Goal: Task Accomplishment & Management: Use online tool/utility

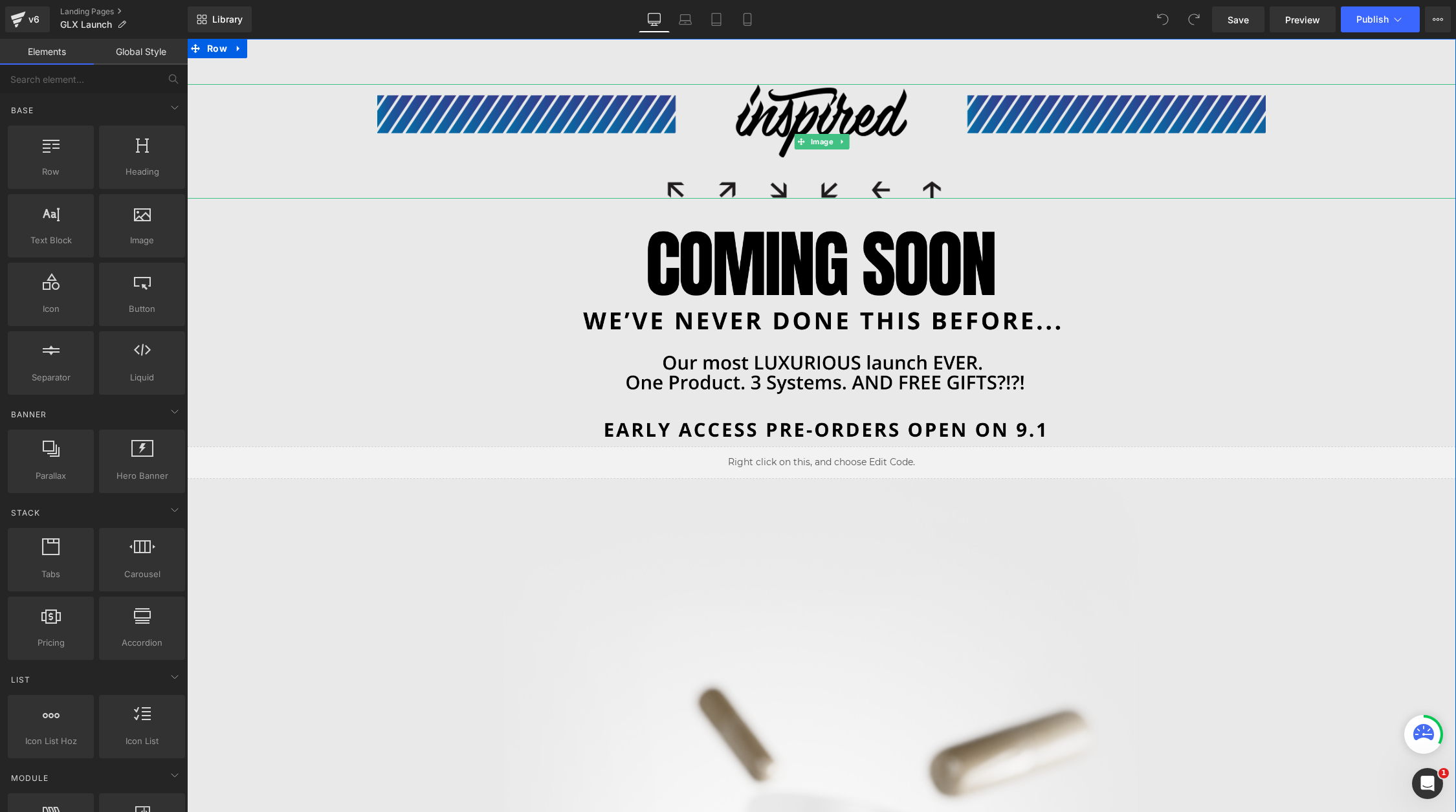
click at [1018, 154] on img at bounding box center [822, 141] width 889 height 115
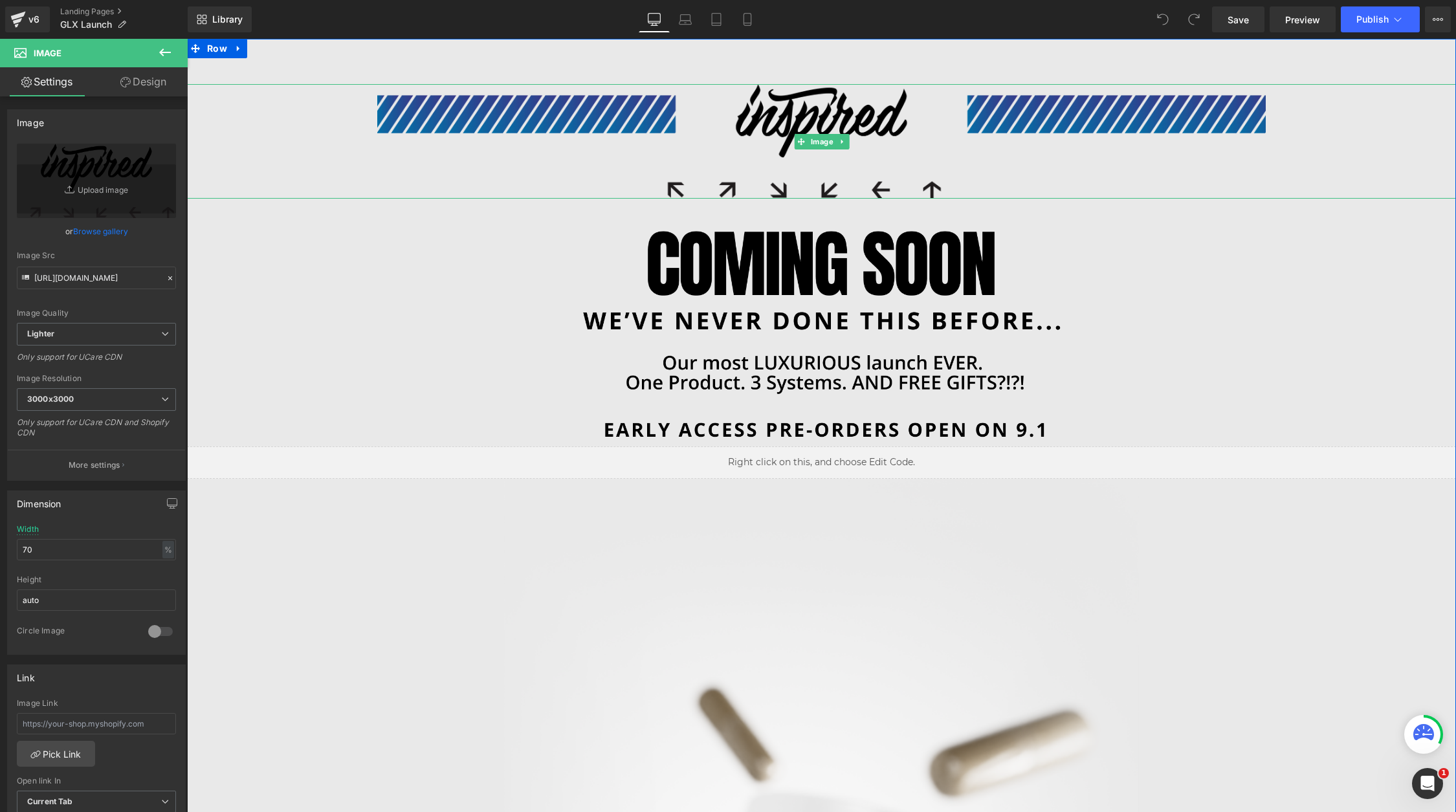
click at [710, 145] on img at bounding box center [822, 141] width 889 height 115
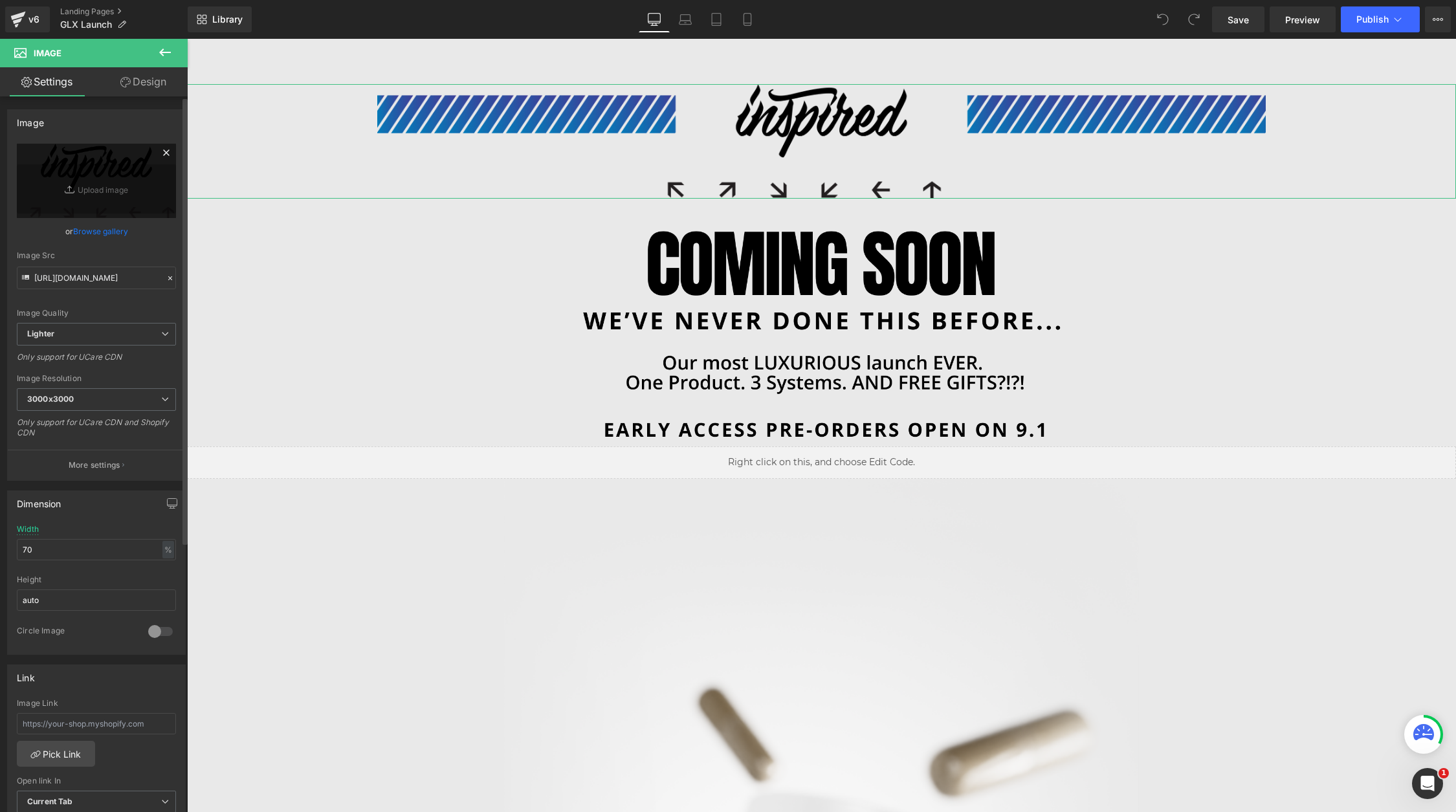
click at [161, 157] on icon at bounding box center [166, 152] width 15 height 15
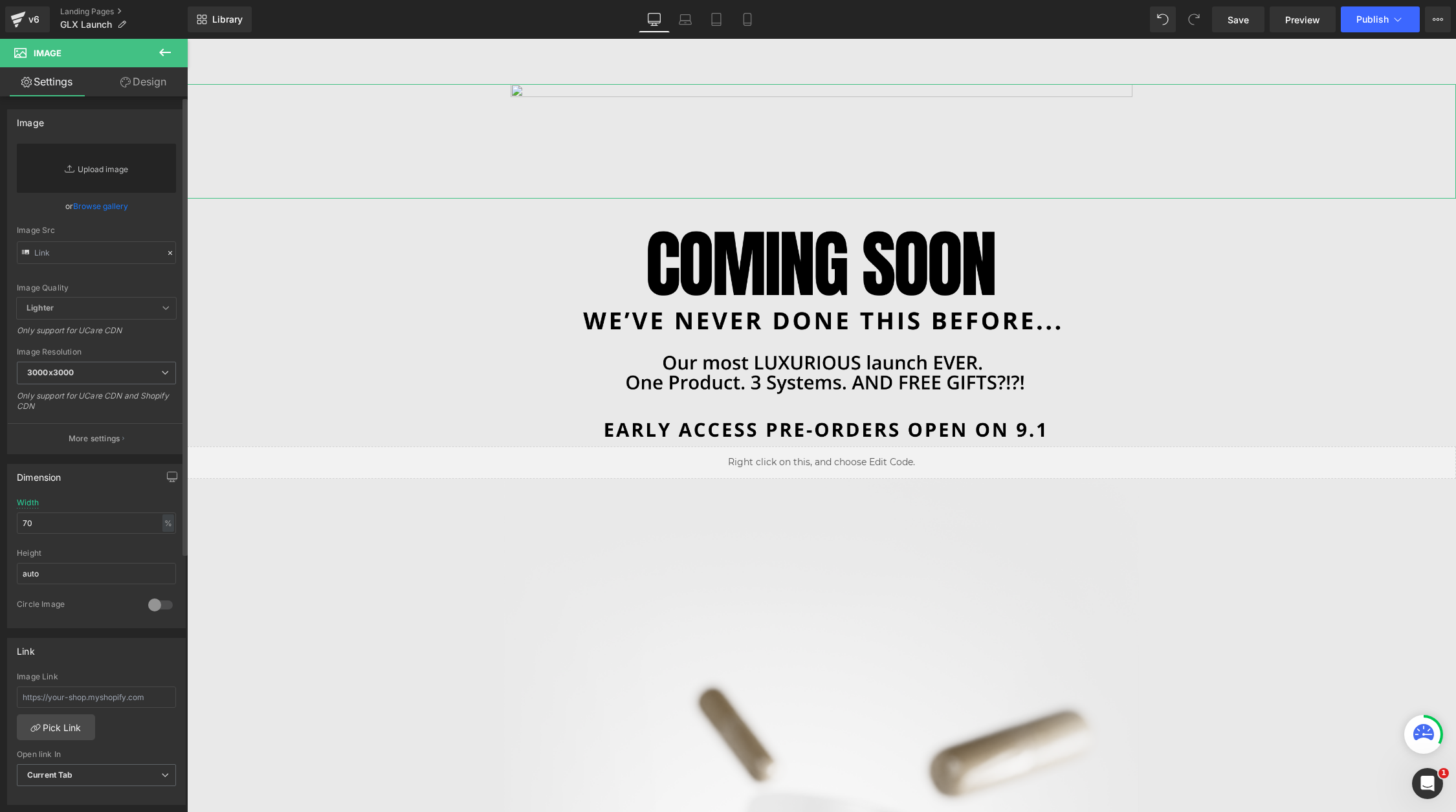
click at [98, 185] on link "Replace Image" at bounding box center [97, 168] width 159 height 49
type input "C:\fakepath\Slice 33.png"
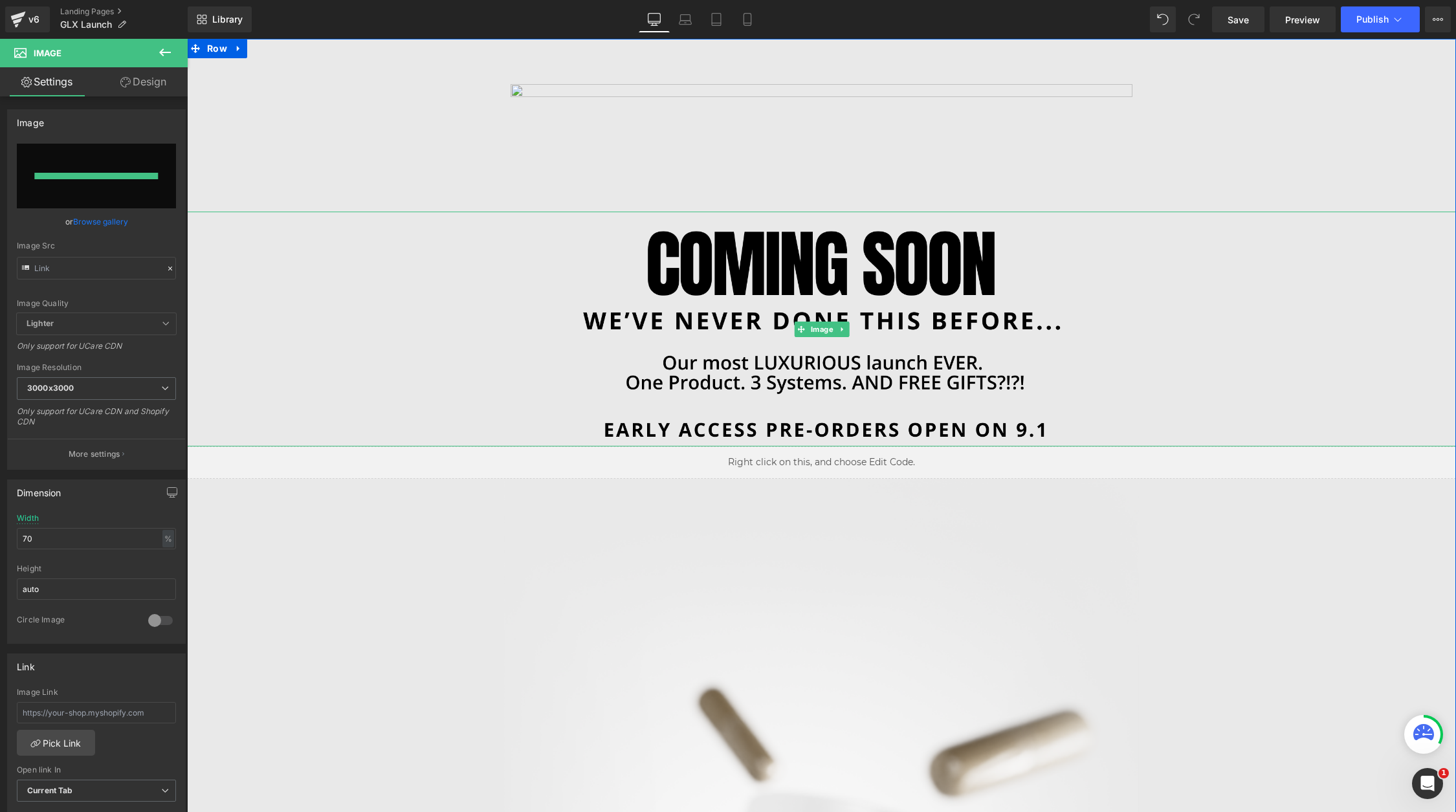
type input "https://ucarecdn.com/acf0614d-981e-484c-b1d4-0576e267338c/-/format/auto/-/previ…"
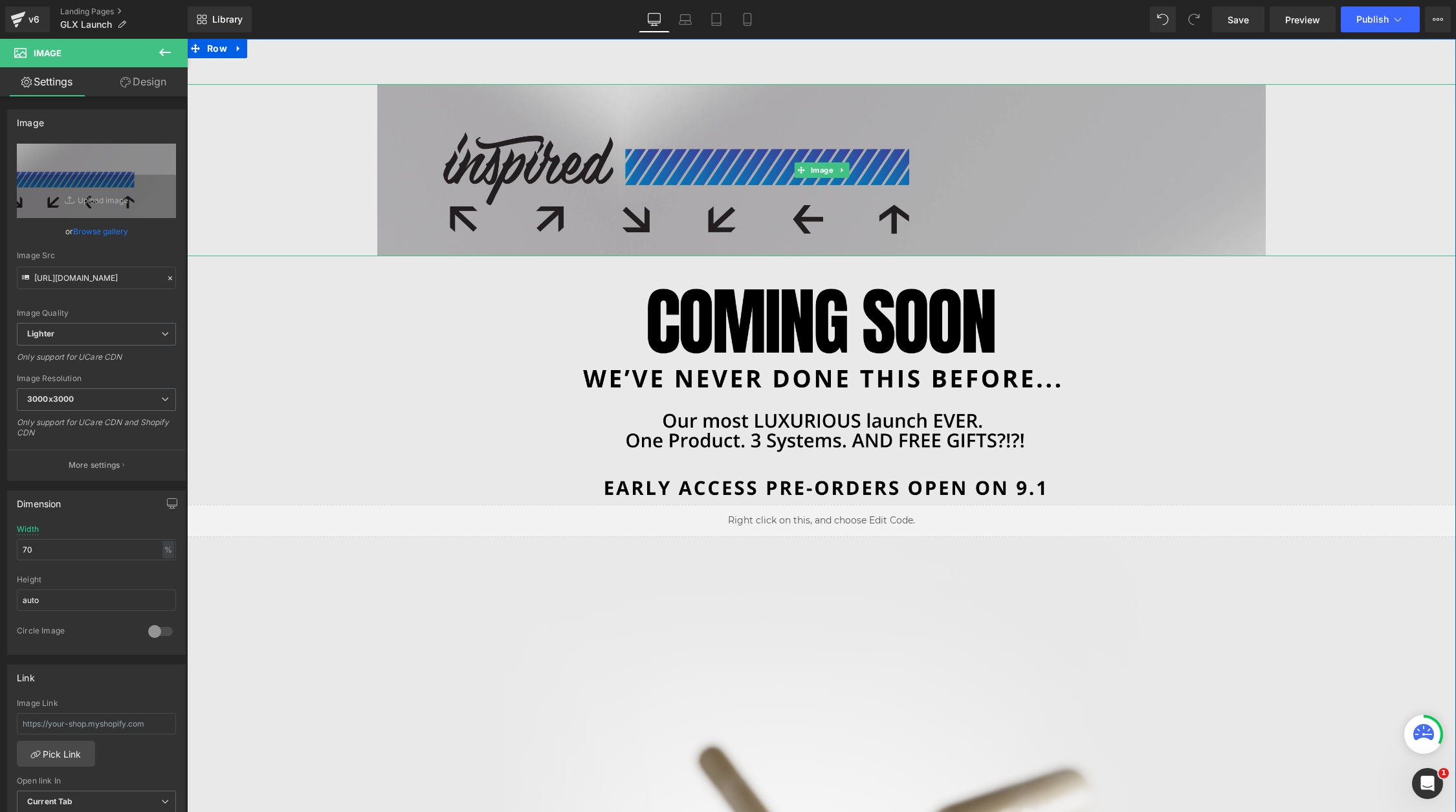
click at [298, 167] on div at bounding box center [822, 170] width 1269 height 172
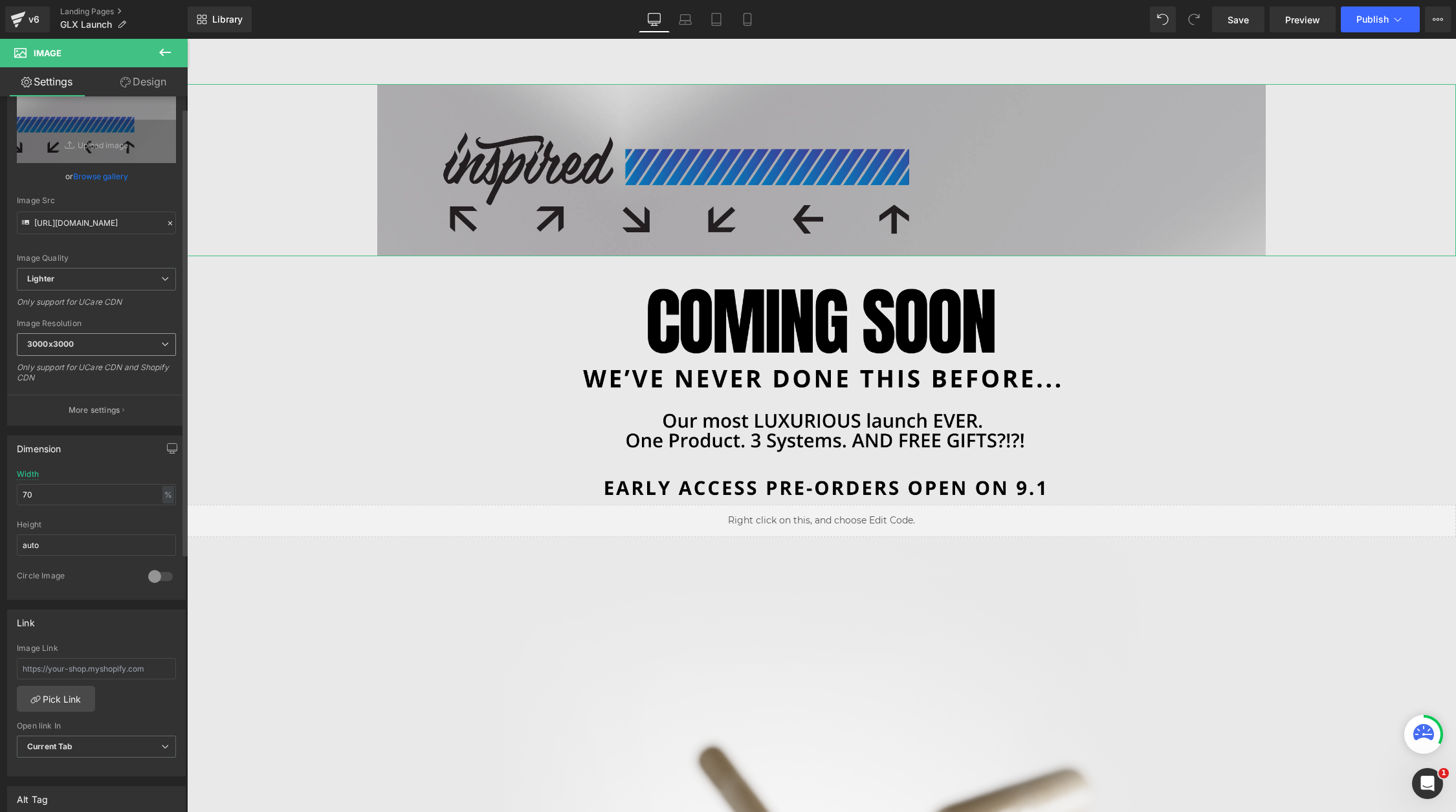
scroll to position [63, 0]
click at [71, 477] on input "70" at bounding box center [97, 485] width 159 height 22
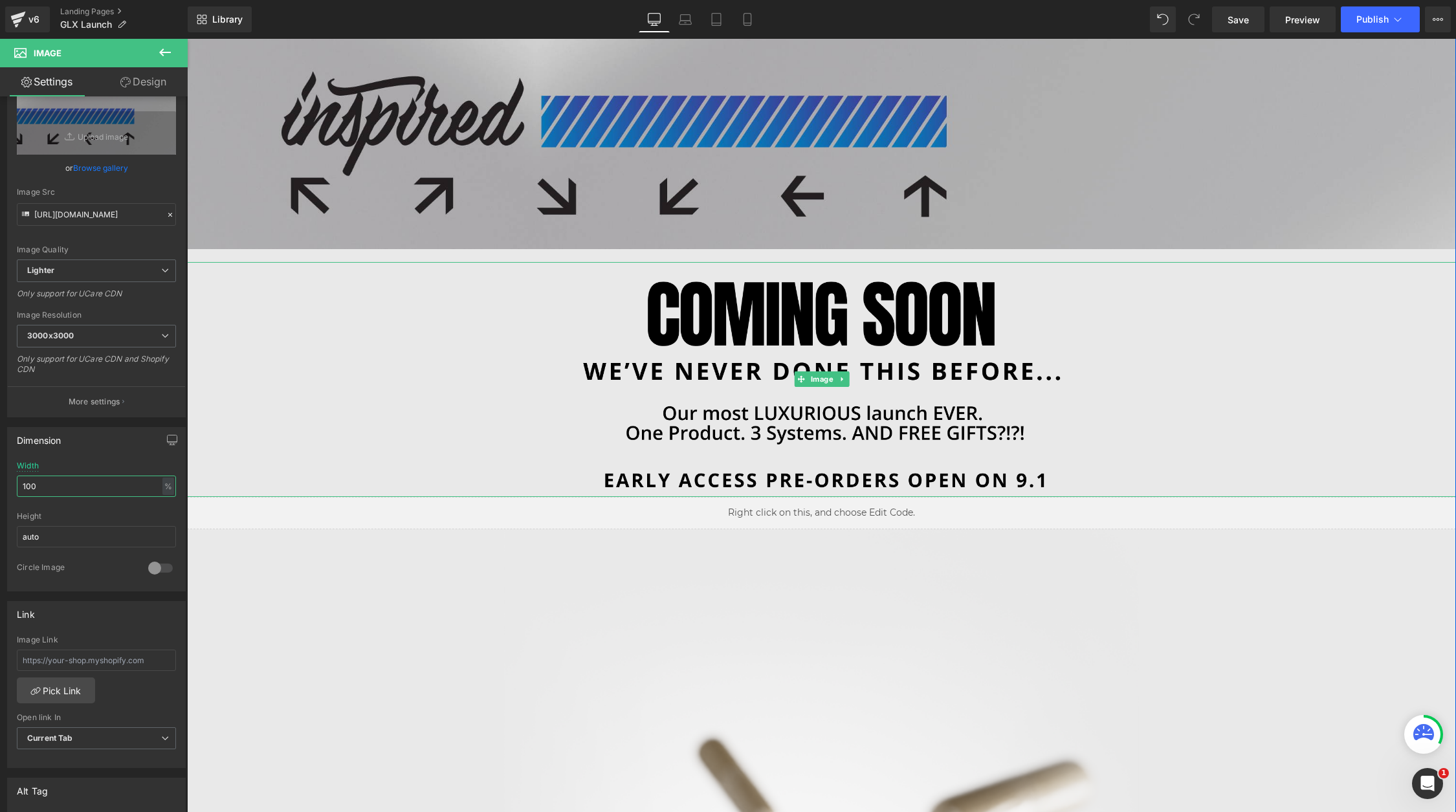
scroll to position [0, 0]
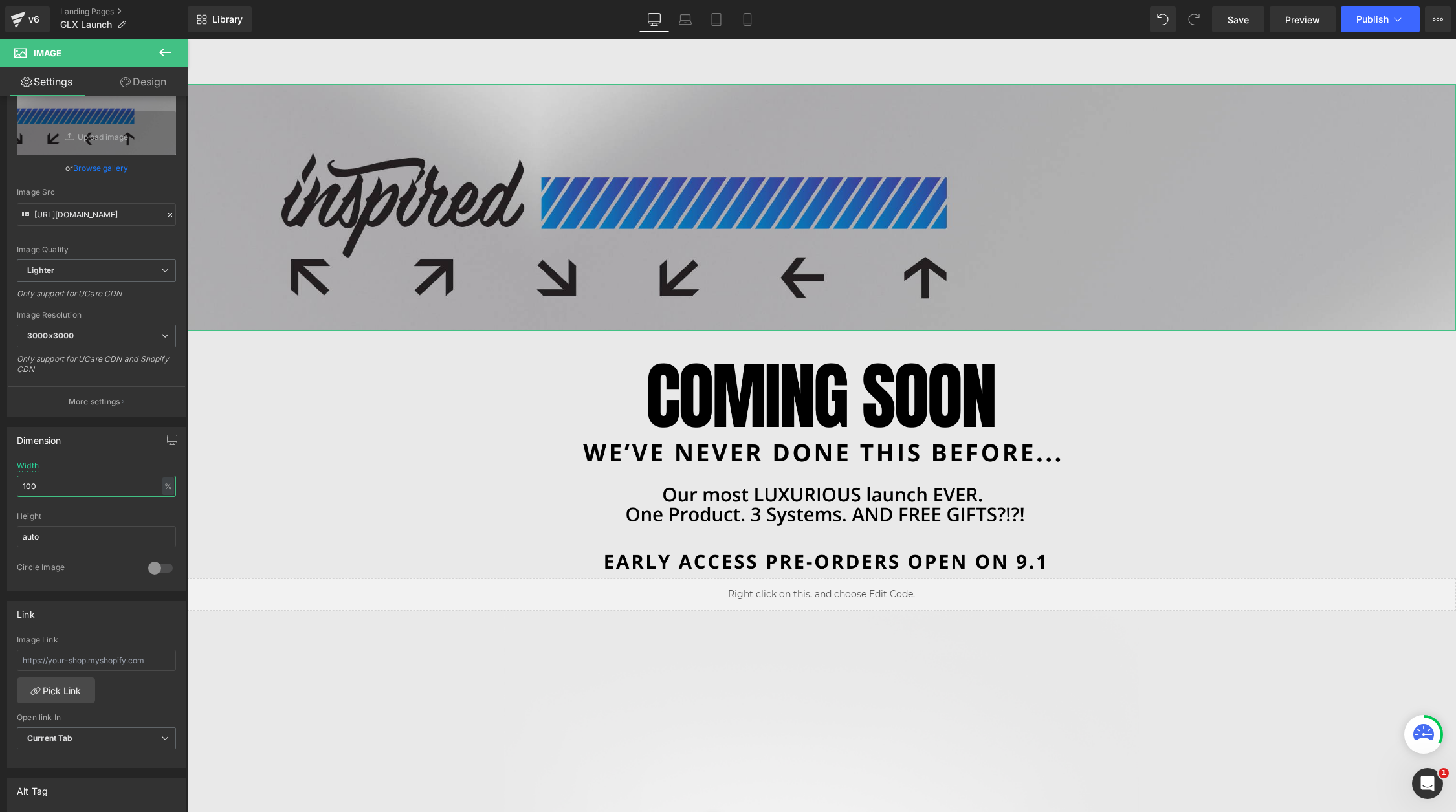
type input "100"
click at [148, 80] on link "Design" at bounding box center [143, 81] width 94 height 29
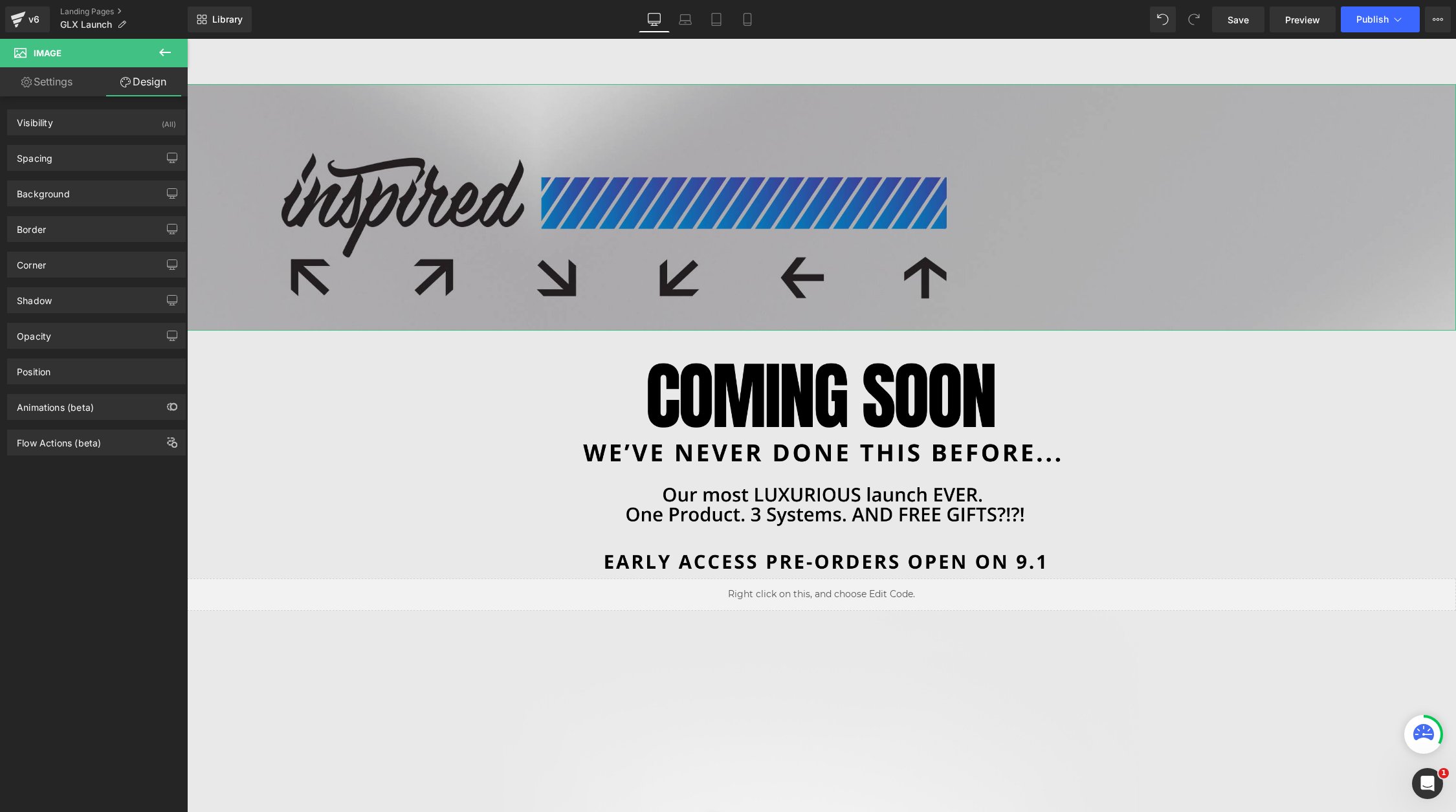
type input "20"
type input "0"
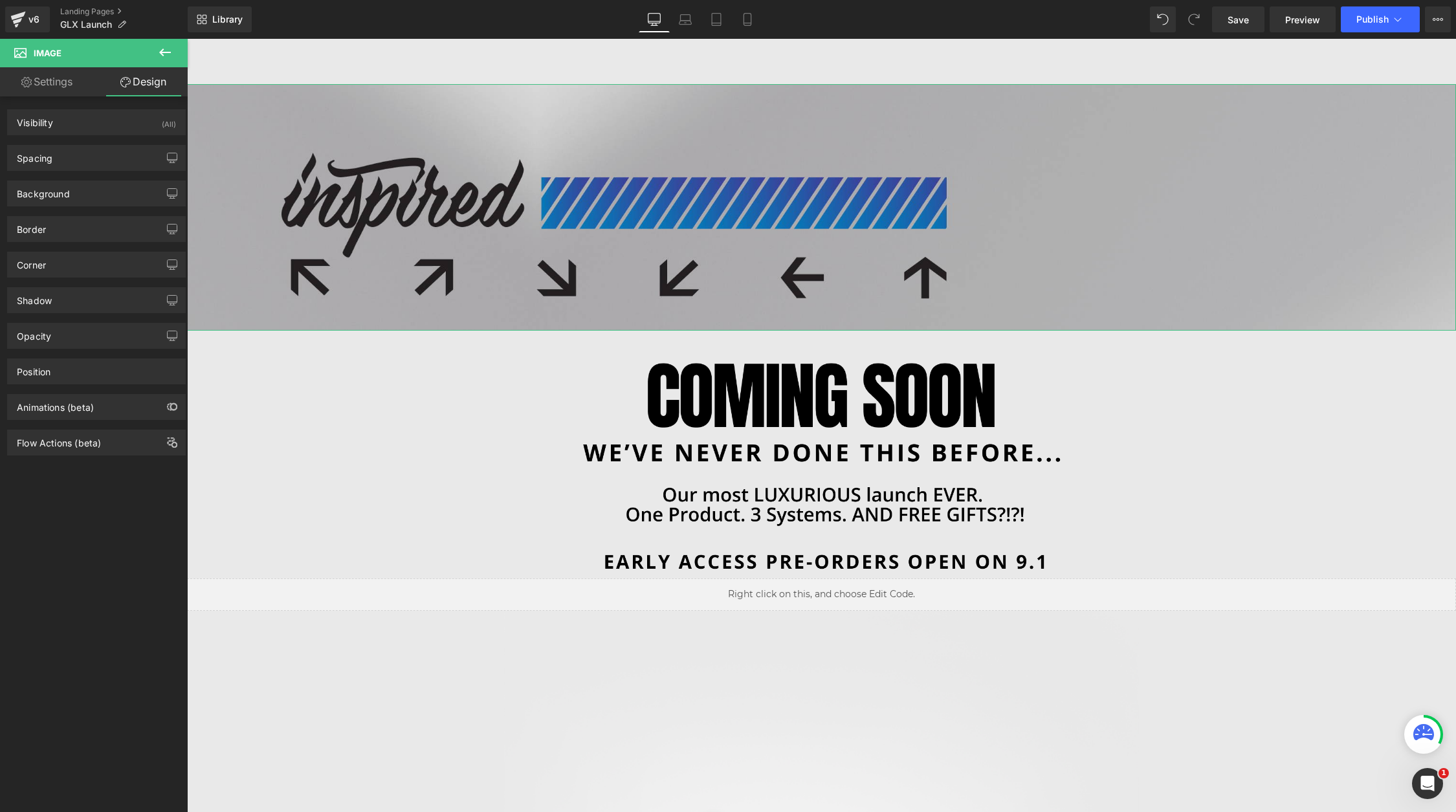
type input "0"
click at [105, 164] on div "Spacing" at bounding box center [96, 158] width 177 height 25
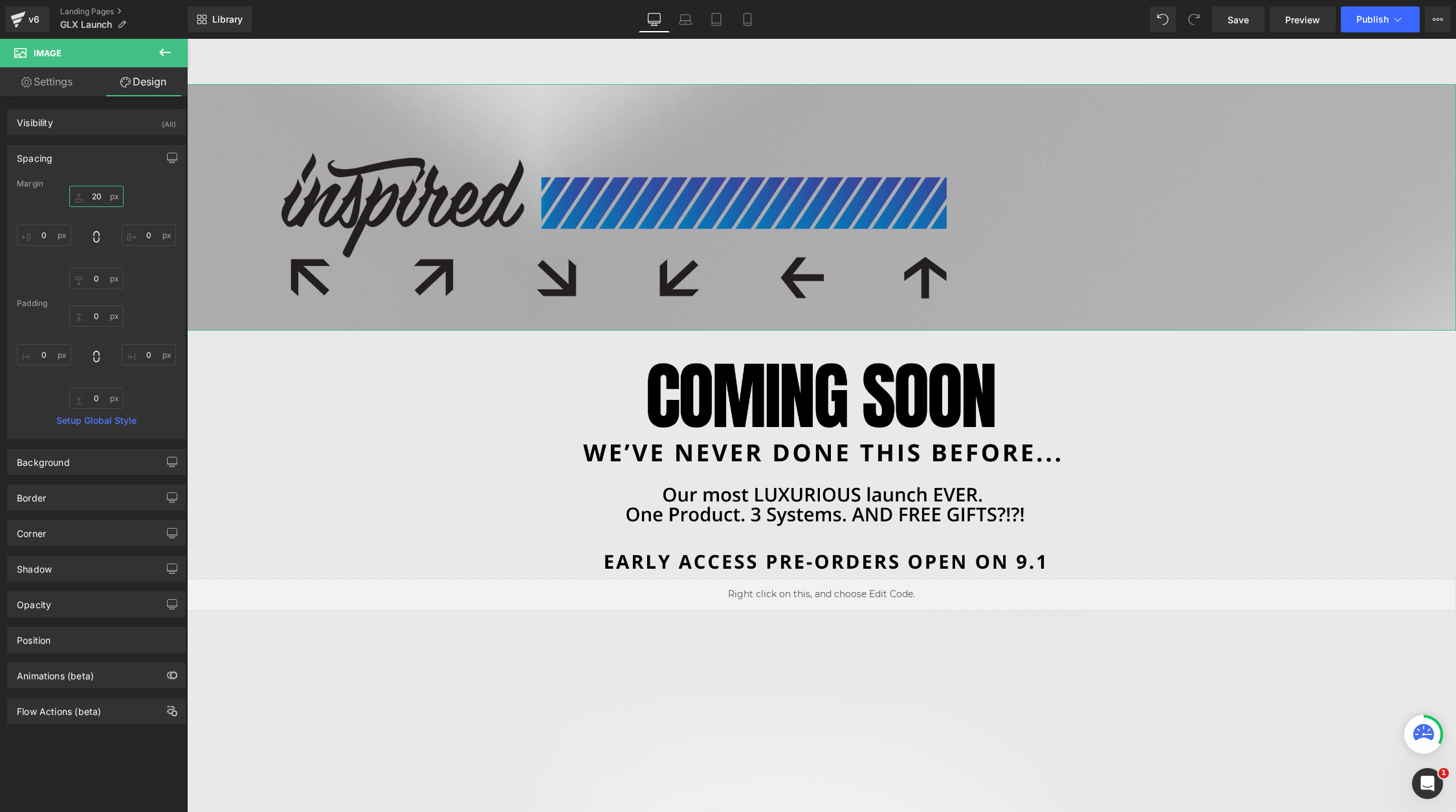
click at [98, 195] on input "20" at bounding box center [96, 196] width 54 height 22
type input "0"
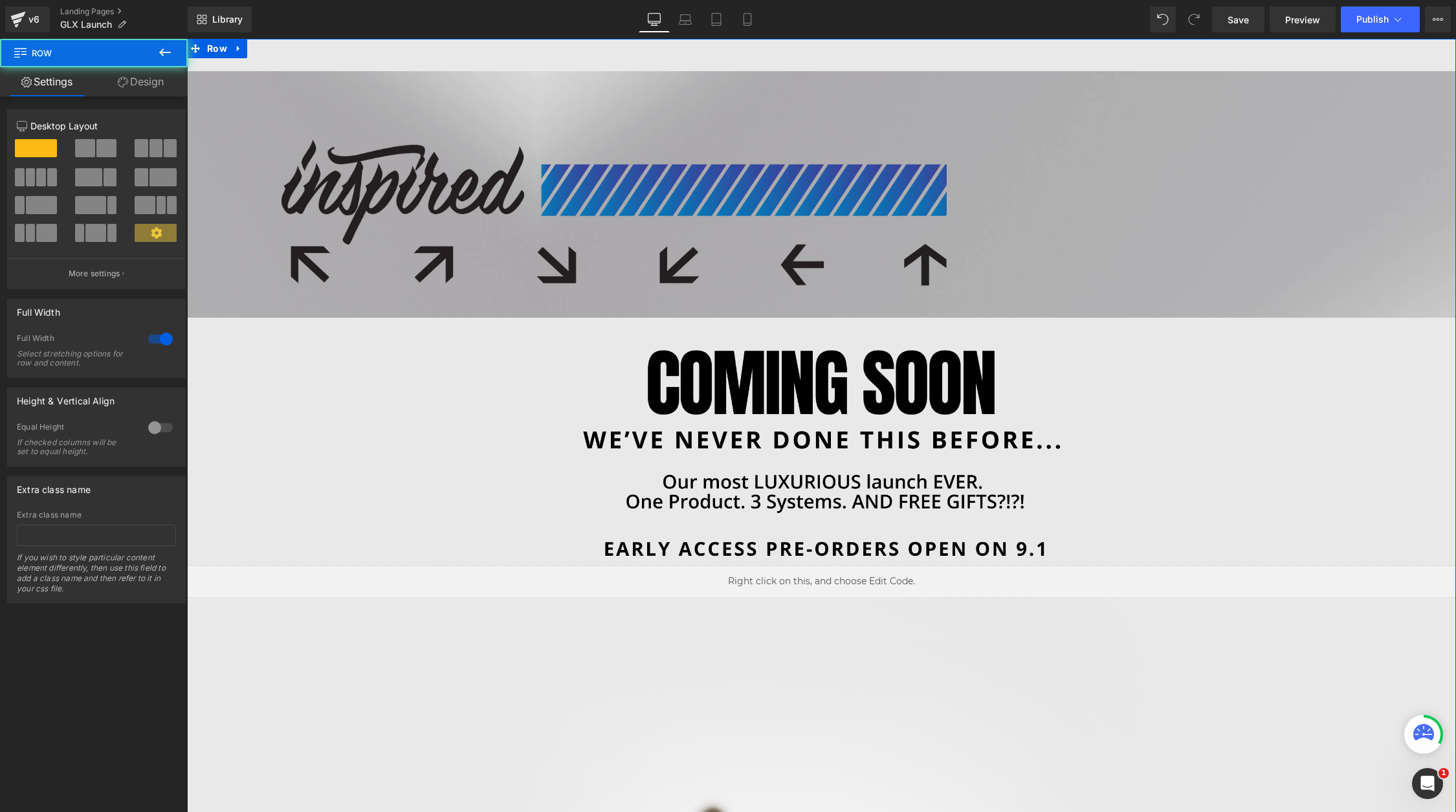
click at [156, 66] on button at bounding box center [165, 53] width 45 height 28
click at [155, 89] on link "Design" at bounding box center [140, 81] width 94 height 29
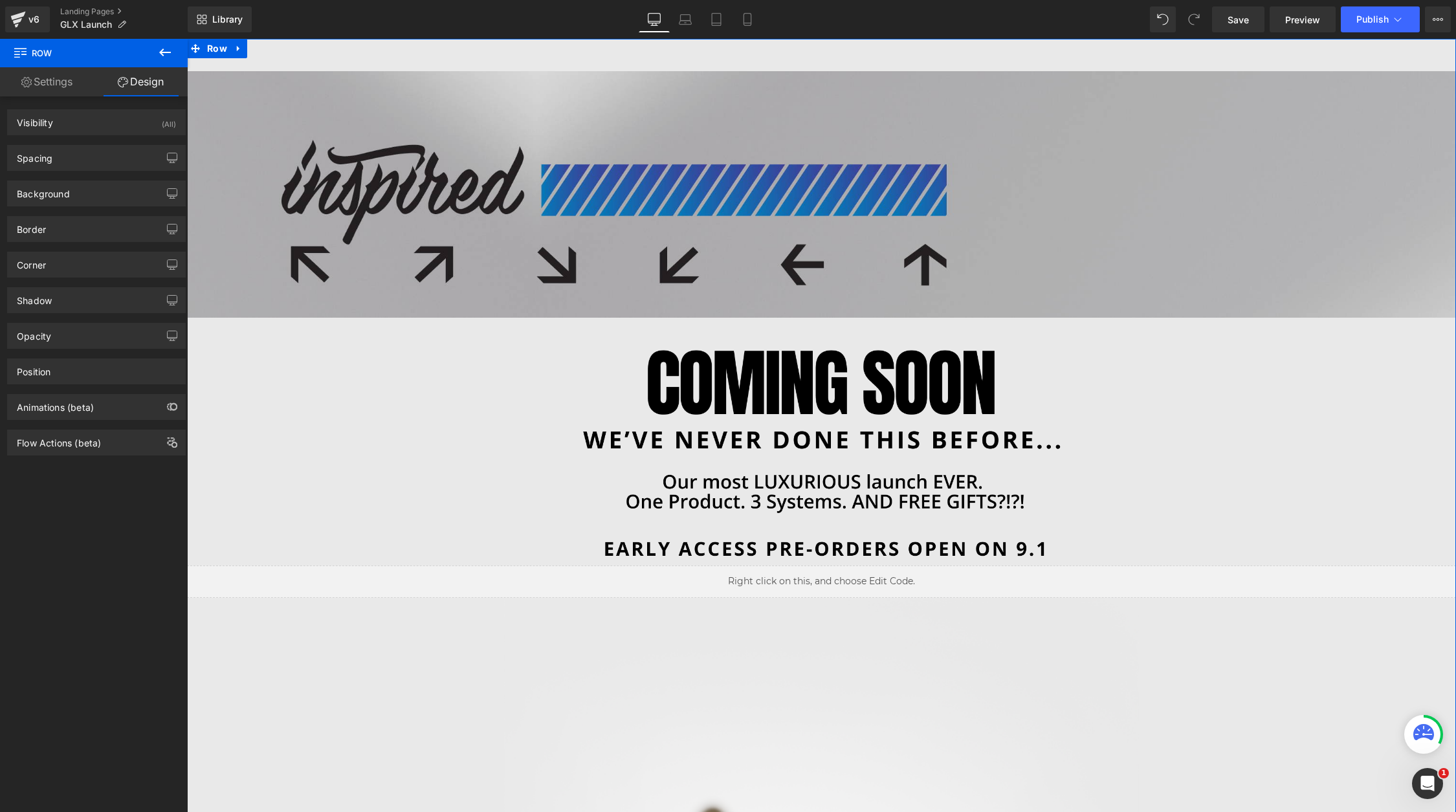
click at [85, 175] on div "Background Color & Image color #e9e9e9 Color #e9e9e9 100 % Image Replace Image …" at bounding box center [97, 188] width 193 height 36
click at [87, 168] on div "Spacing" at bounding box center [96, 158] width 177 height 25
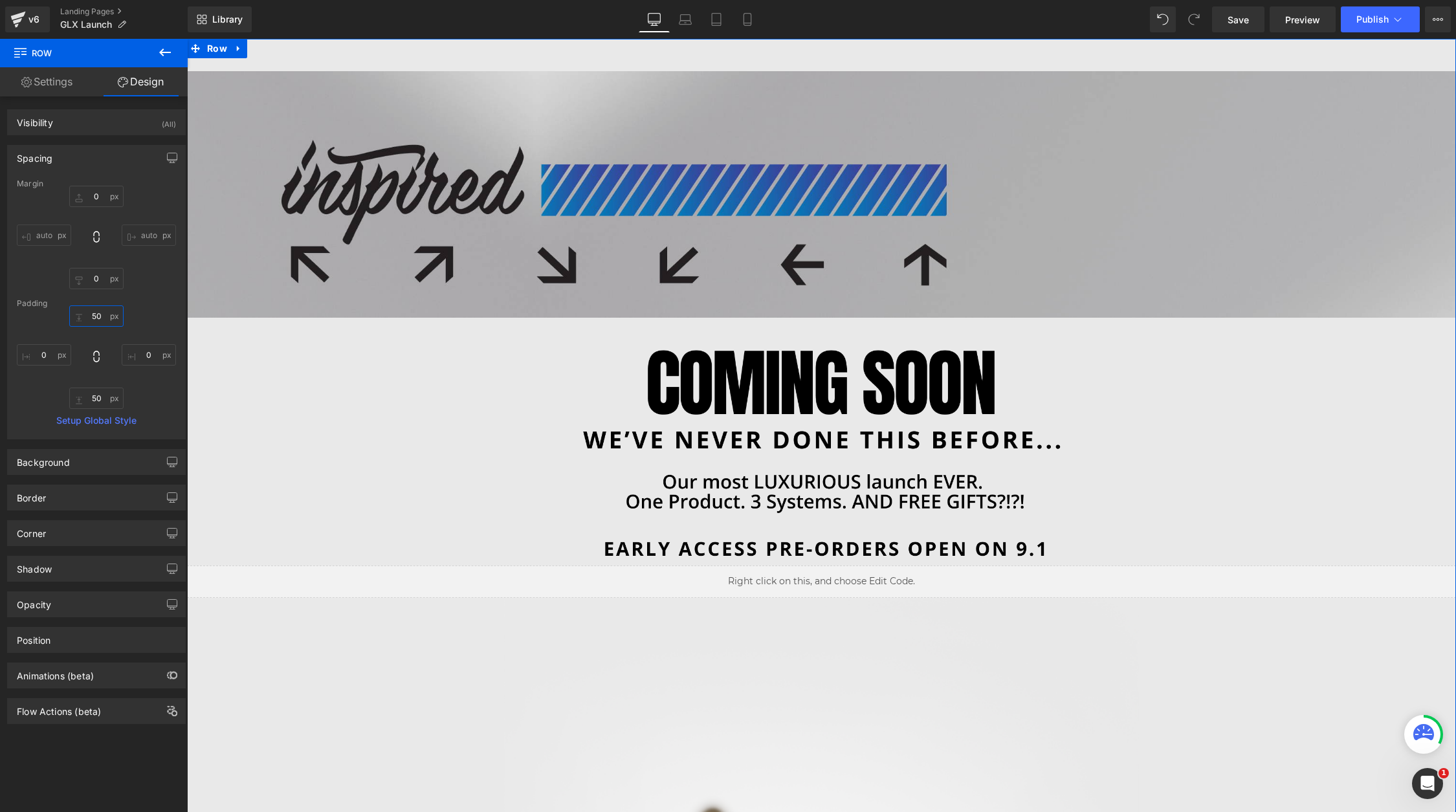
click at [101, 313] on input "50" at bounding box center [96, 316] width 54 height 22
type input "\"
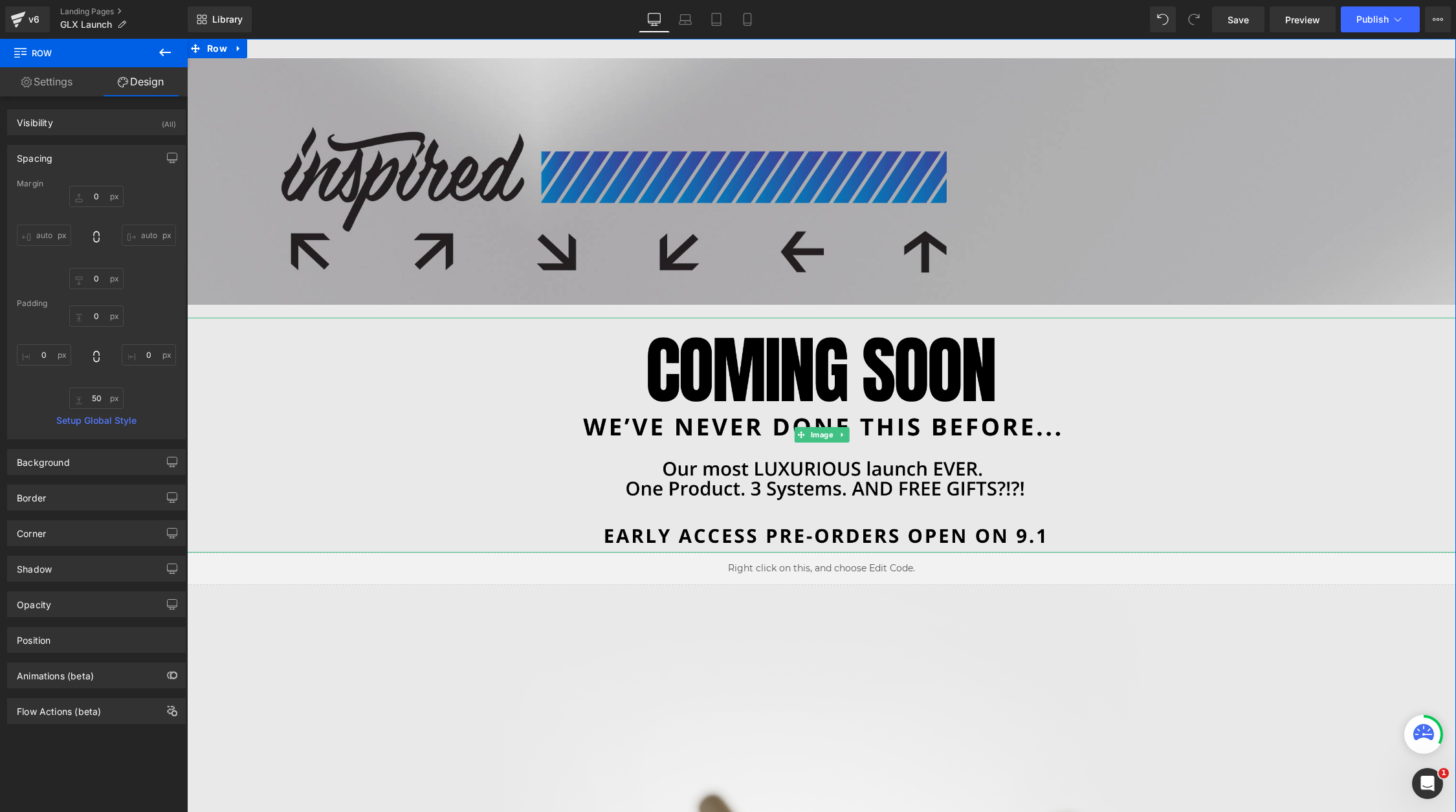
click at [253, 433] on div at bounding box center [822, 435] width 1269 height 235
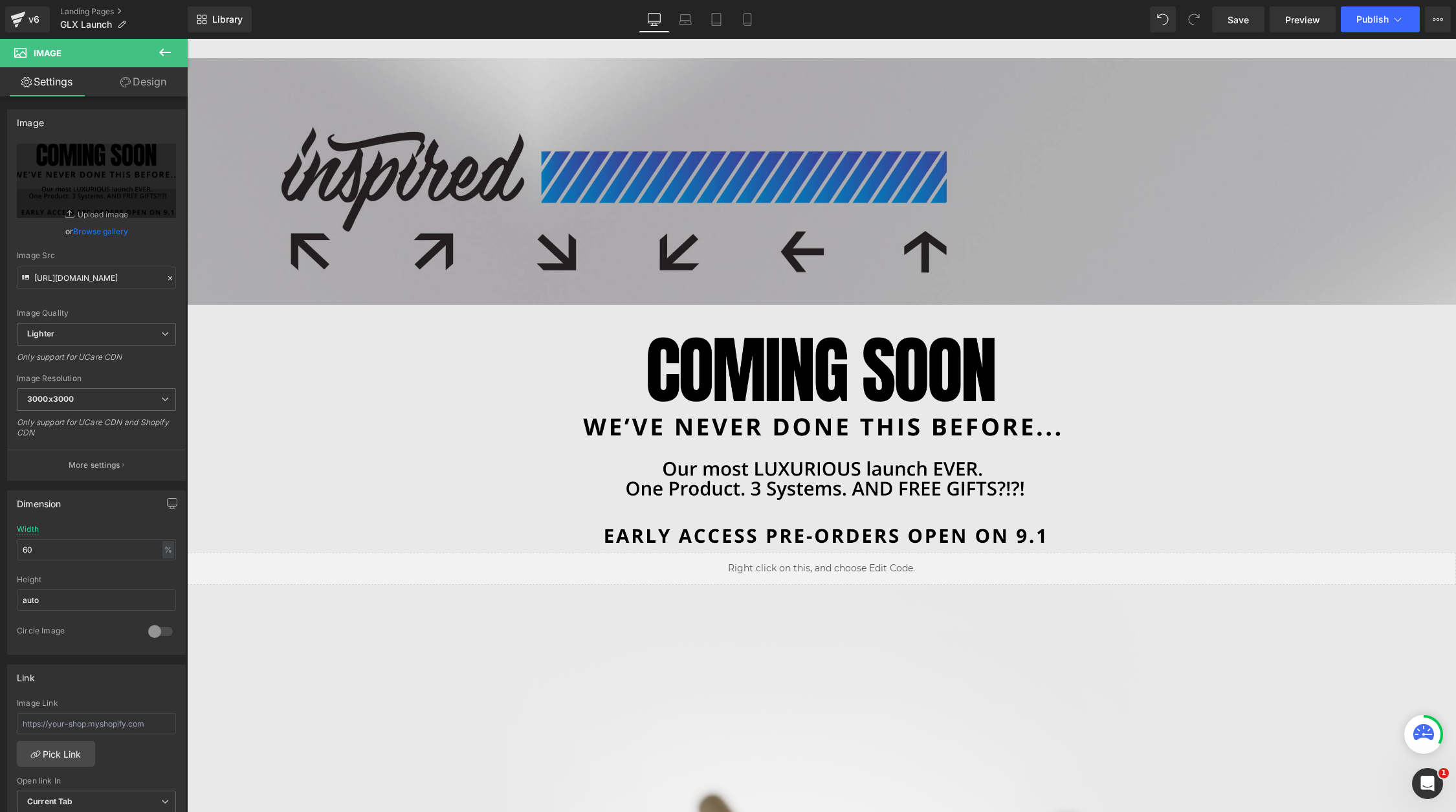
click at [187, 39] on div "NaNpx" at bounding box center [187, 39] width 0 height 0
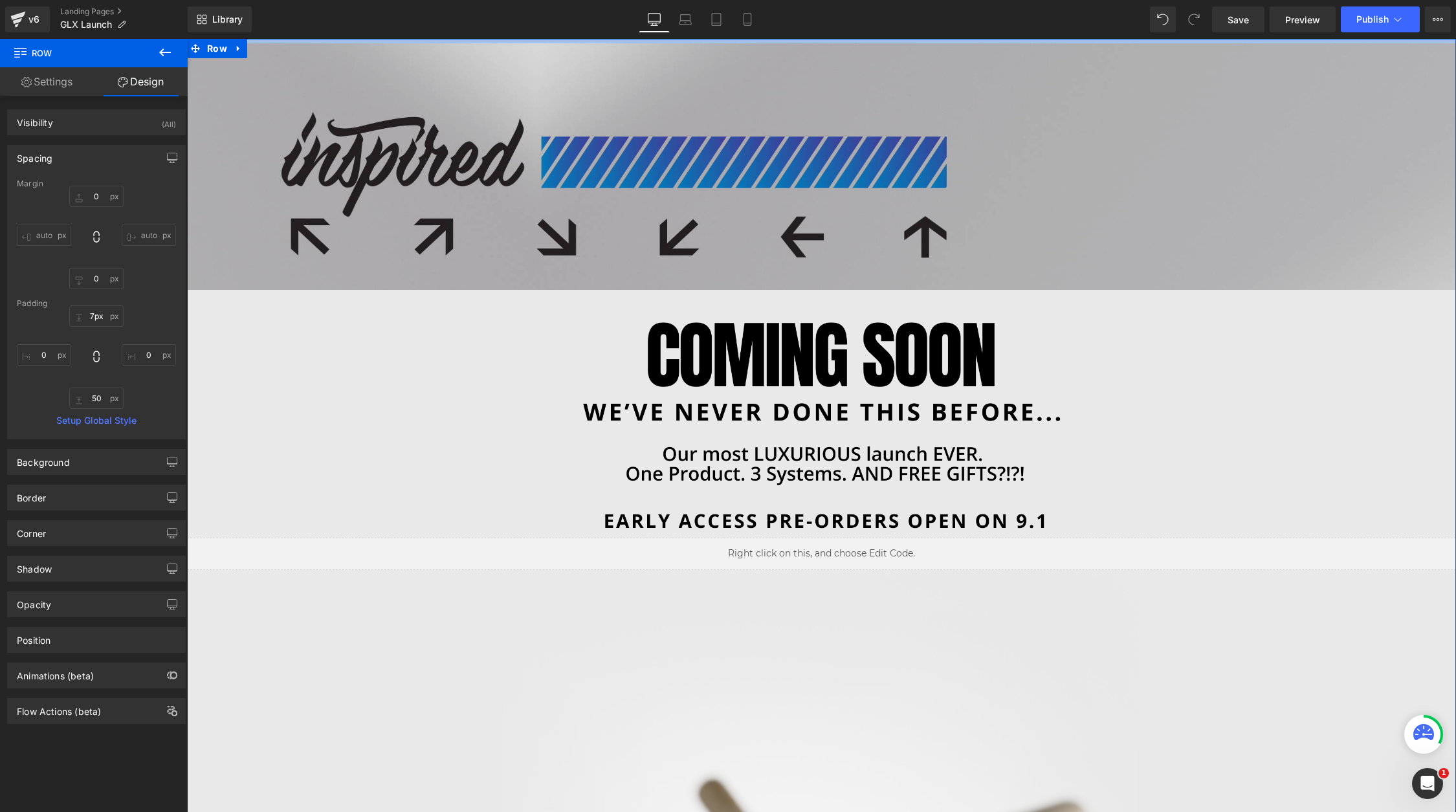
drag, startPoint x: 277, startPoint y: 53, endPoint x: 282, endPoint y: 17, distance: 36.3
click at [282, 39] on html "Image Image Liquid Image Row Select your layout" at bounding box center [822, 425] width 1269 height 773
click at [404, 36] on div "Library Desktop Desktop Laptop Tablet Mobile Save Preview Publish Scheduled Vie…" at bounding box center [822, 19] width 1269 height 39
click at [91, 316] on input "8px" at bounding box center [96, 316] width 54 height 22
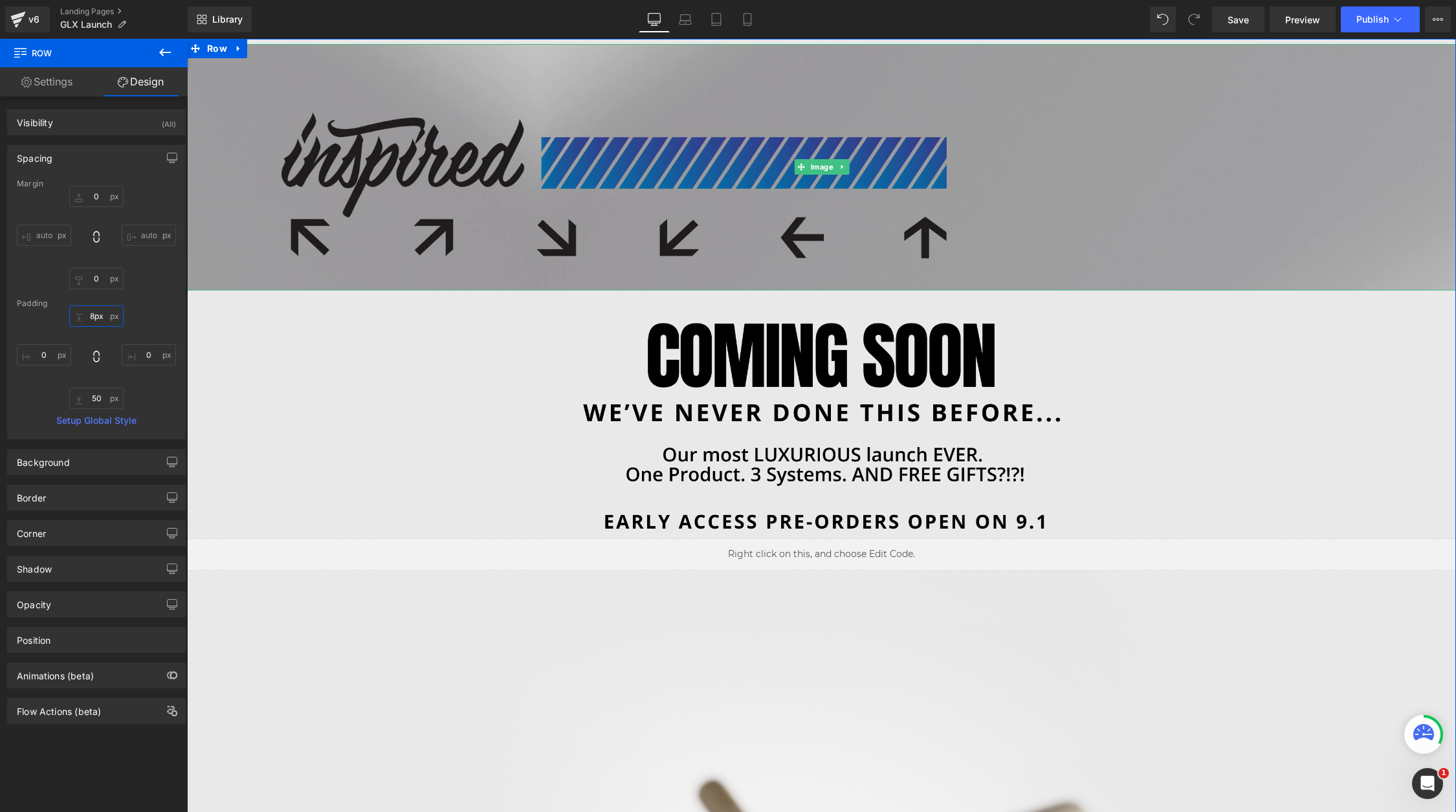
type input "0"
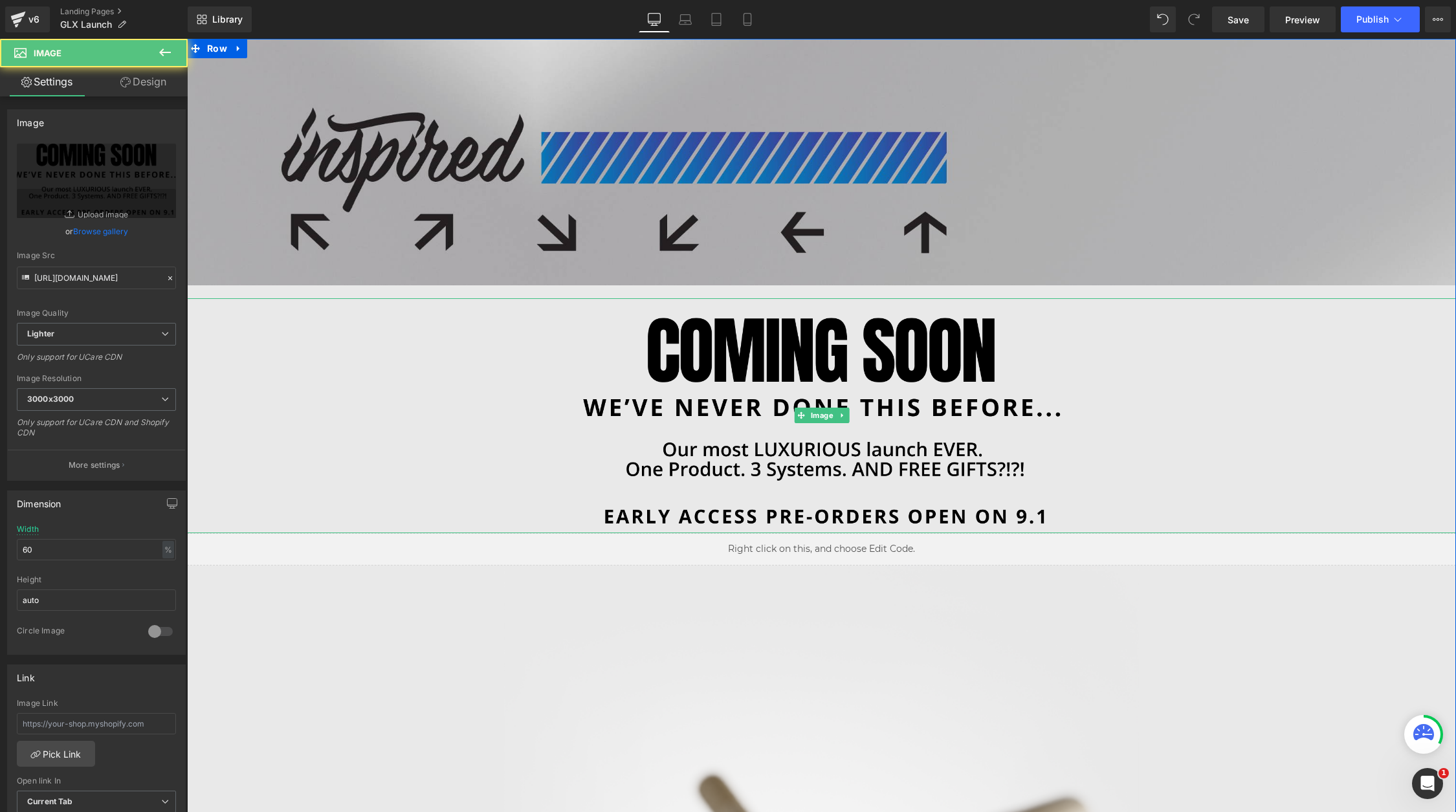
click at [271, 353] on div at bounding box center [822, 415] width 1269 height 235
click at [775, 335] on img at bounding box center [821, 415] width 762 height 235
click at [600, 346] on img at bounding box center [821, 415] width 762 height 235
click at [805, 412] on span at bounding box center [801, 415] width 13 height 15
click at [817, 419] on div "Image" at bounding box center [822, 415] width 1269 height 235
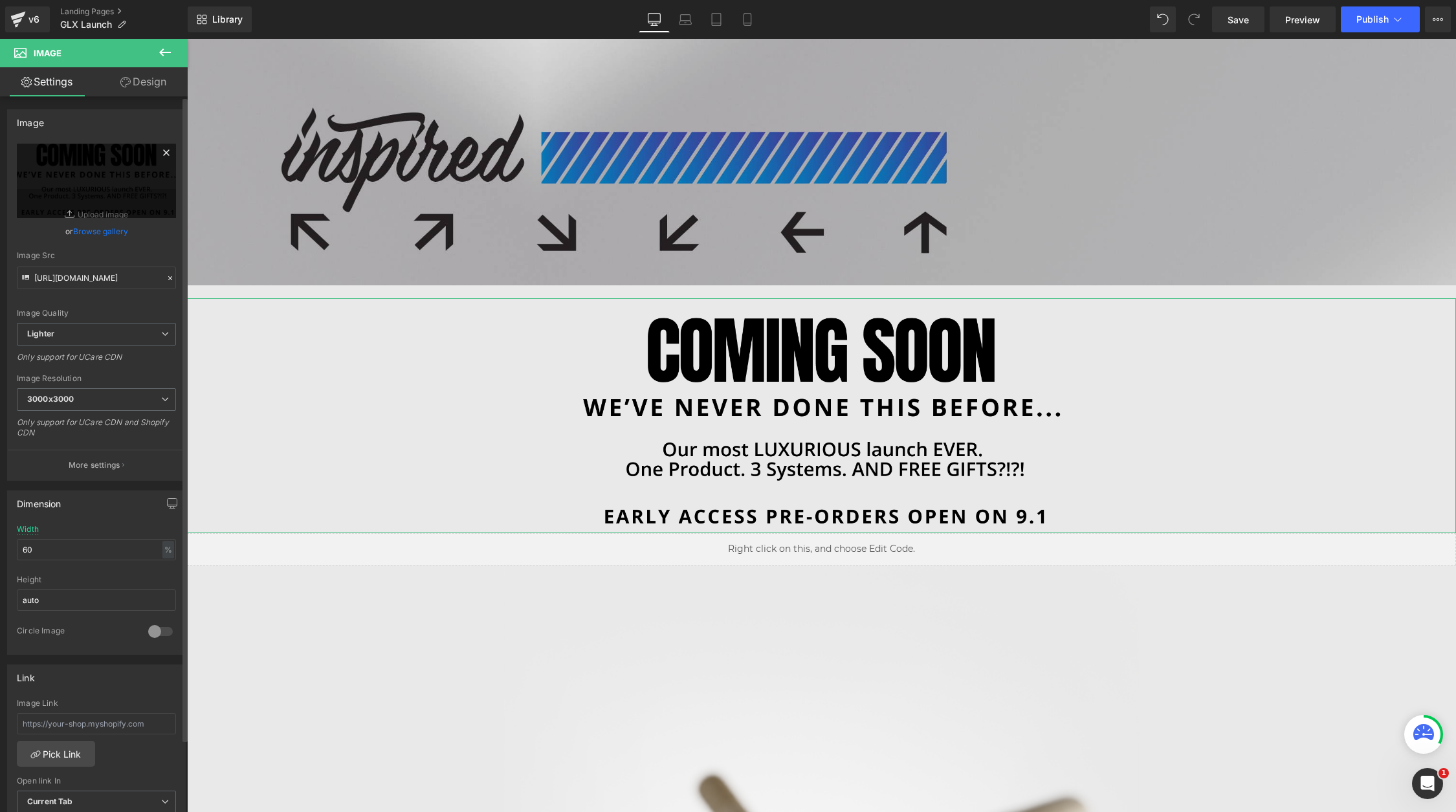
click at [163, 149] on icon at bounding box center [166, 152] width 15 height 15
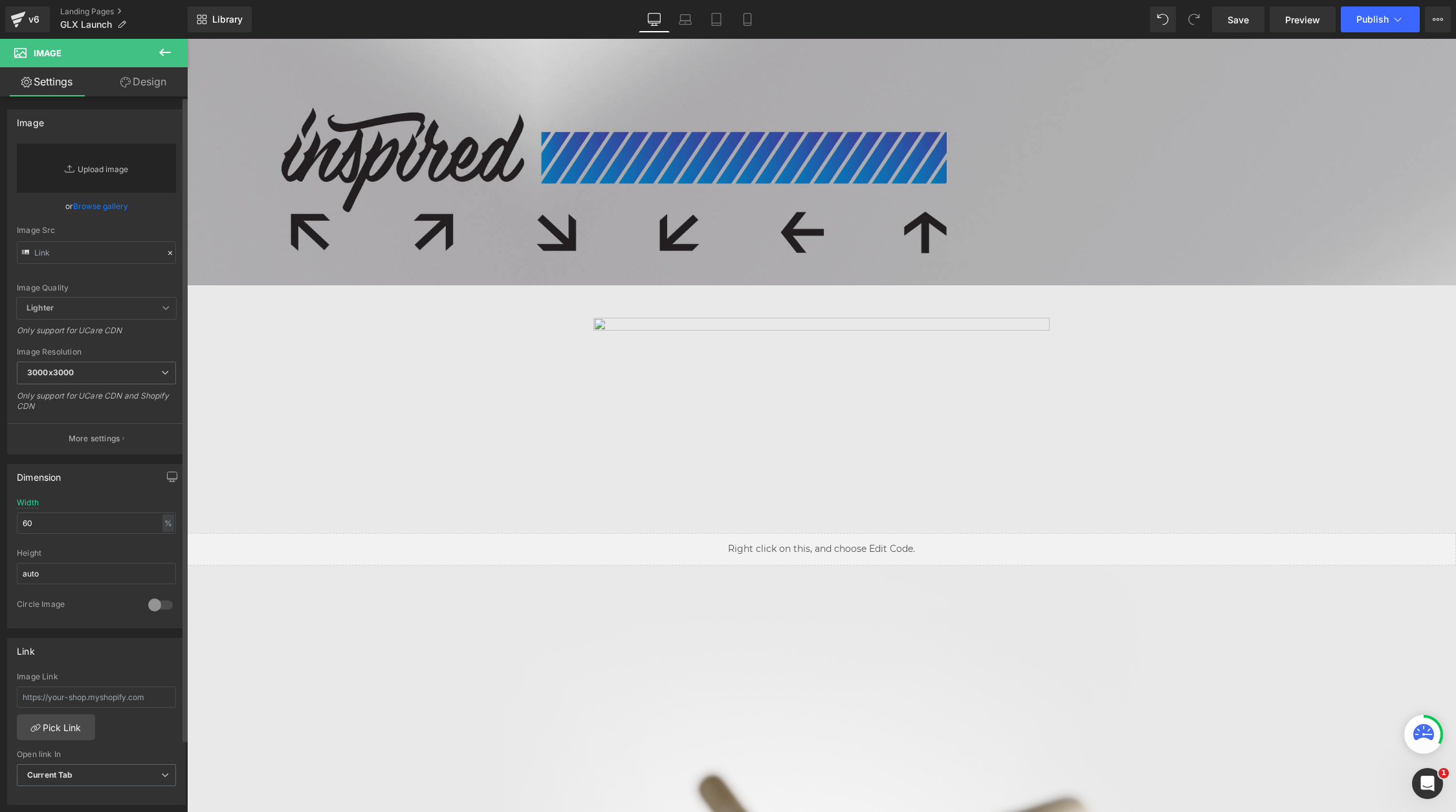
click at [101, 165] on link "Replace Image" at bounding box center [97, 168] width 159 height 49
type input "C:\fakepath\Slice 34.png"
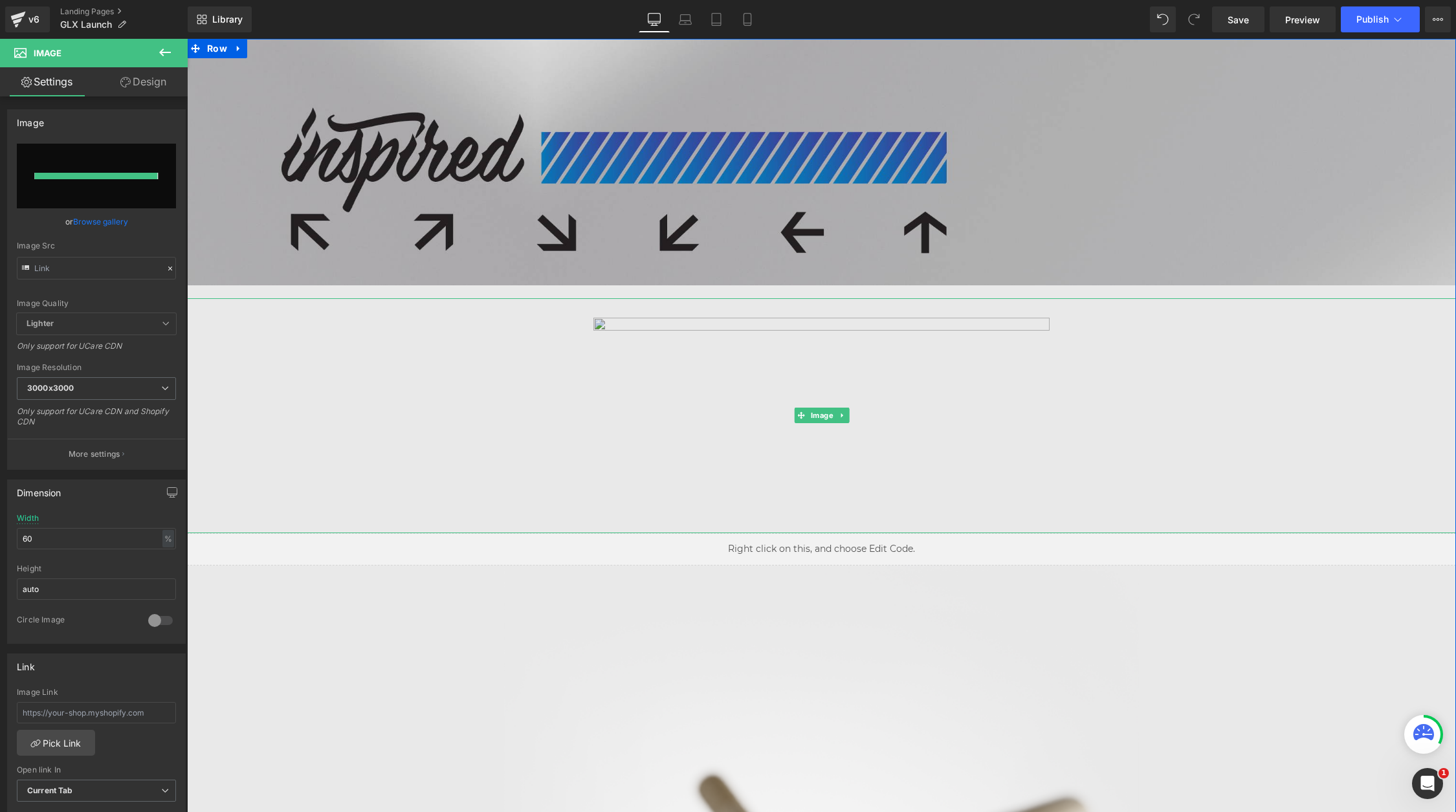
type input "https://ucarecdn.com/0bfee8c3-a7f8-4f9e-873f-2cd6cc161e8d/-/format/auto/-/previ…"
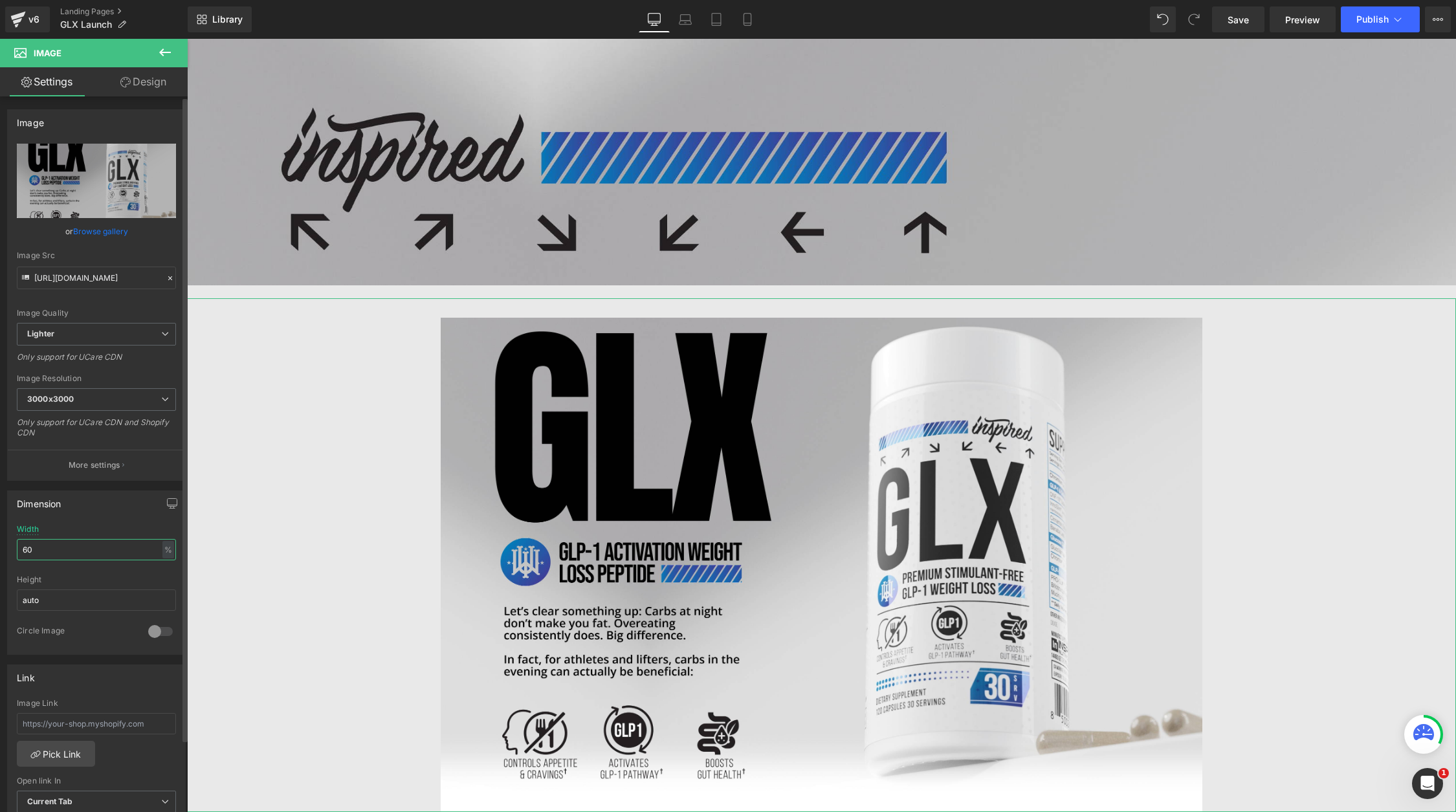
click at [98, 553] on input "60" at bounding box center [97, 549] width 159 height 22
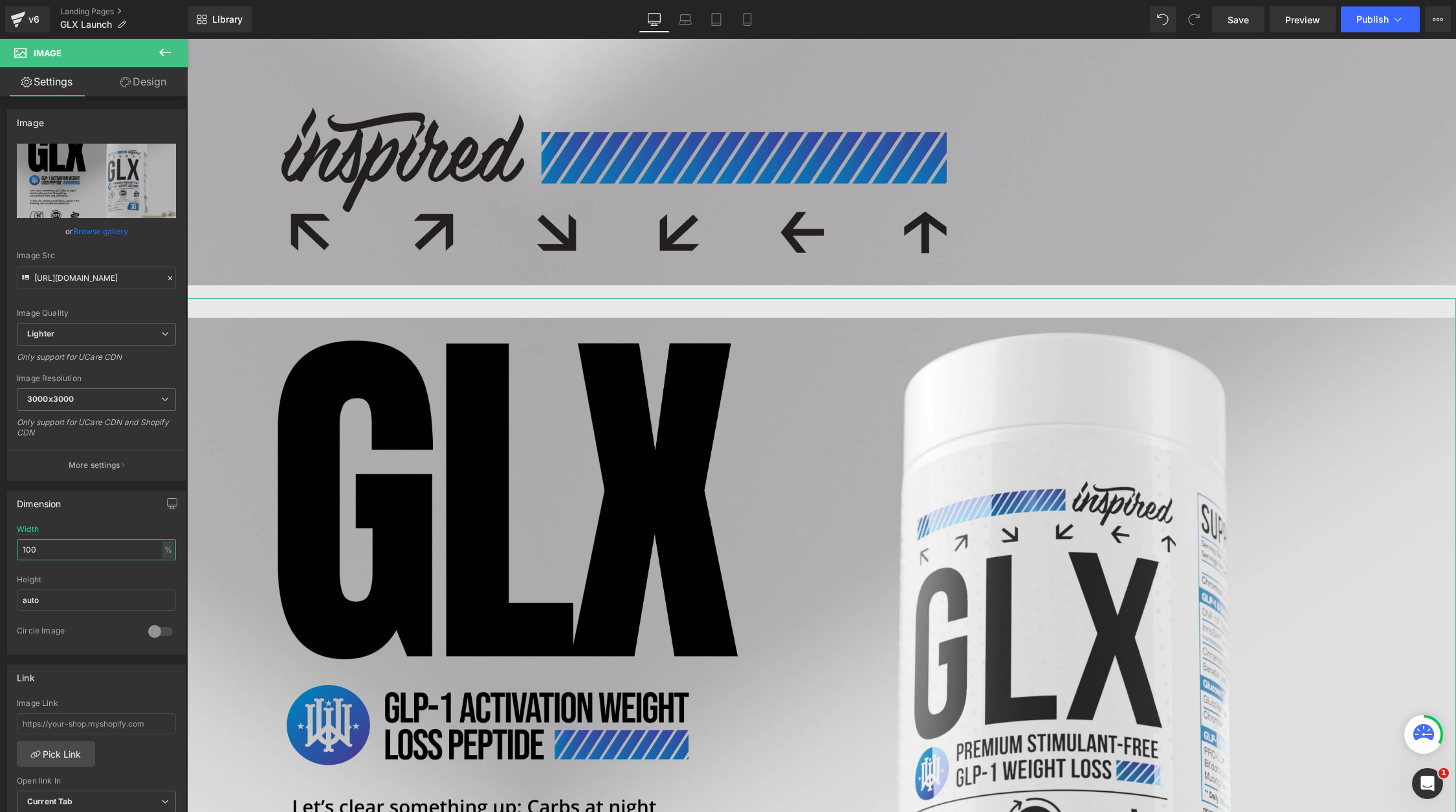
type input "100"
click at [140, 92] on link "Design" at bounding box center [143, 81] width 94 height 29
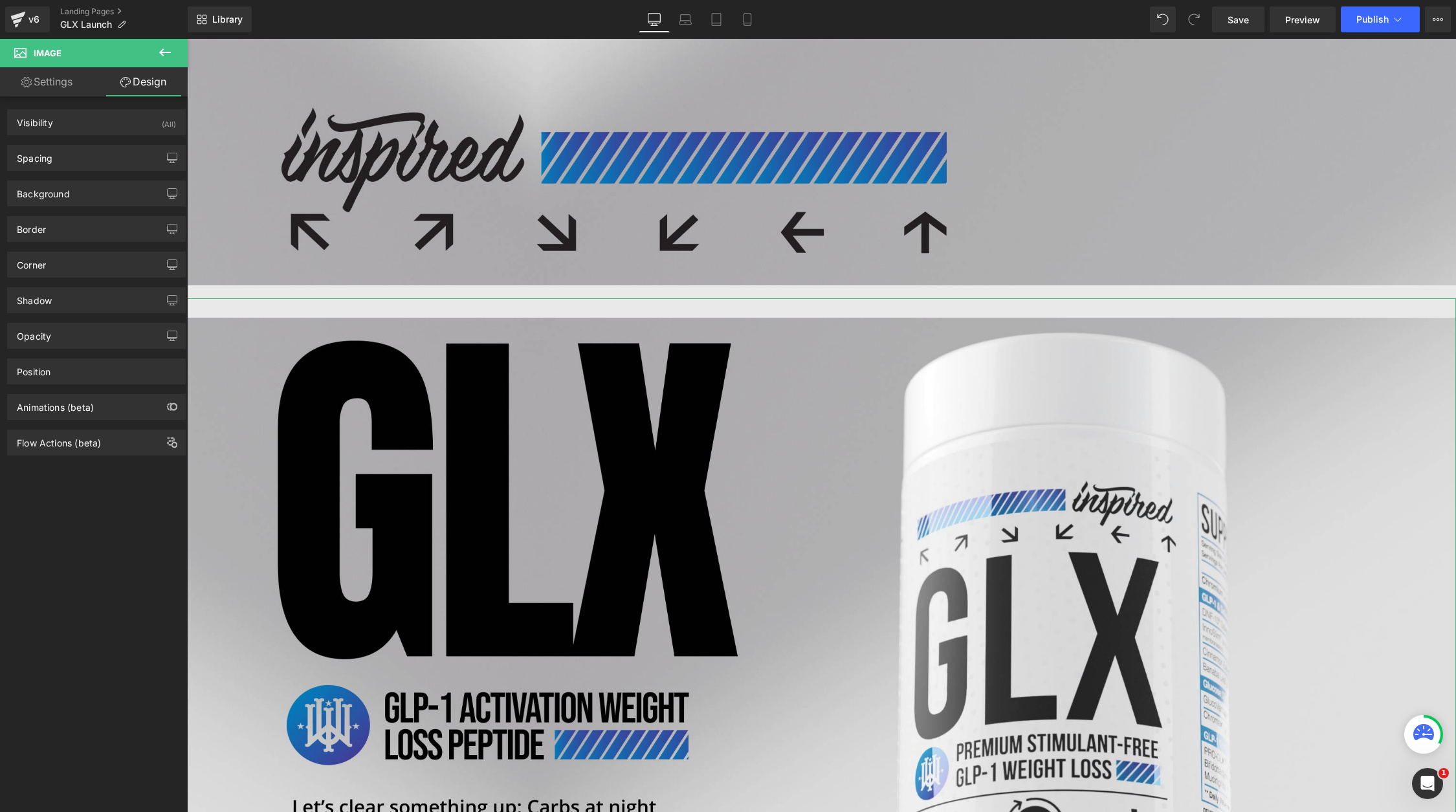
type input "20"
type input "0"
type input "30"
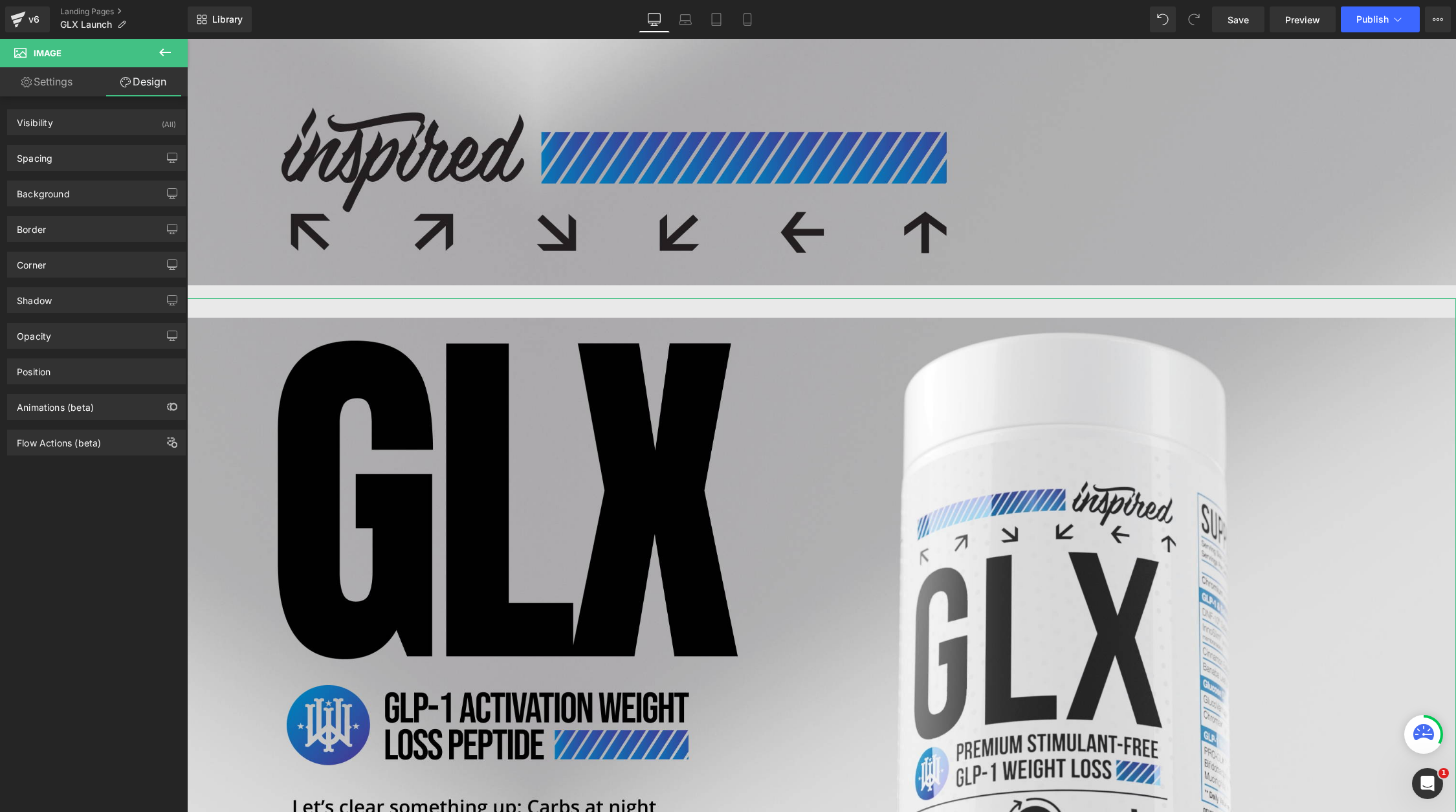
type input "0"
click at [109, 158] on div "Spacing" at bounding box center [96, 158] width 177 height 25
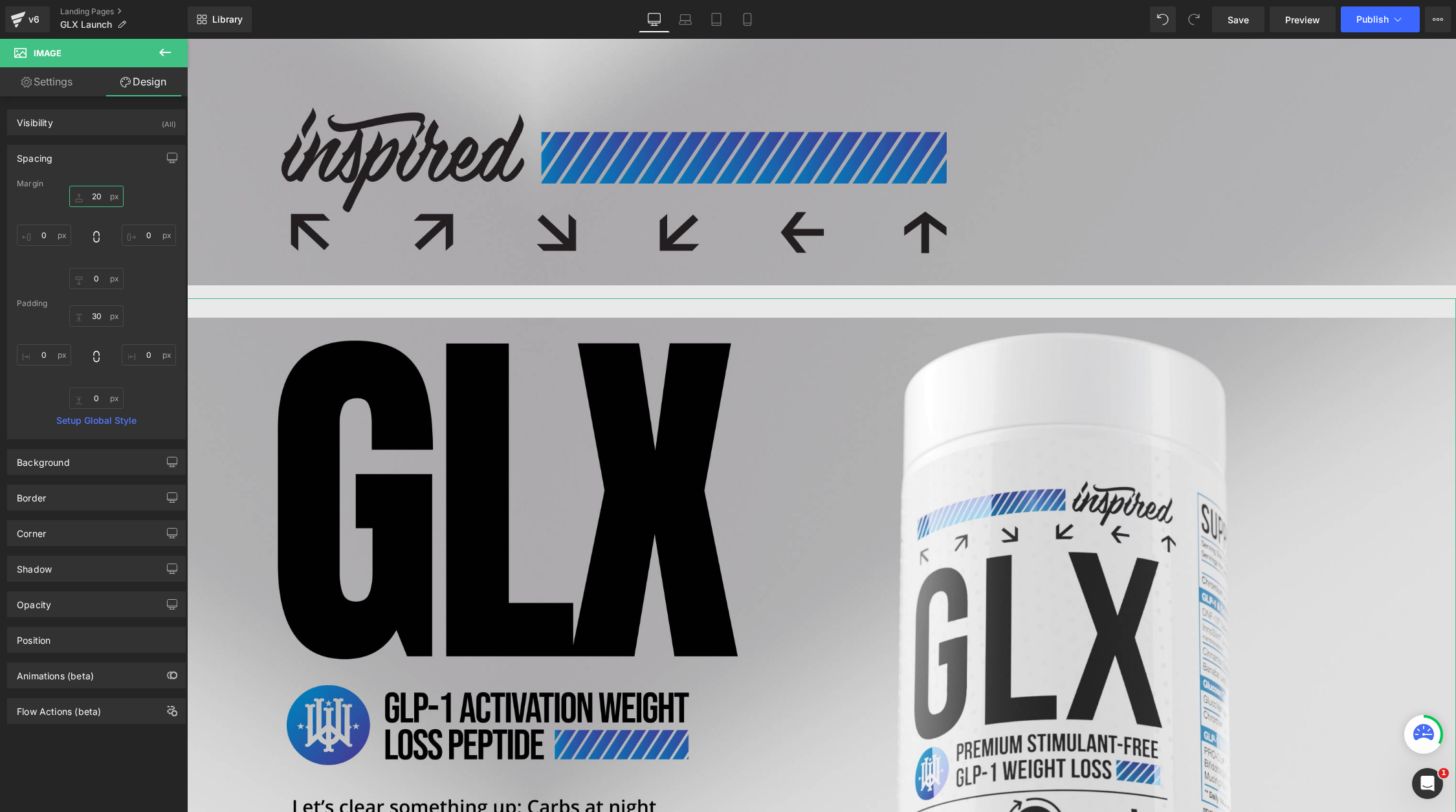
click at [94, 201] on input "20" at bounding box center [96, 196] width 54 height 22
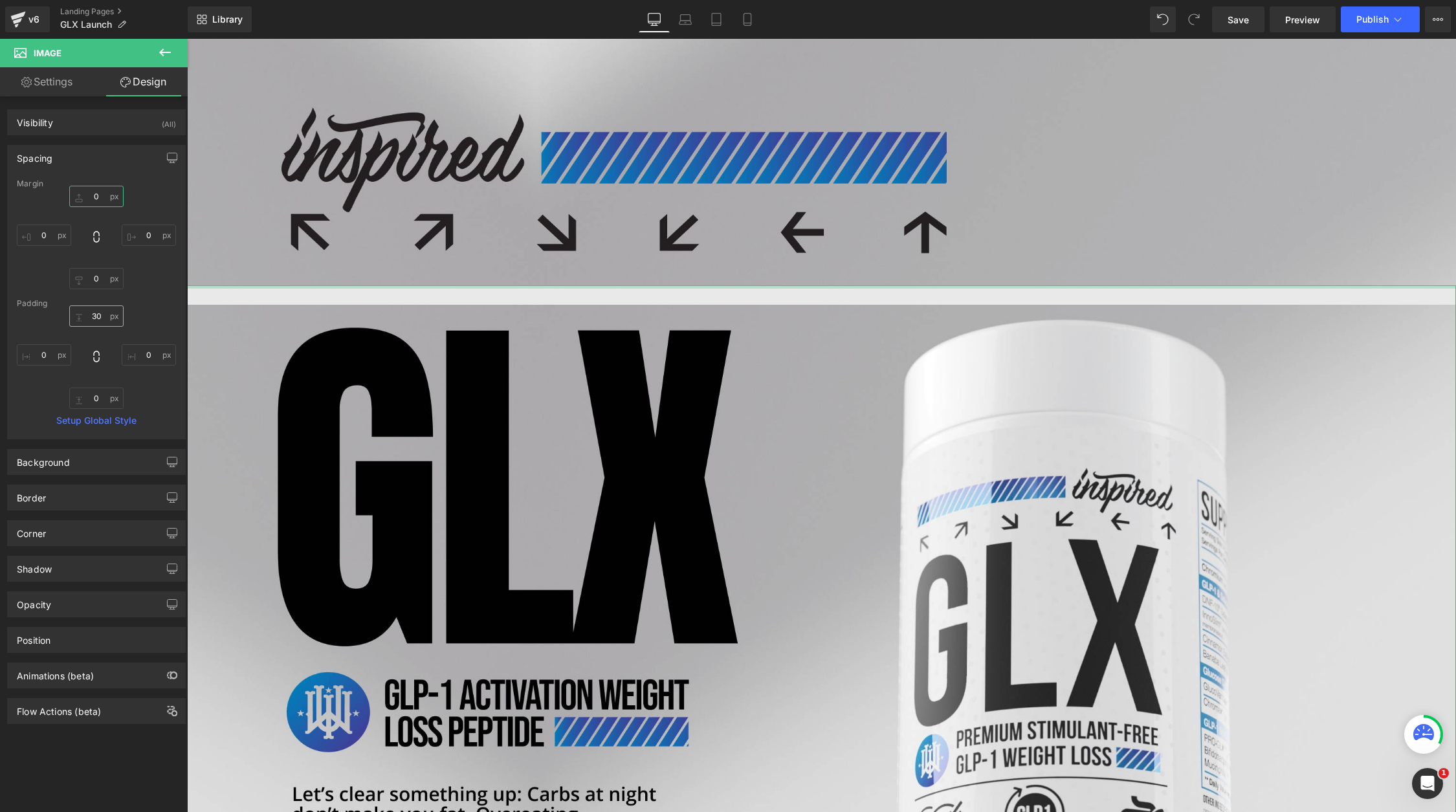
type input "0"
click at [105, 316] on input "30" at bounding box center [96, 316] width 54 height 22
type input "0"
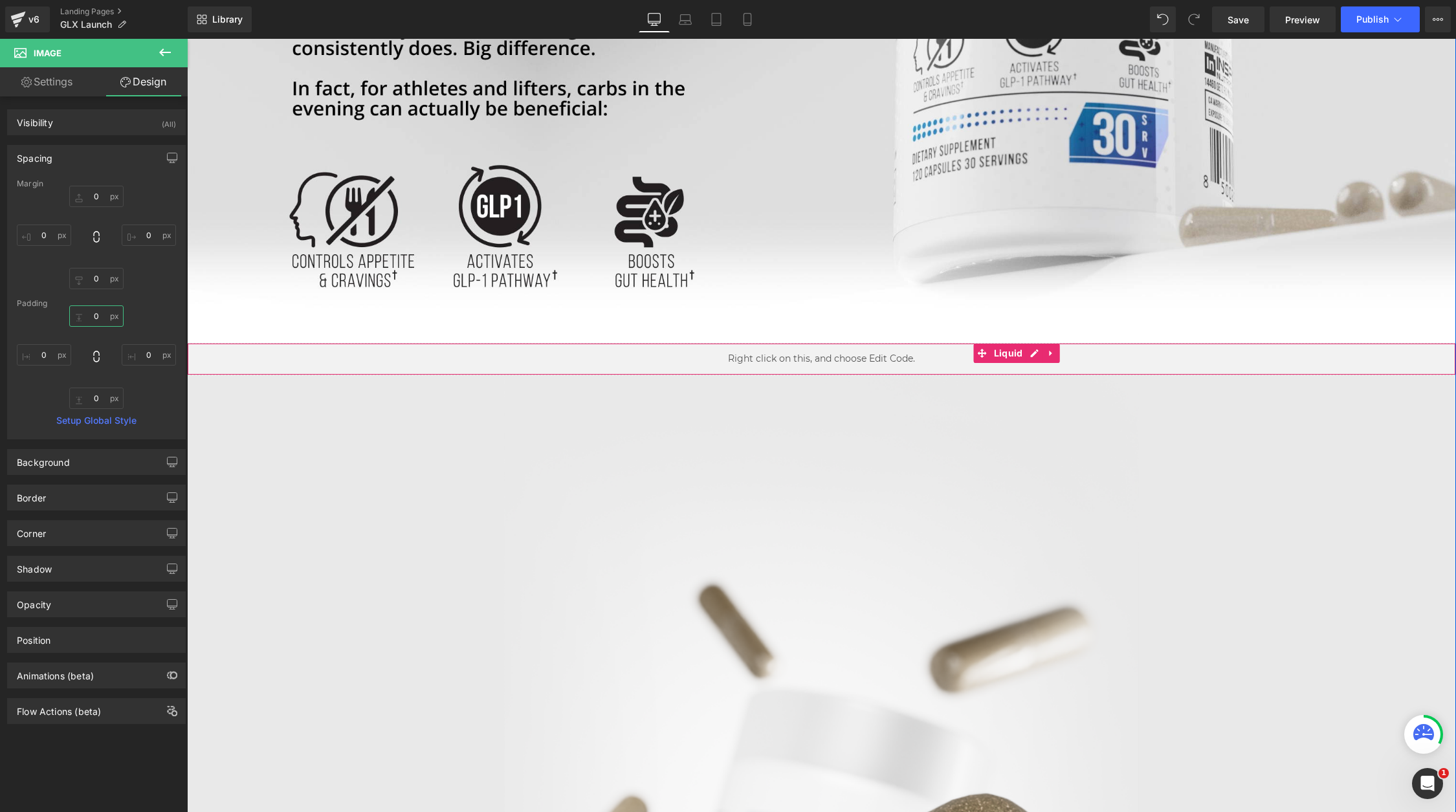
scroll to position [861, 0]
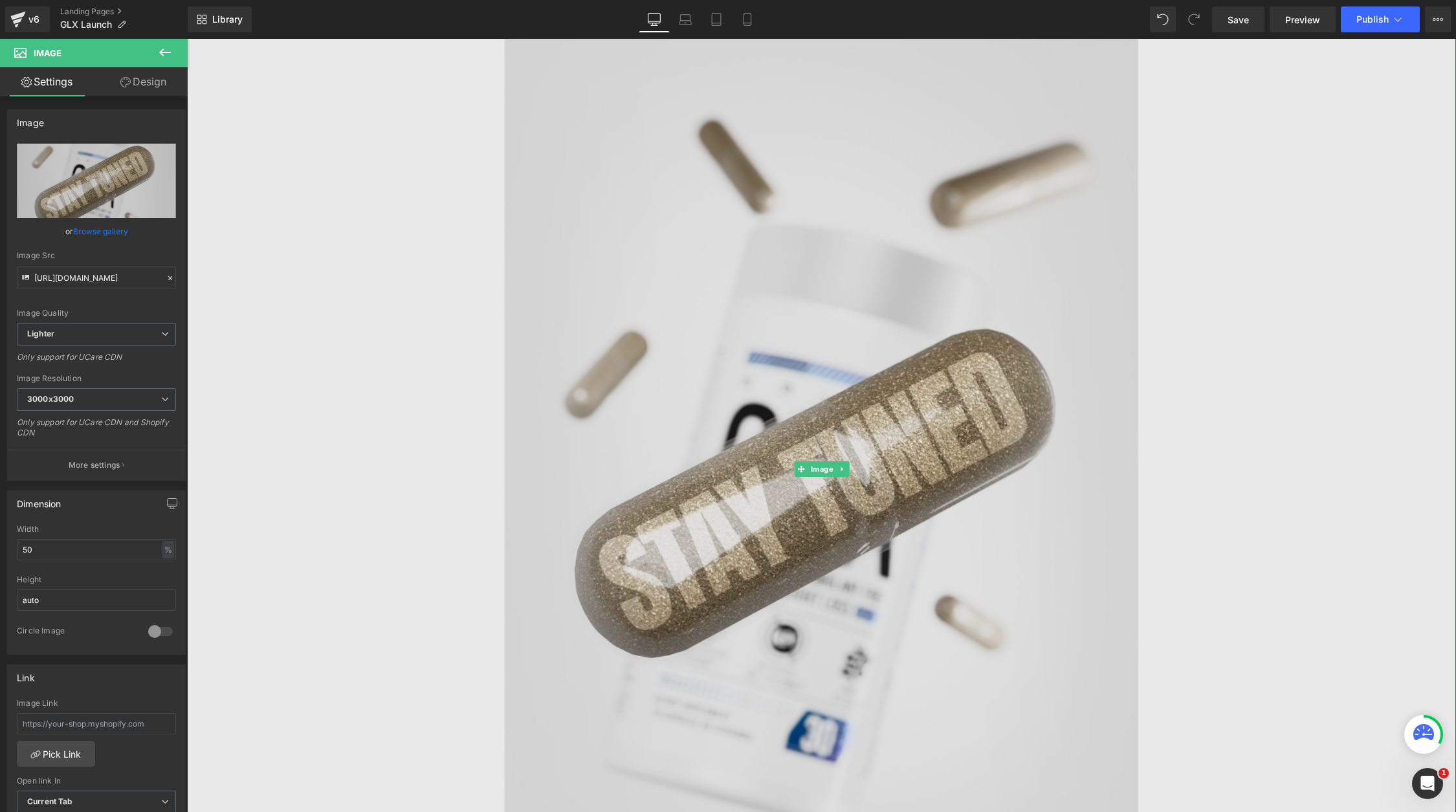
scroll to position [1244, 0]
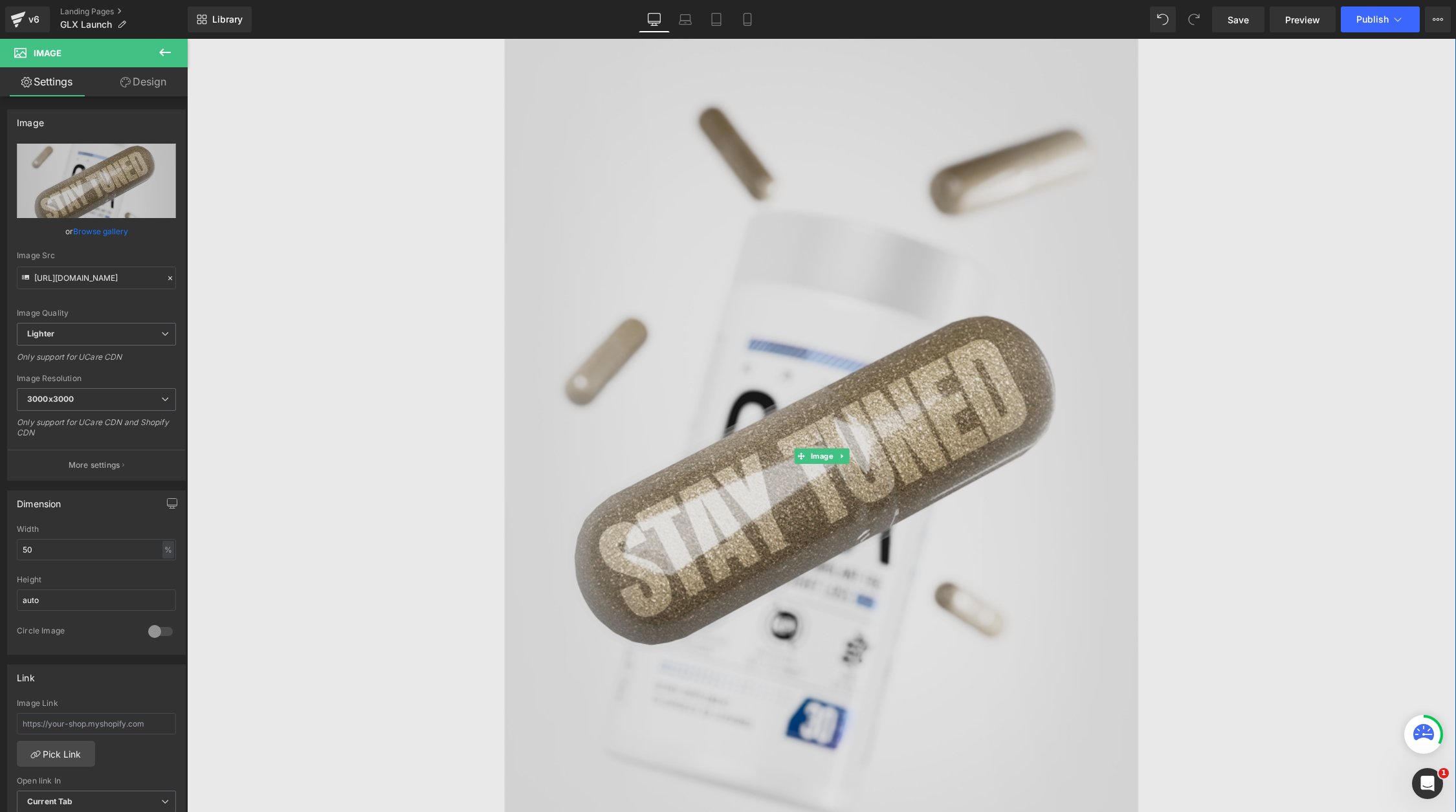
click at [549, 360] on img at bounding box center [821, 455] width 635 height 1116
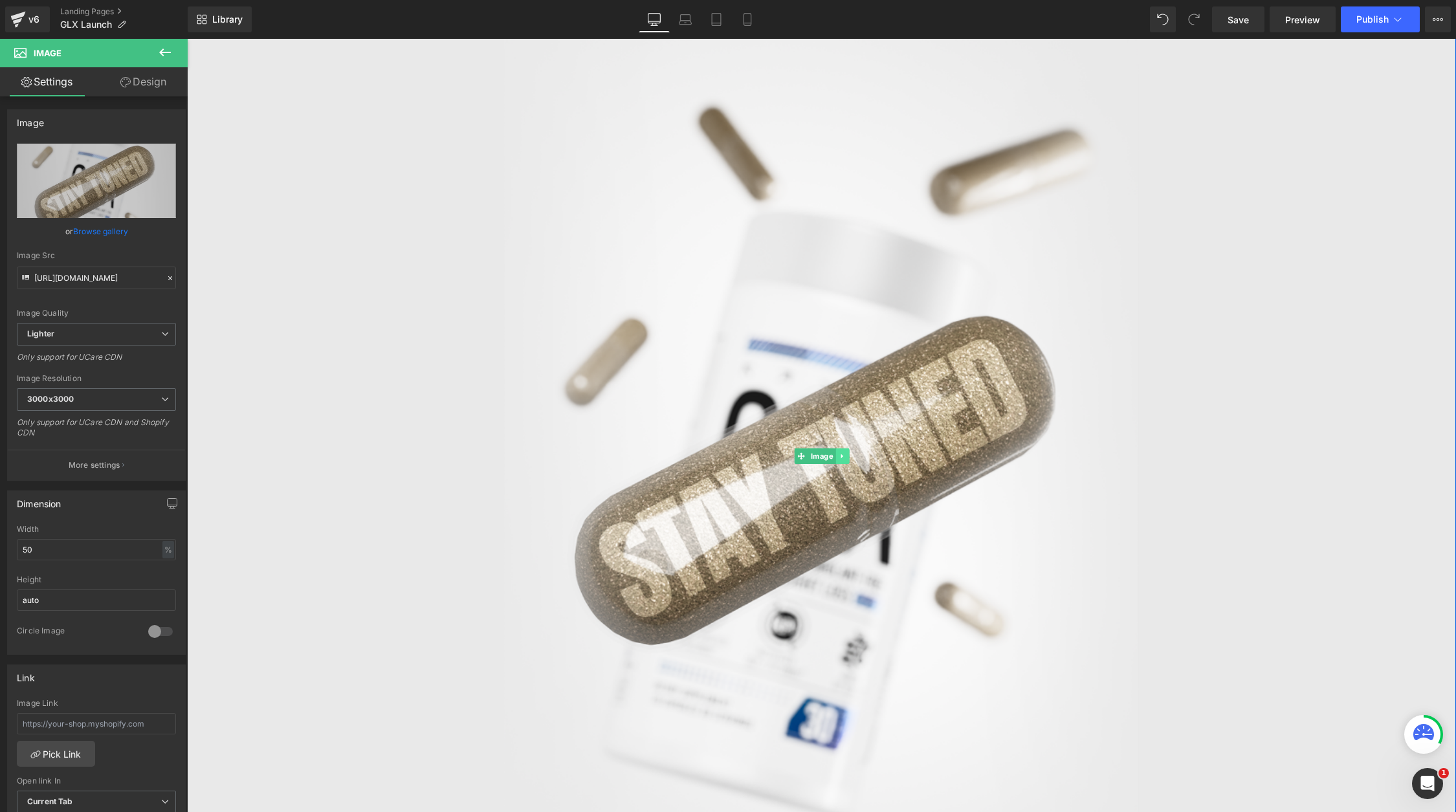
click at [840, 450] on link at bounding box center [842, 456] width 13 height 15
click at [853, 458] on link at bounding box center [848, 456] width 13 height 15
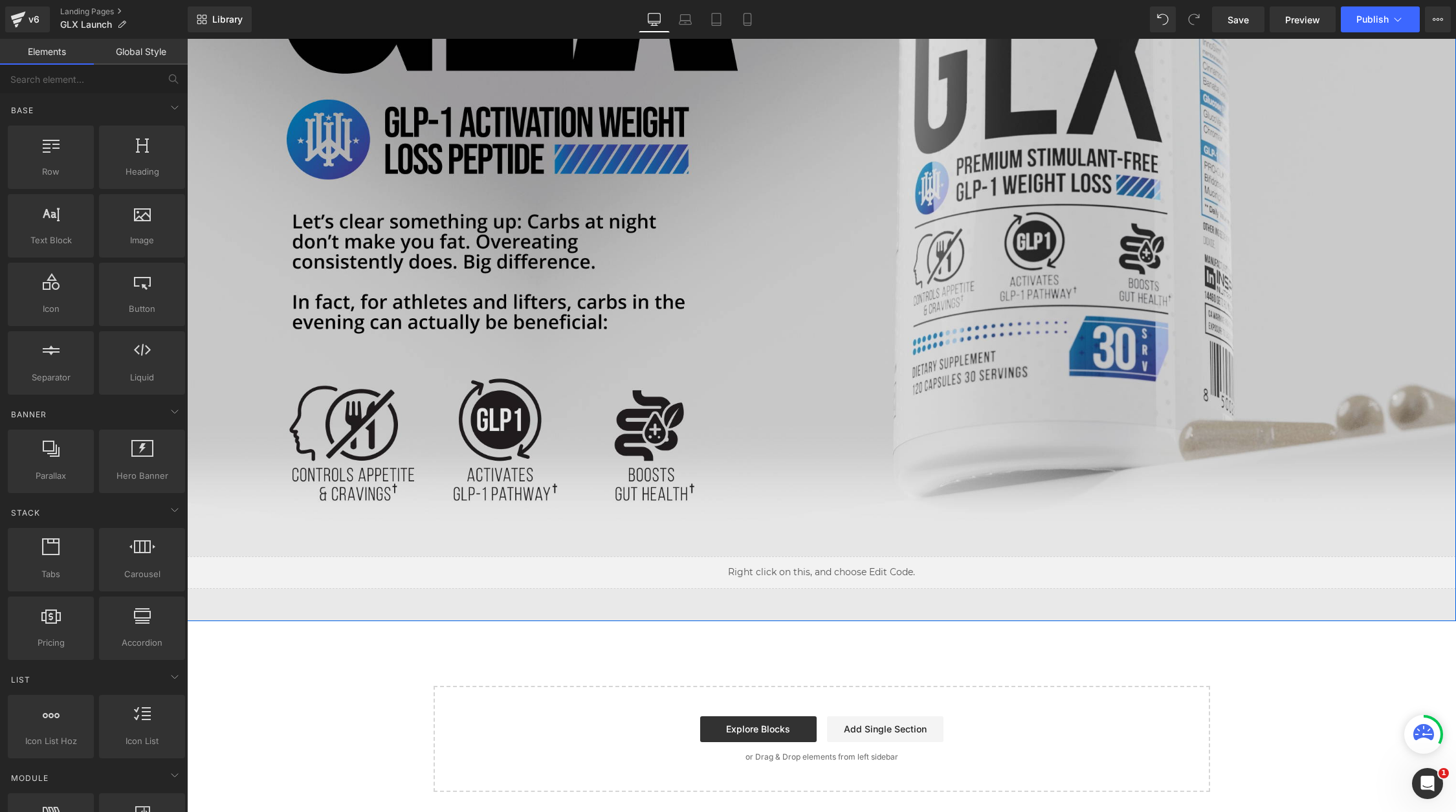
scroll to position [575, 0]
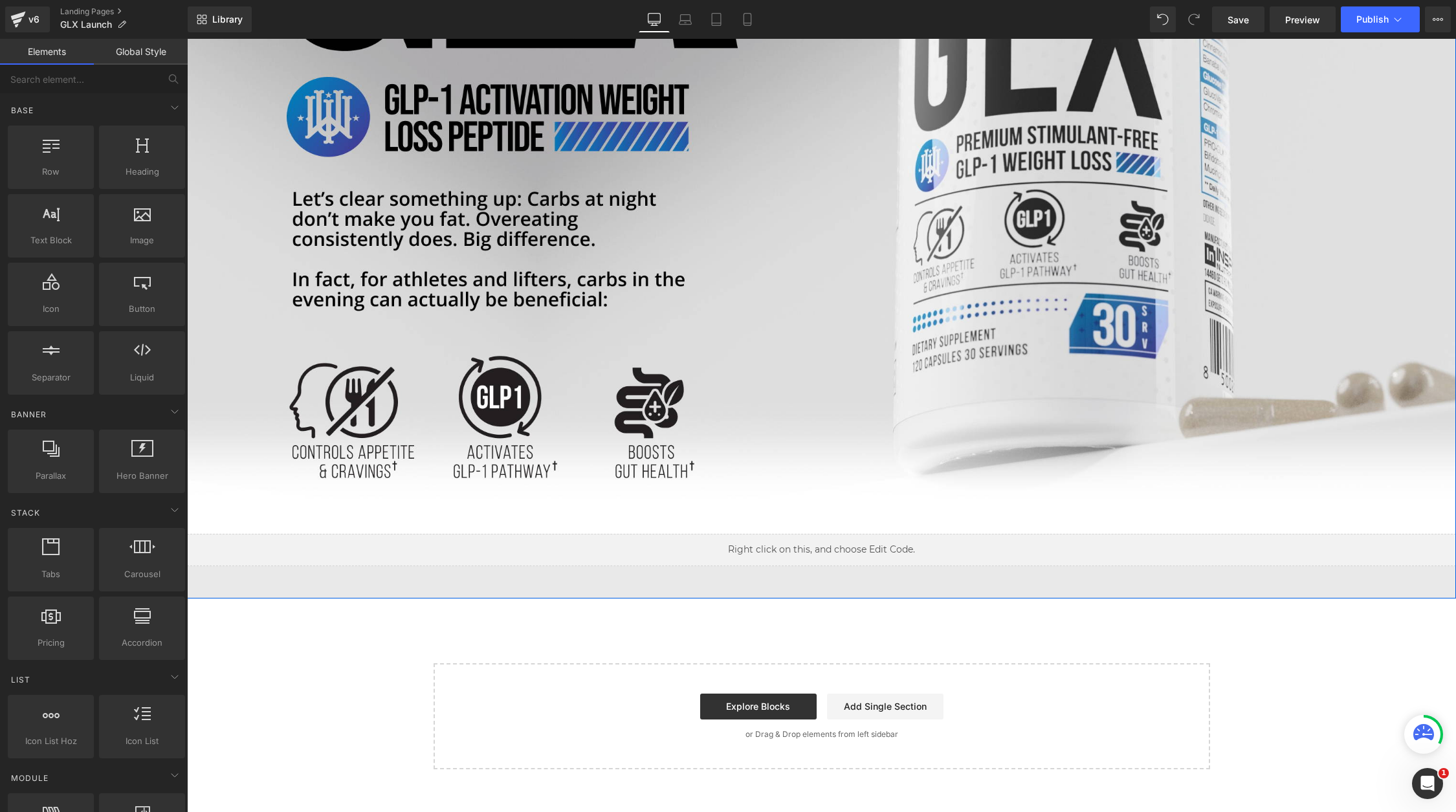
click at [547, 588] on div "Image Image Liquid Row" at bounding box center [822, 31] width 1269 height 1136
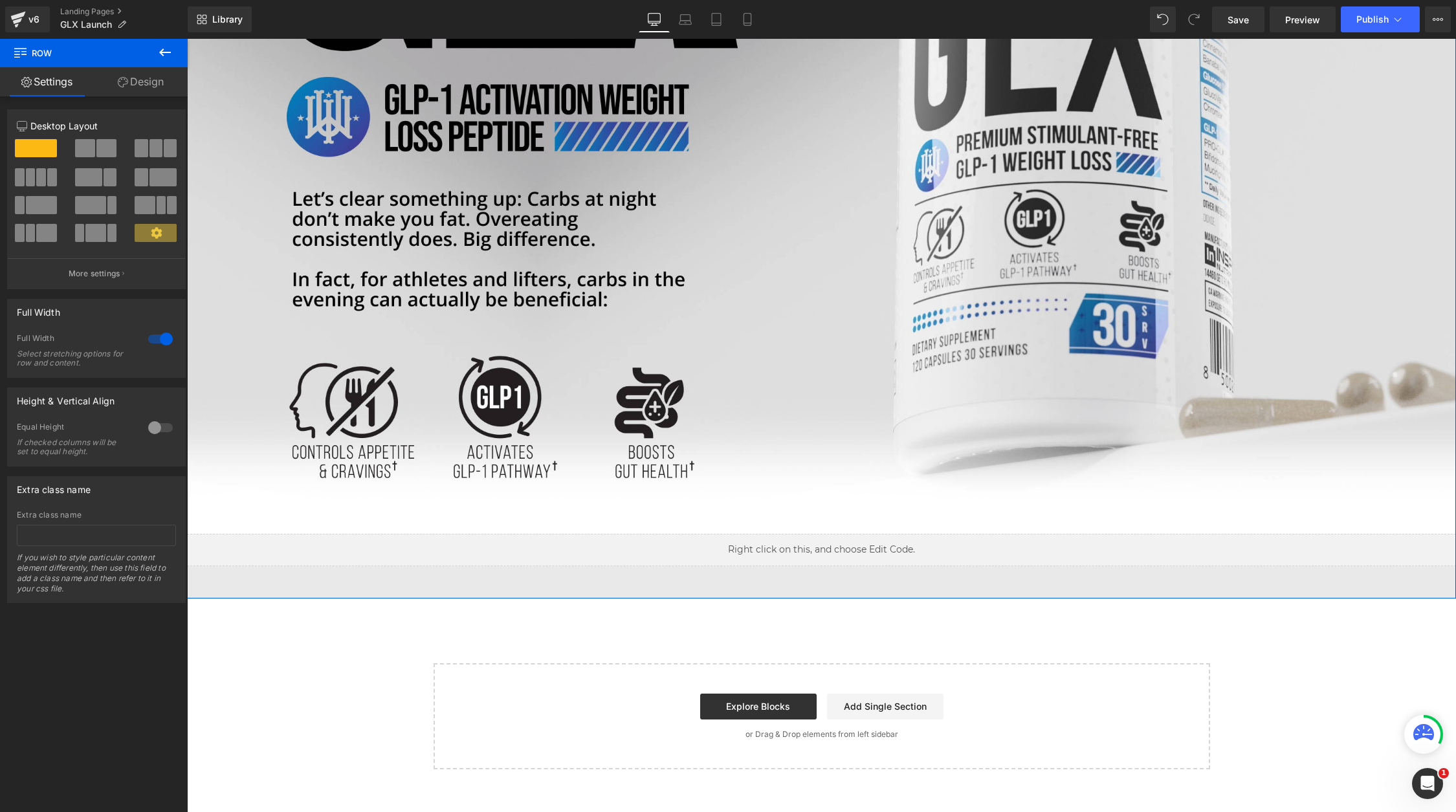
click at [142, 86] on link "Design" at bounding box center [140, 81] width 94 height 29
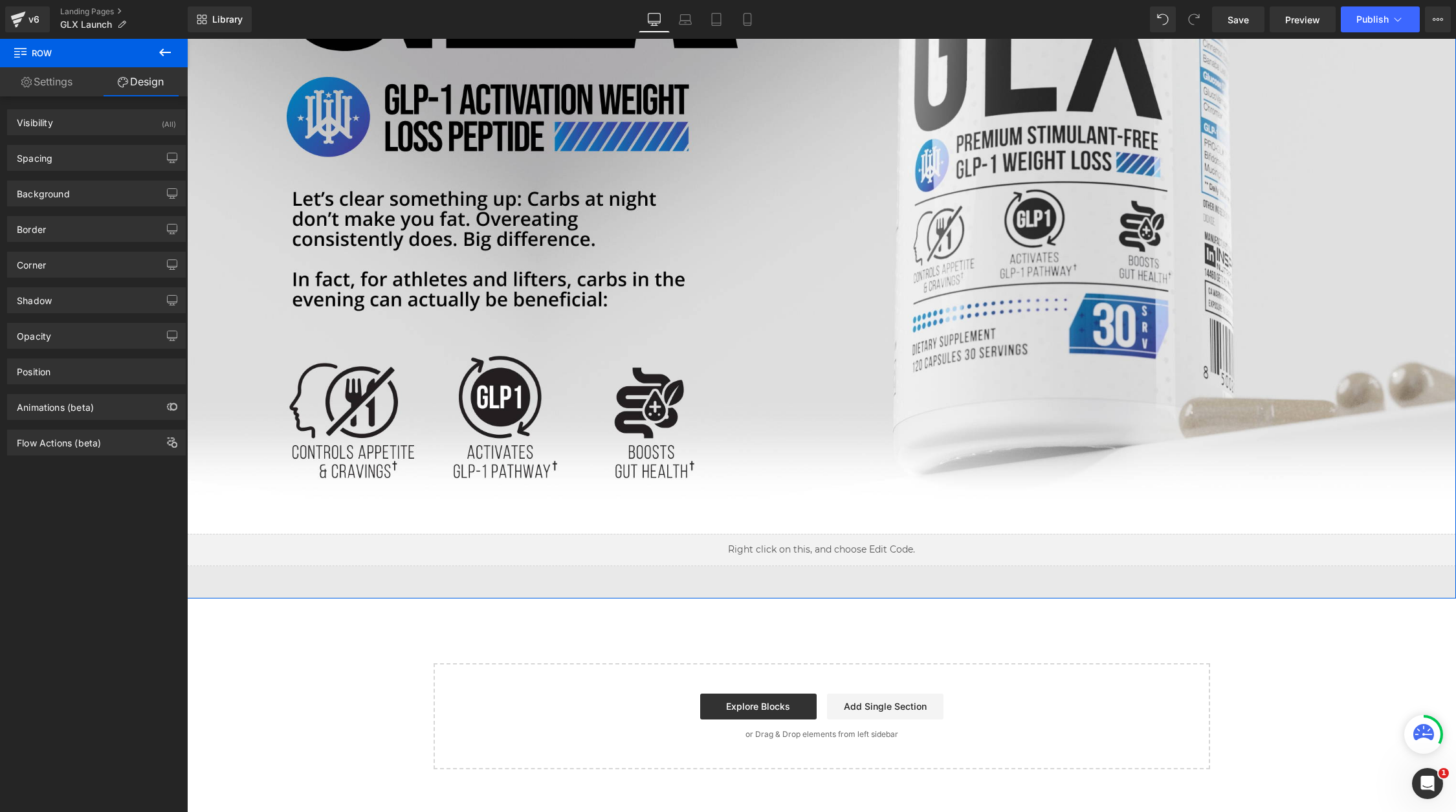
type input "#e9e9e9"
type input "100"
click at [99, 195] on div "Background" at bounding box center [96, 193] width 177 height 25
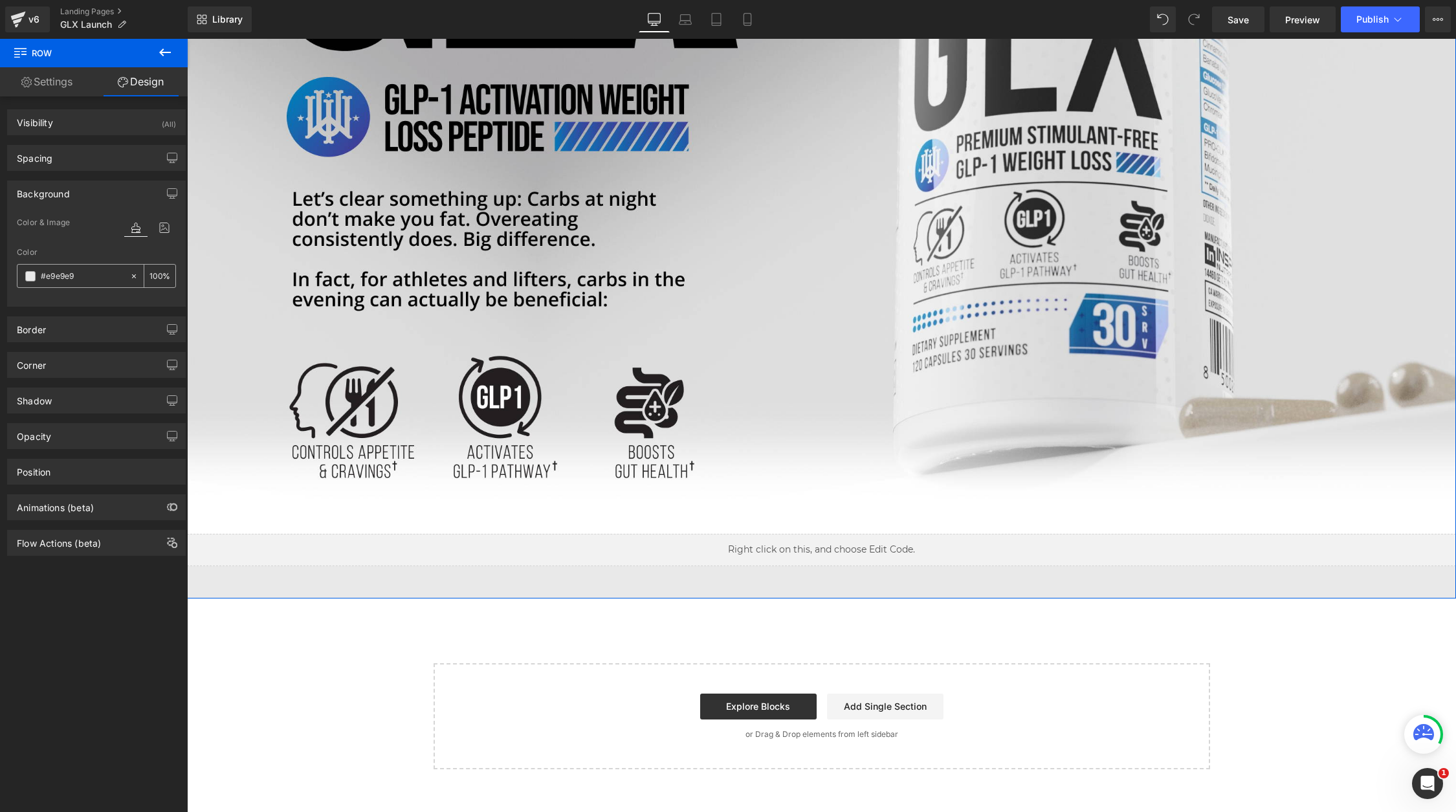
click at [82, 273] on input "#e9e9e9" at bounding box center [81, 275] width 82 height 14
type input "0"
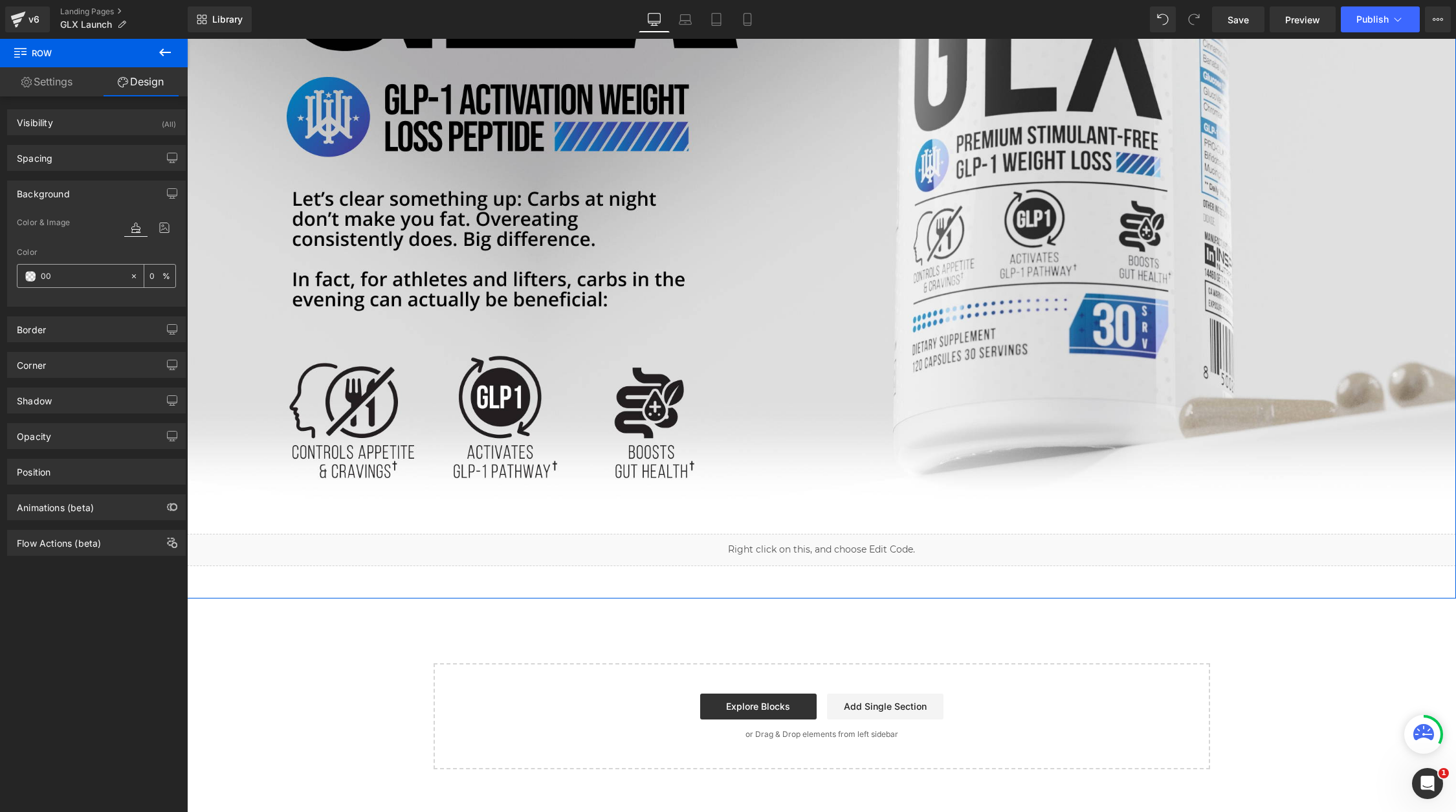
type input "000"
type input "100"
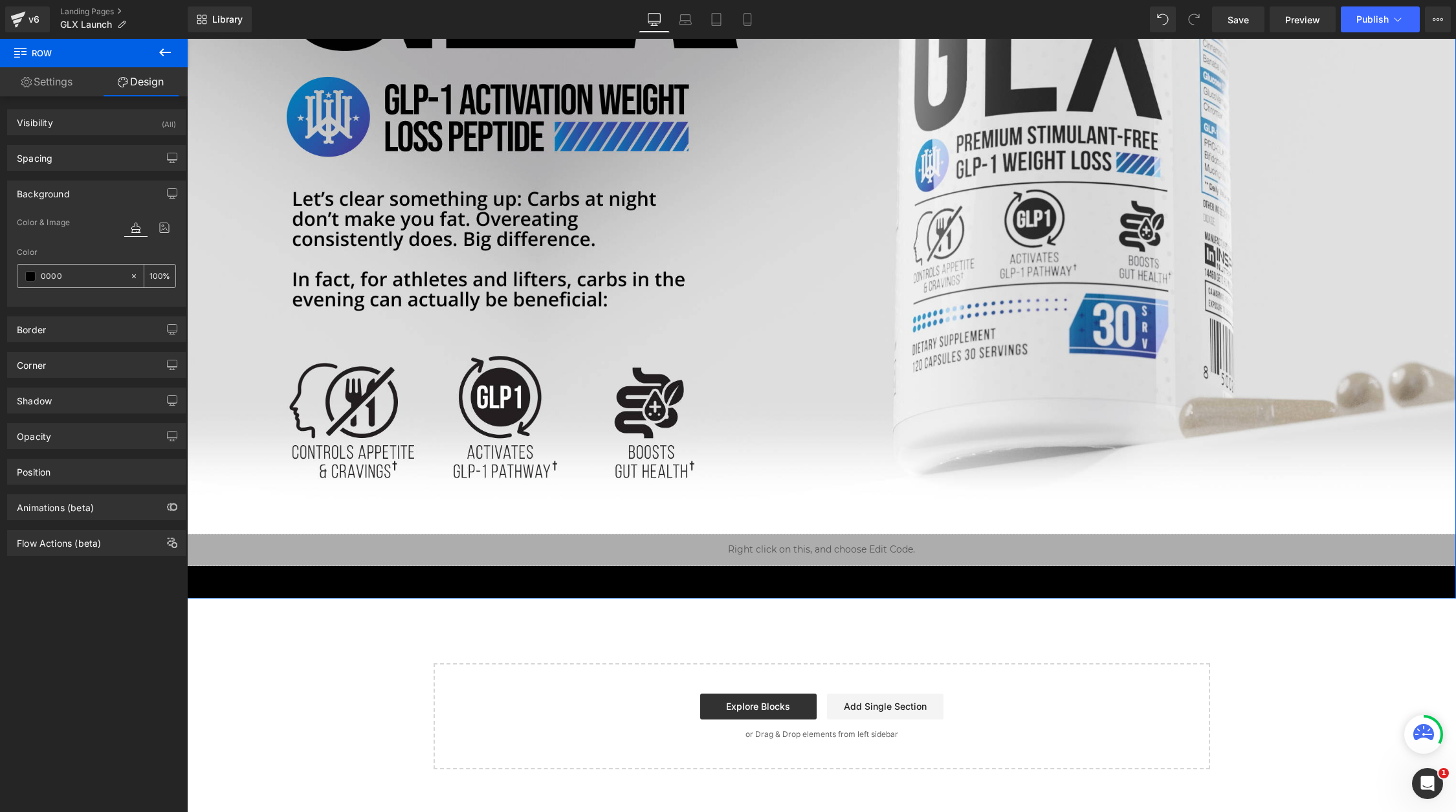
type input "00000"
type input "0"
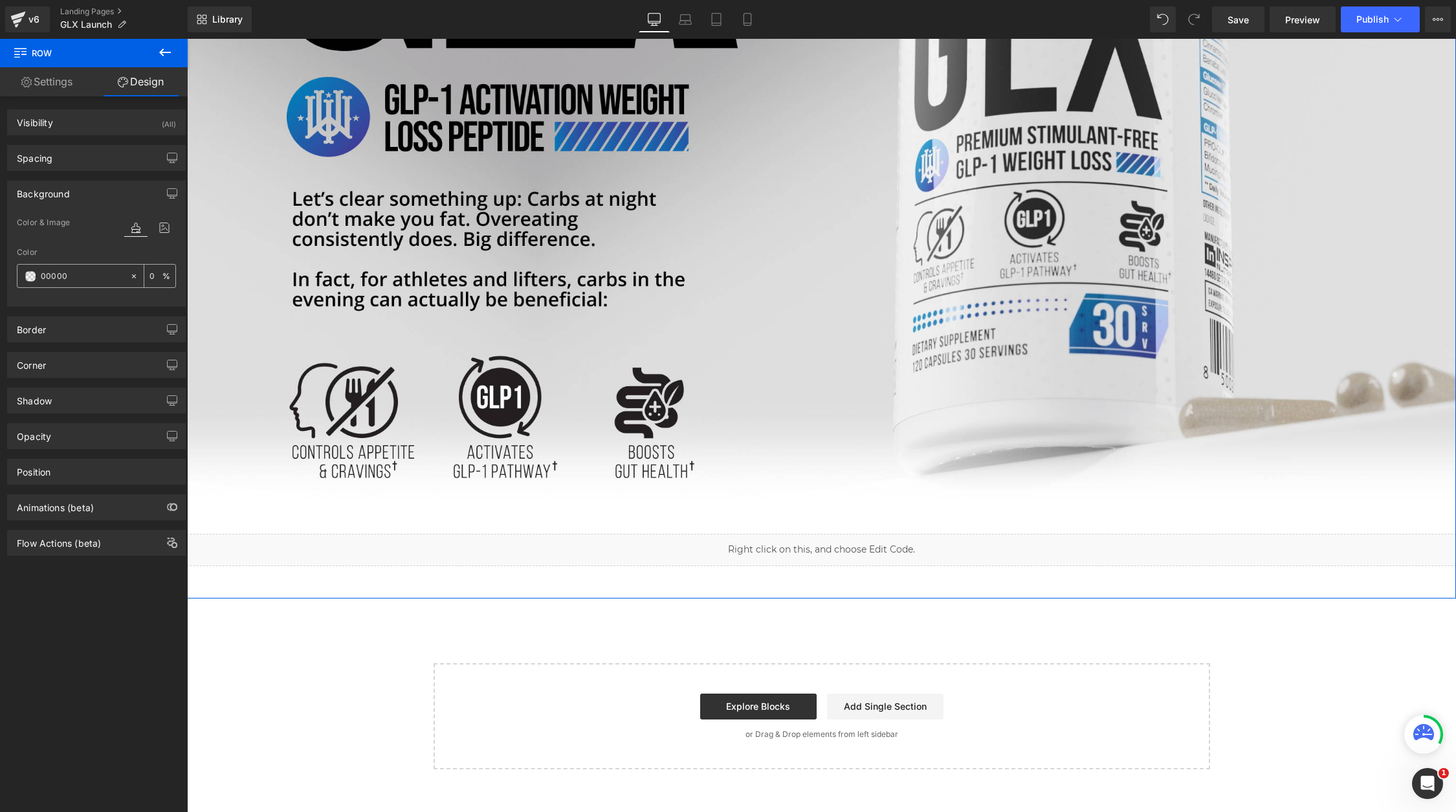
type input "000000"
type input "100"
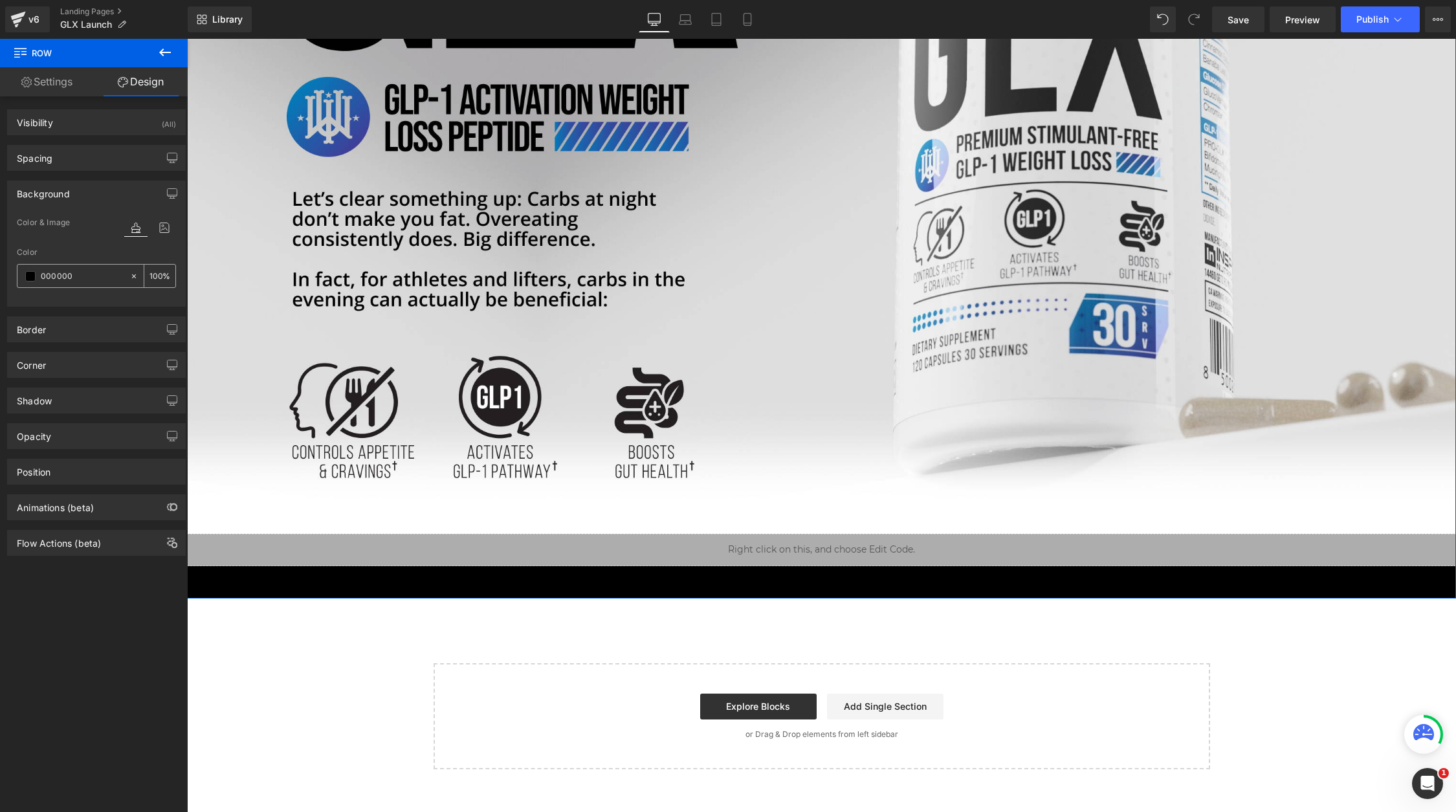
type input "F"
type input "0"
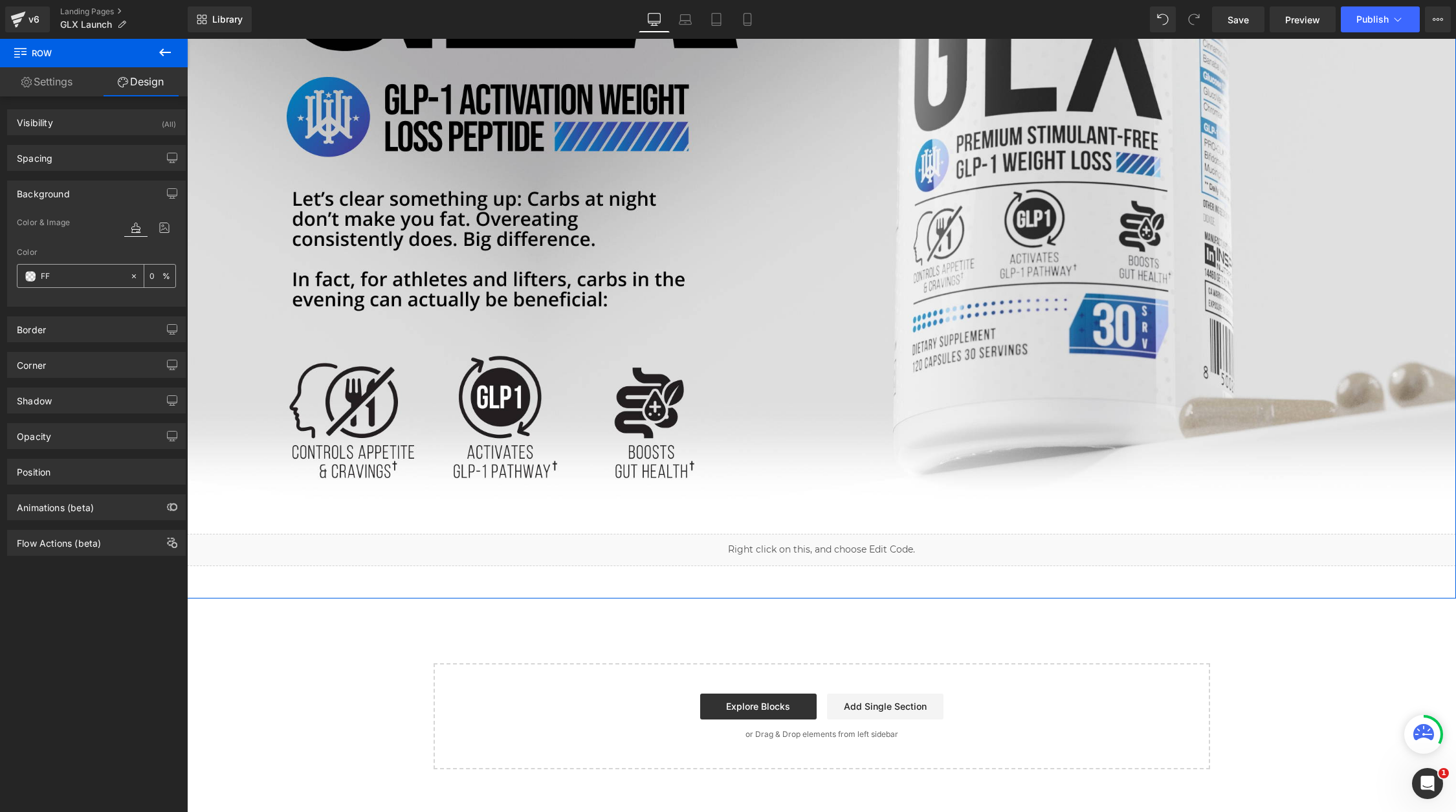
type input "FFF"
type input "100"
type input "FFFFF"
type input "0"
type input "FFFFFF"
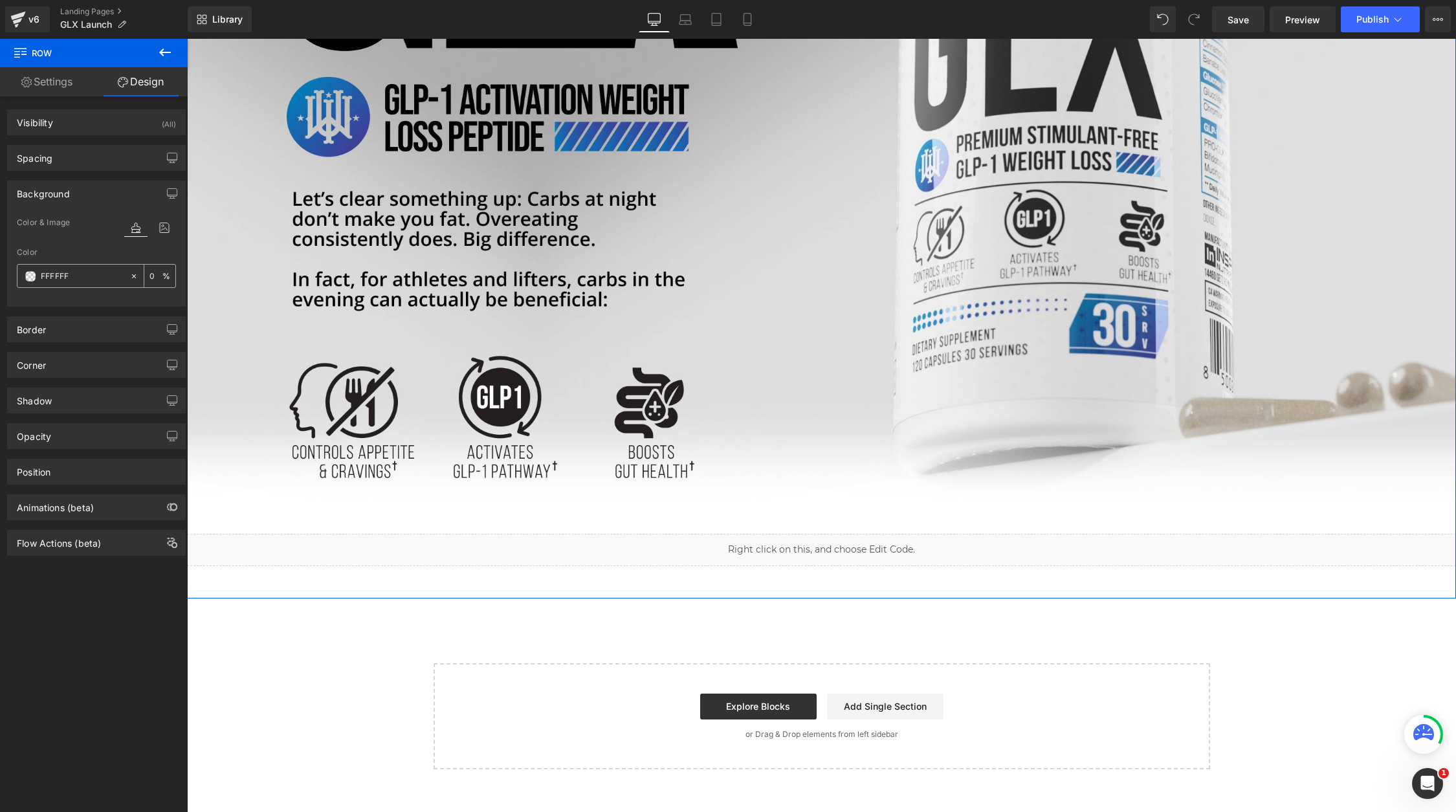
type input "100"
type input "FFFFFF"
click at [660, 554] on div "Liquid" at bounding box center [822, 550] width 1269 height 32
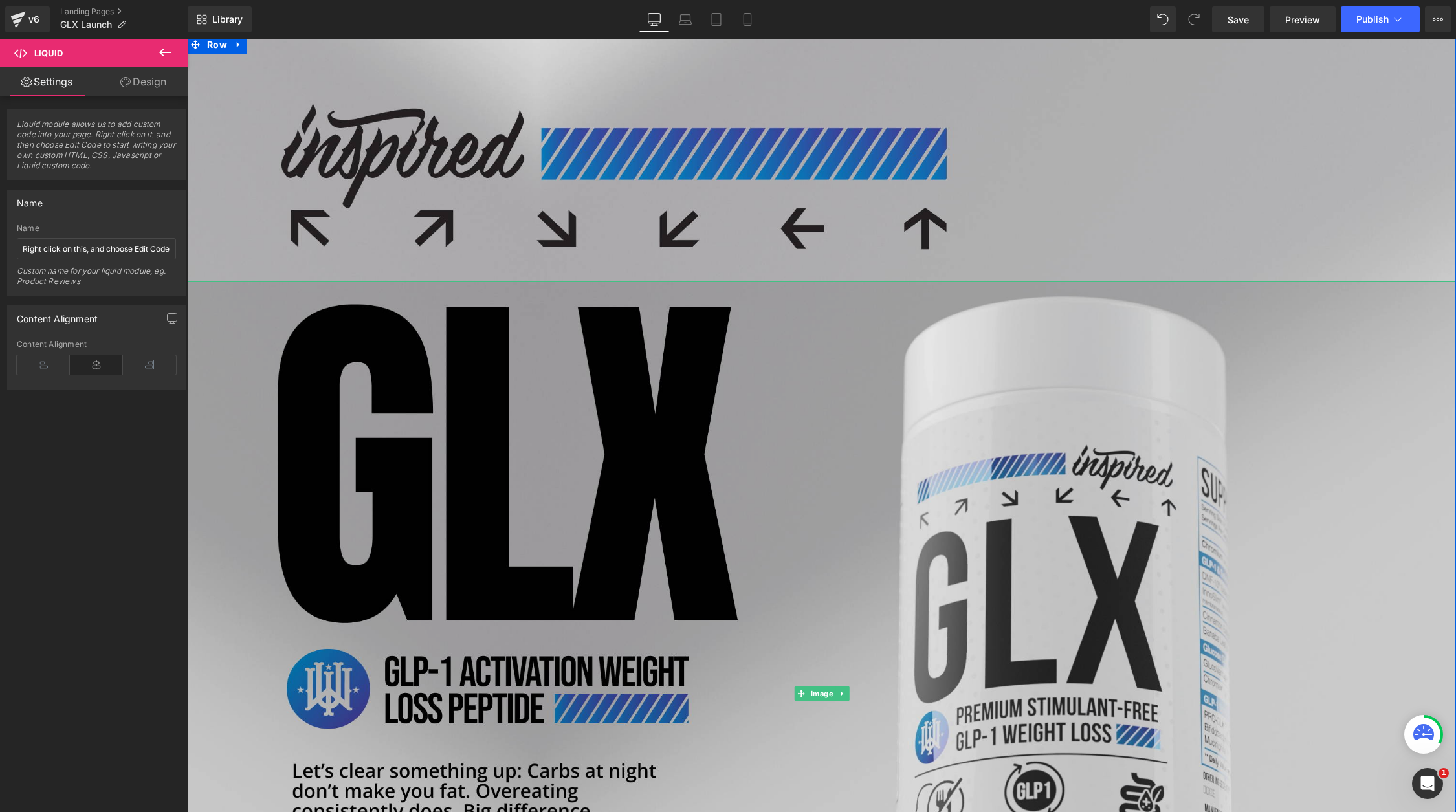
scroll to position [0, 0]
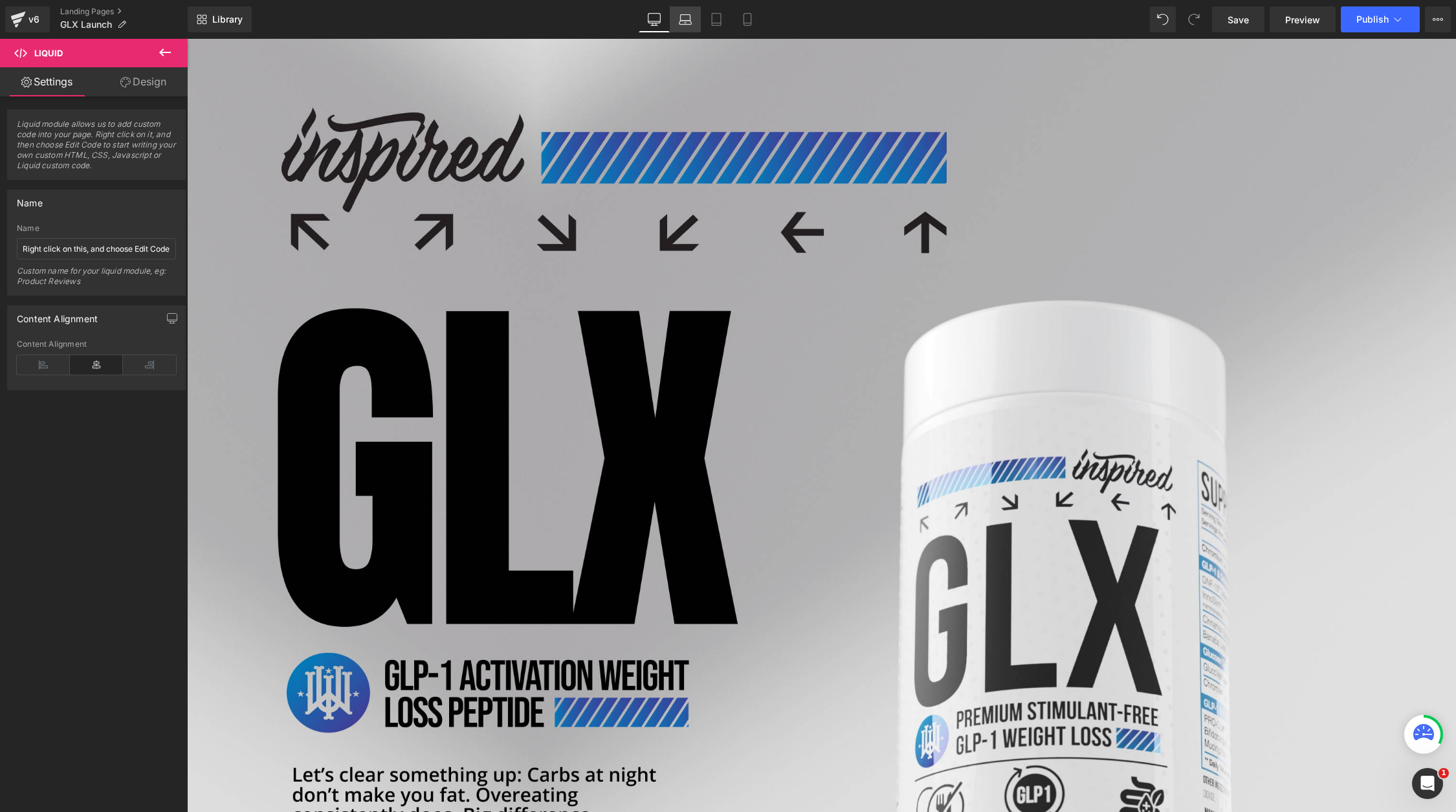
click at [684, 15] on icon at bounding box center [685, 20] width 13 height 13
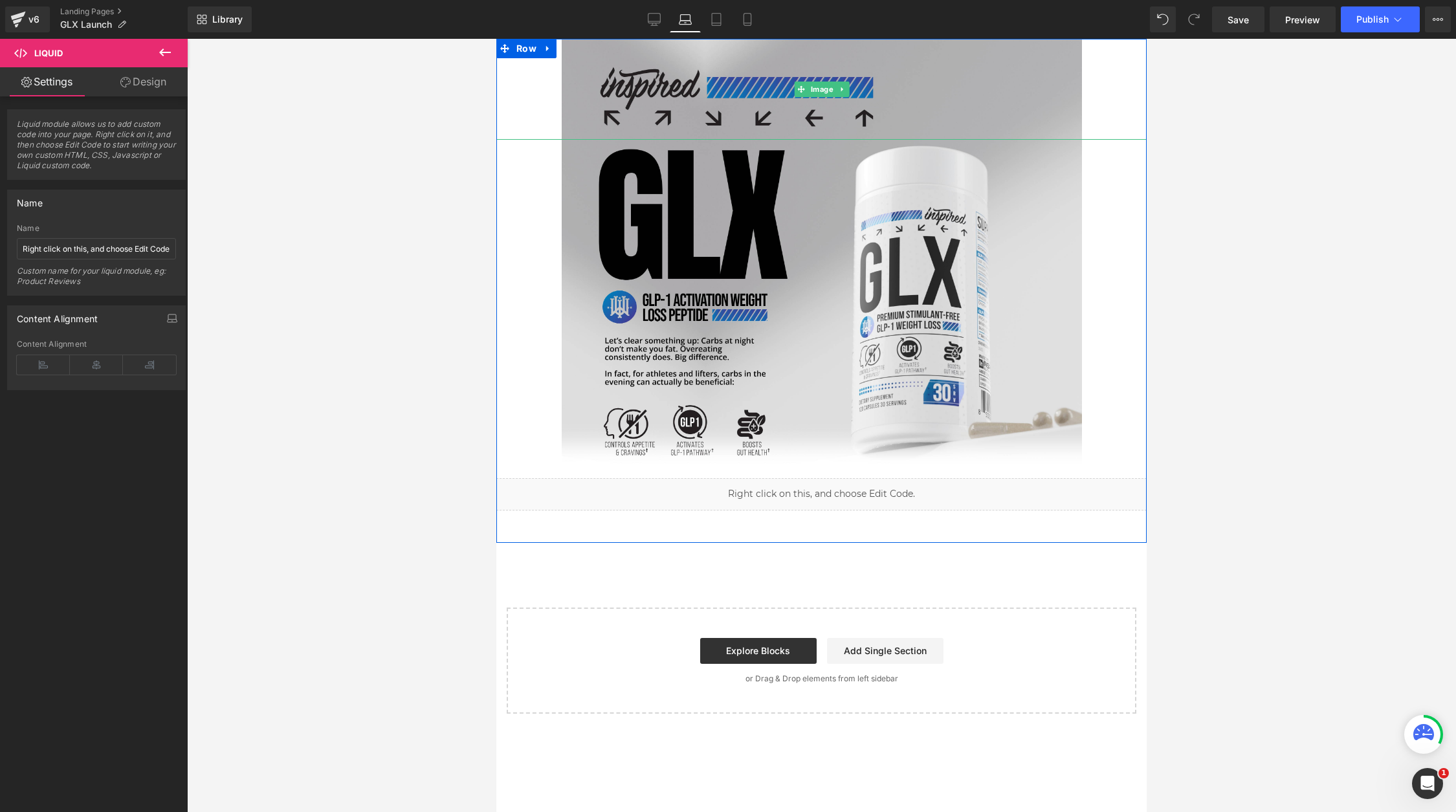
click at [526, 95] on div at bounding box center [821, 89] width 650 height 101
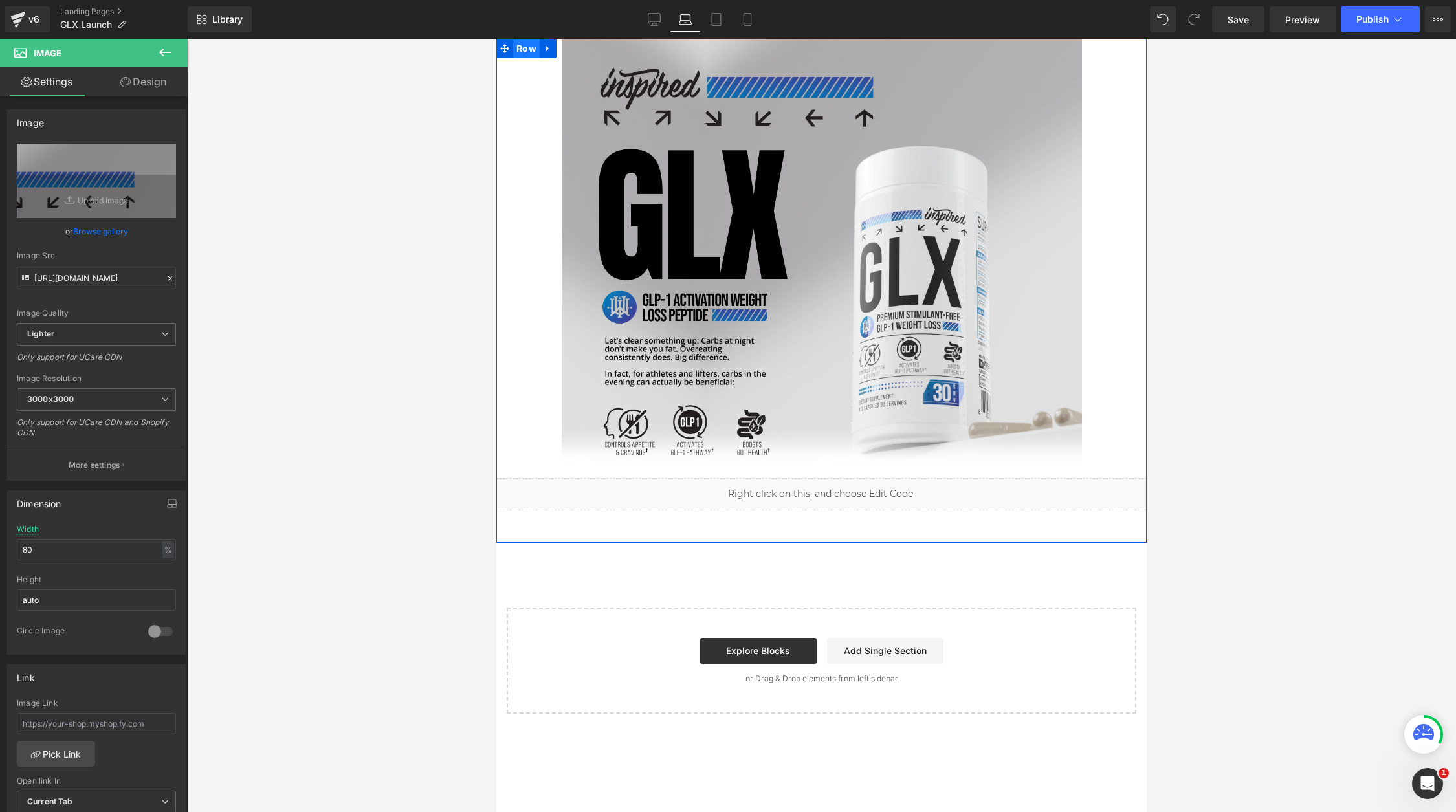
click at [528, 46] on span "Row" at bounding box center [526, 48] width 27 height 20
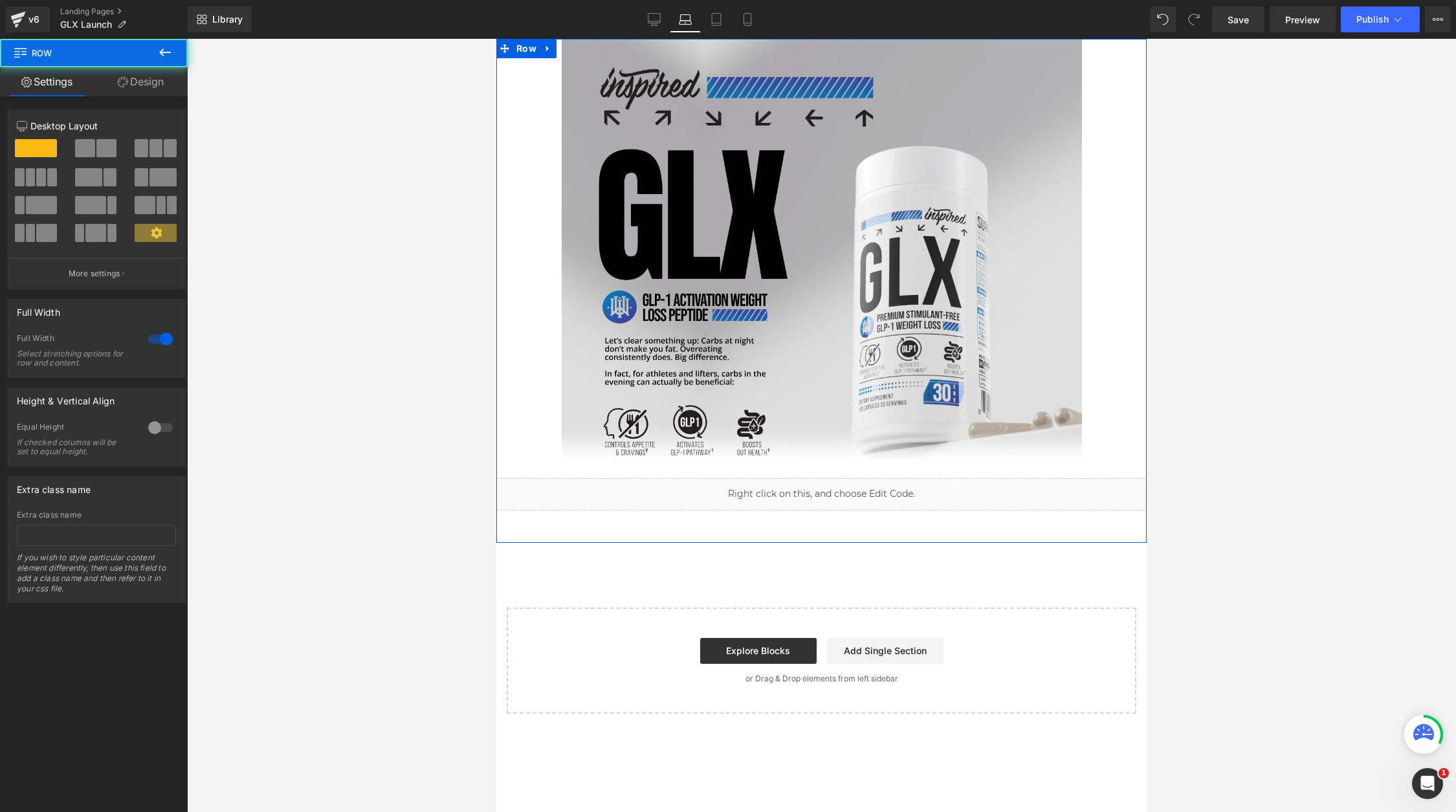
click at [138, 75] on link "Design" at bounding box center [140, 81] width 94 height 29
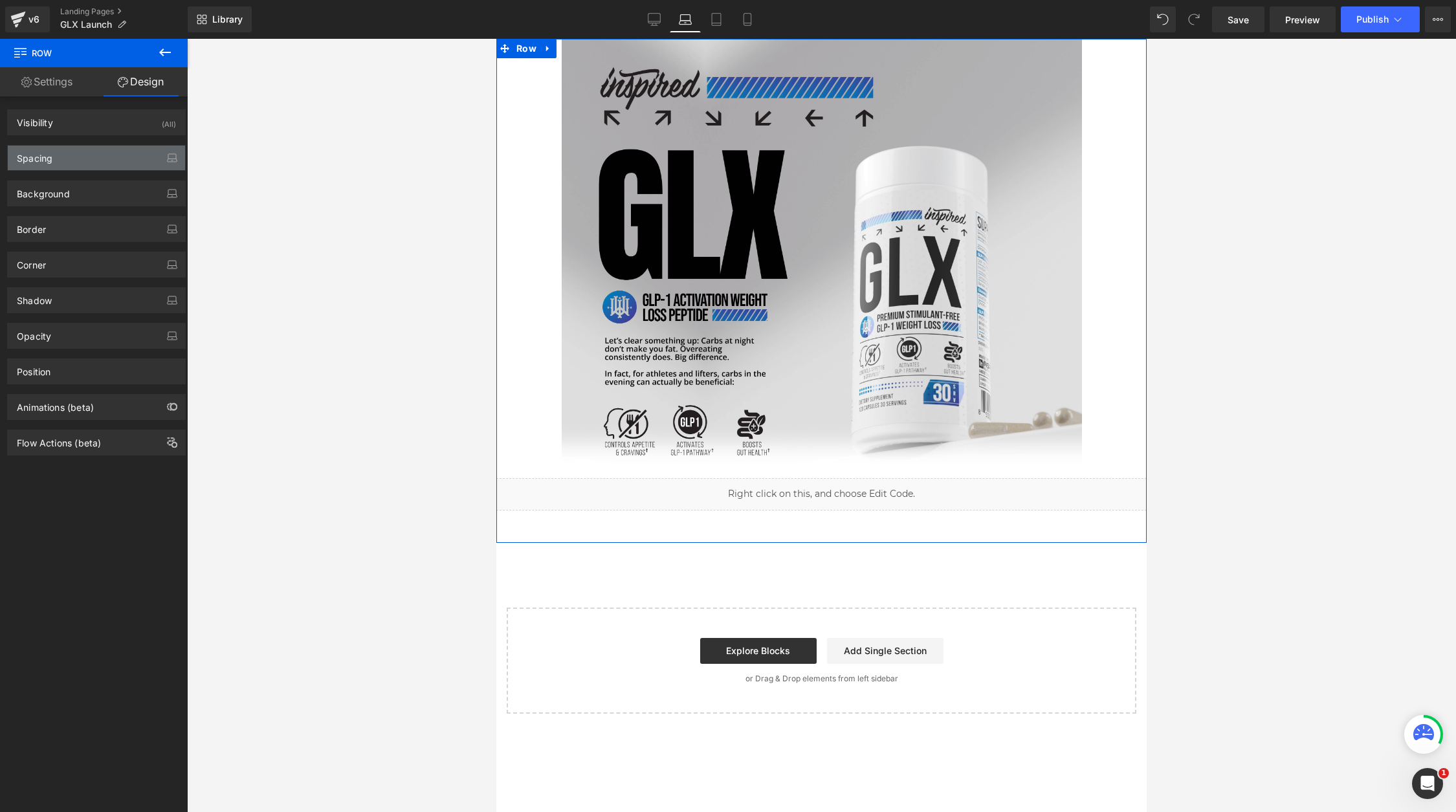
click at [126, 160] on div "Spacing" at bounding box center [96, 158] width 177 height 25
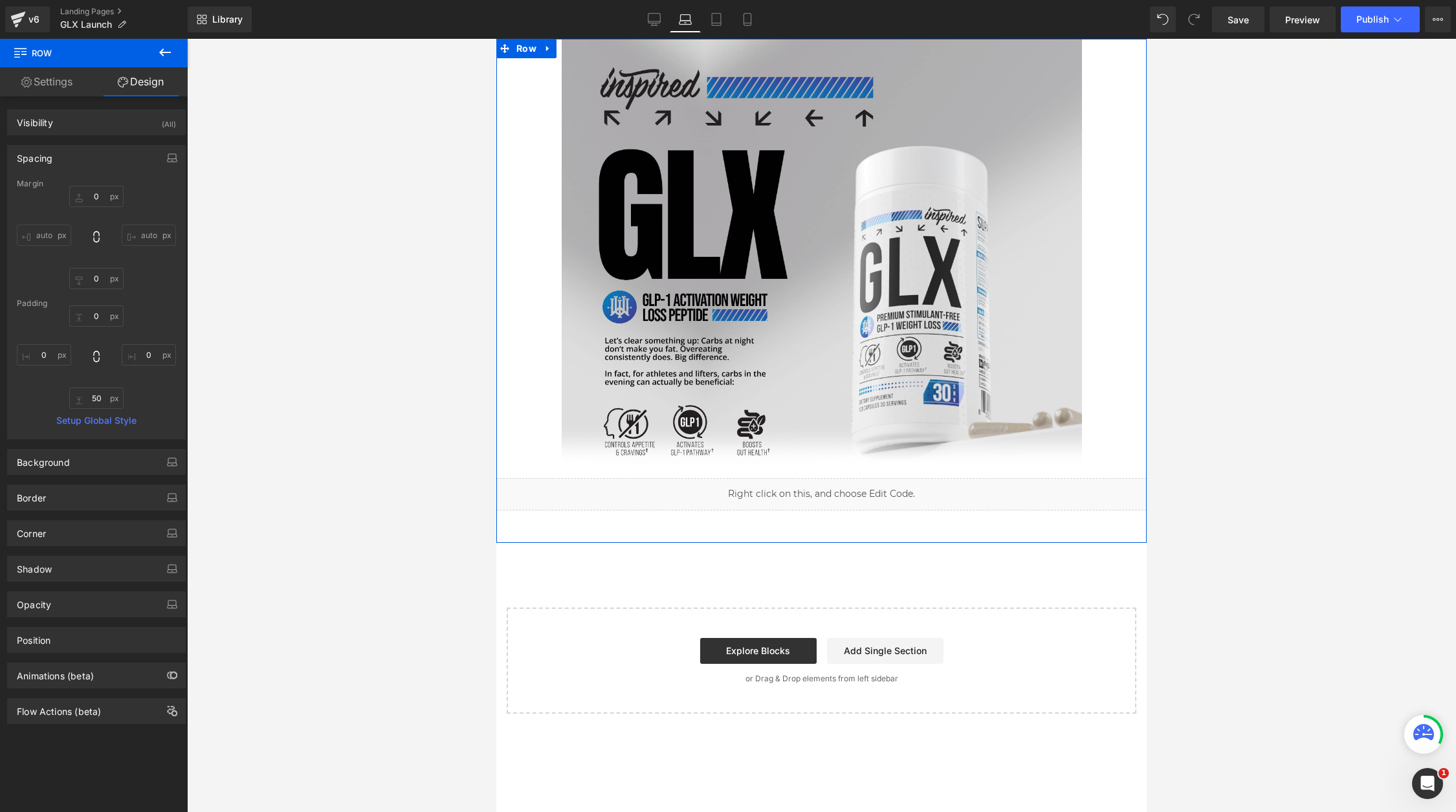
click at [64, 82] on link "Settings" at bounding box center [46, 81] width 94 height 29
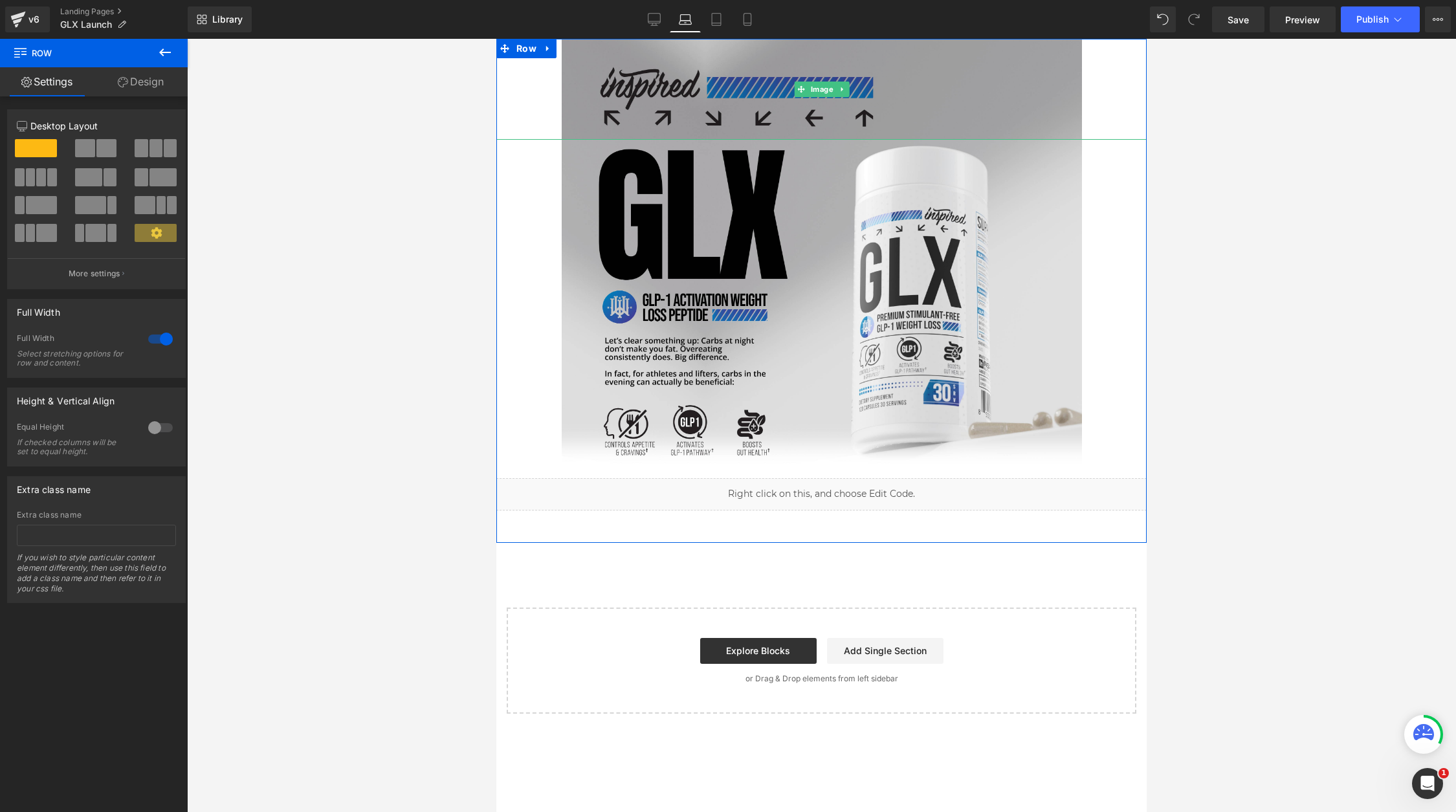
click at [660, 90] on img at bounding box center [822, 89] width 521 height 101
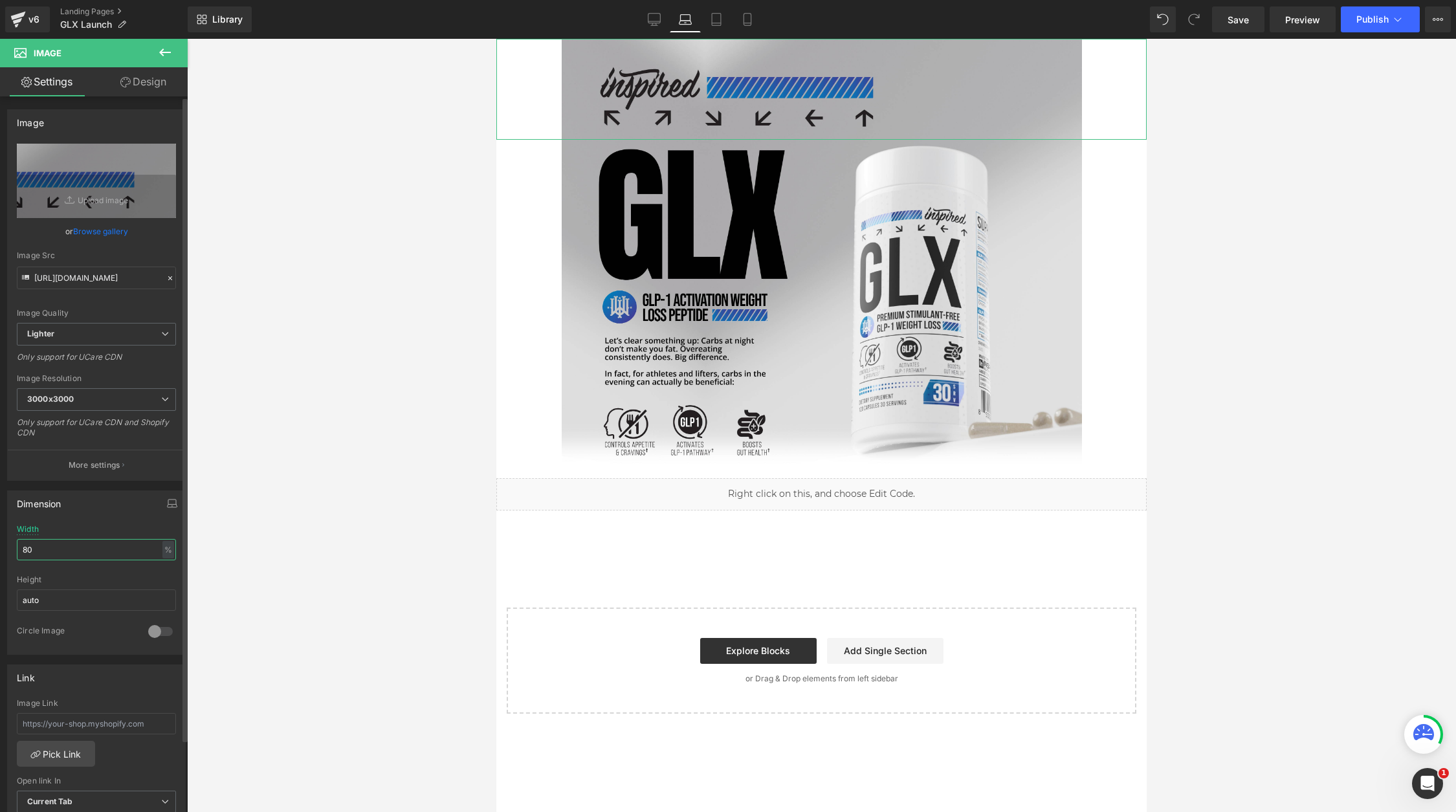
click at [56, 553] on input "80" at bounding box center [97, 549] width 159 height 22
type input "100"
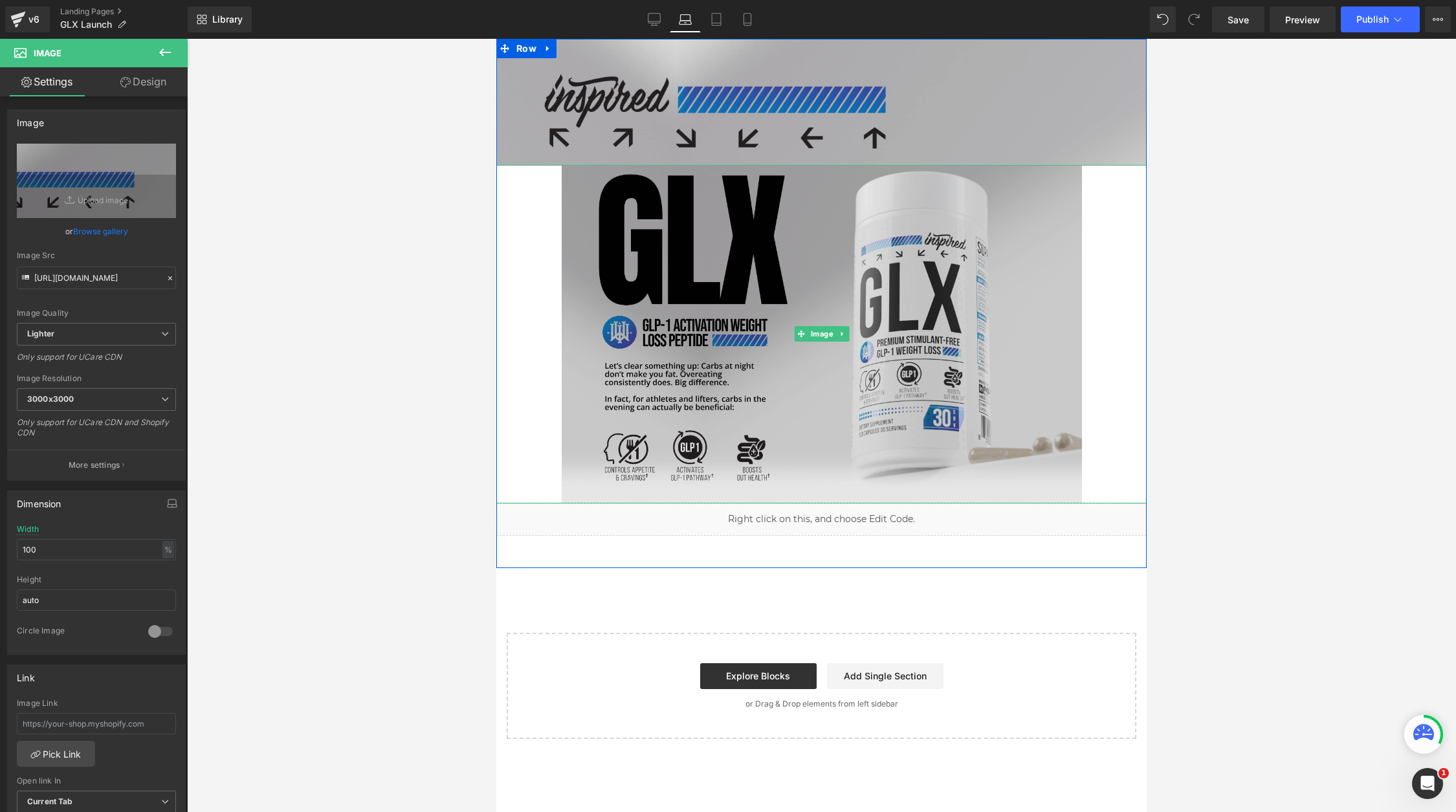
click at [704, 338] on img at bounding box center [822, 333] width 521 height 338
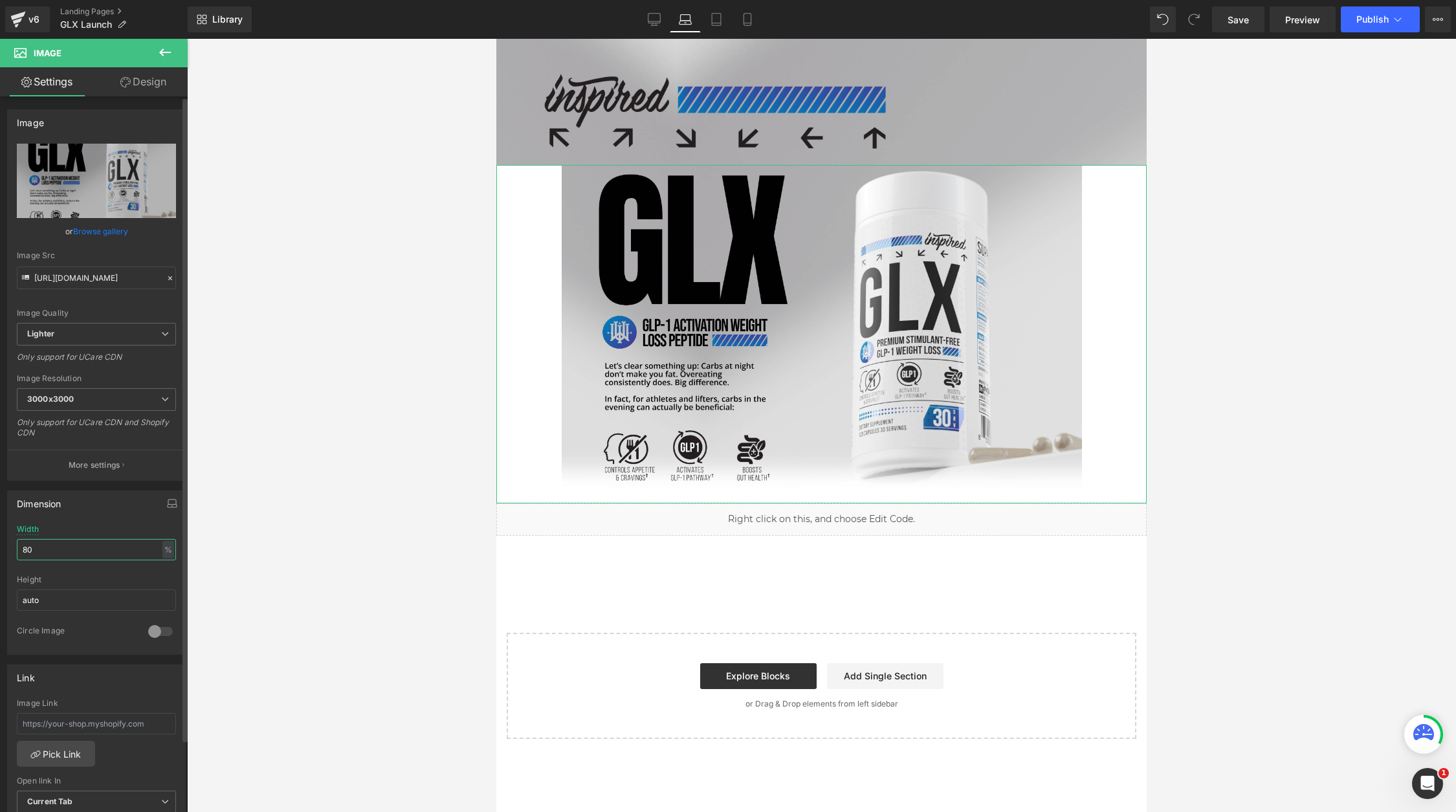
click at [86, 547] on input "80" at bounding box center [97, 549] width 159 height 22
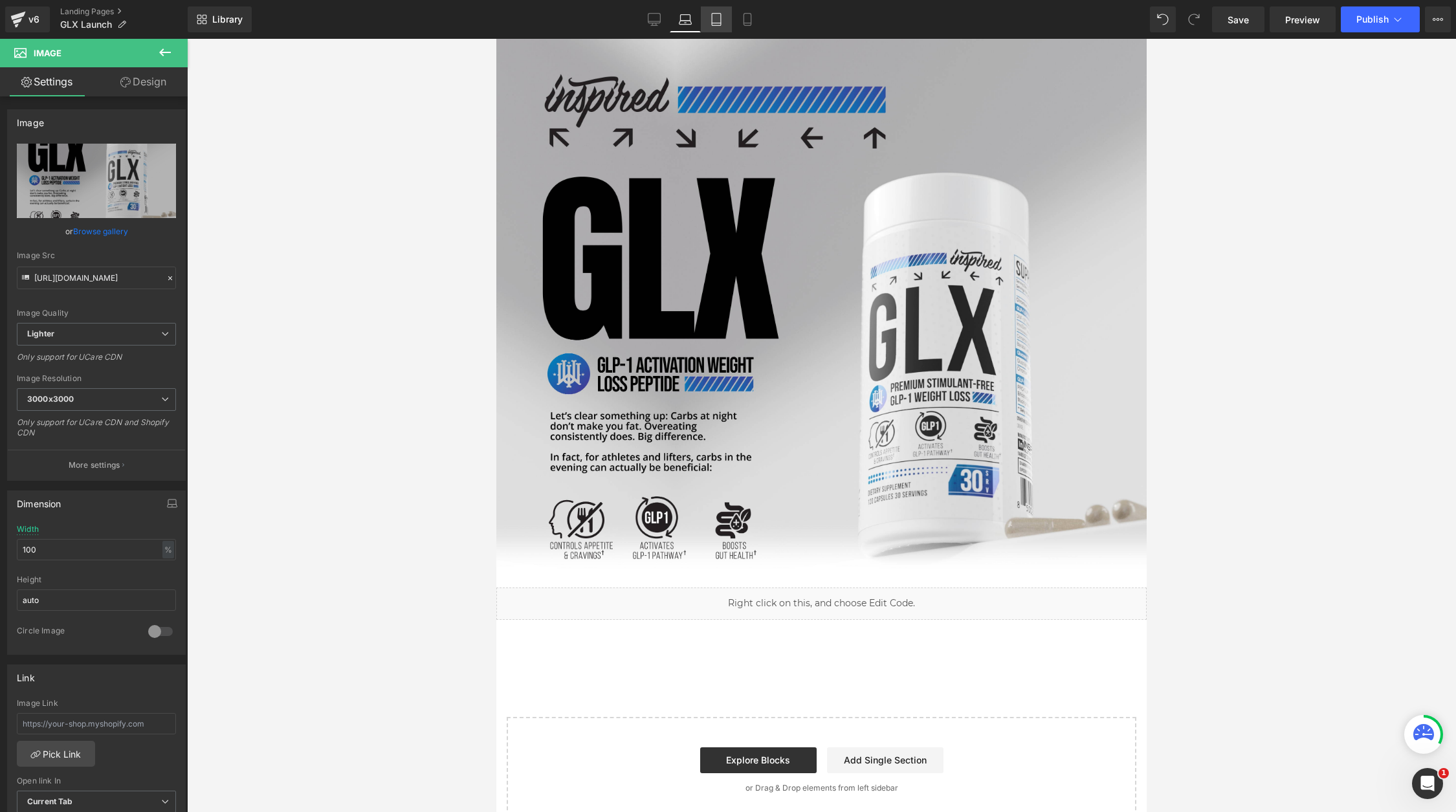
click at [717, 18] on icon at bounding box center [717, 20] width 13 height 13
type input "80"
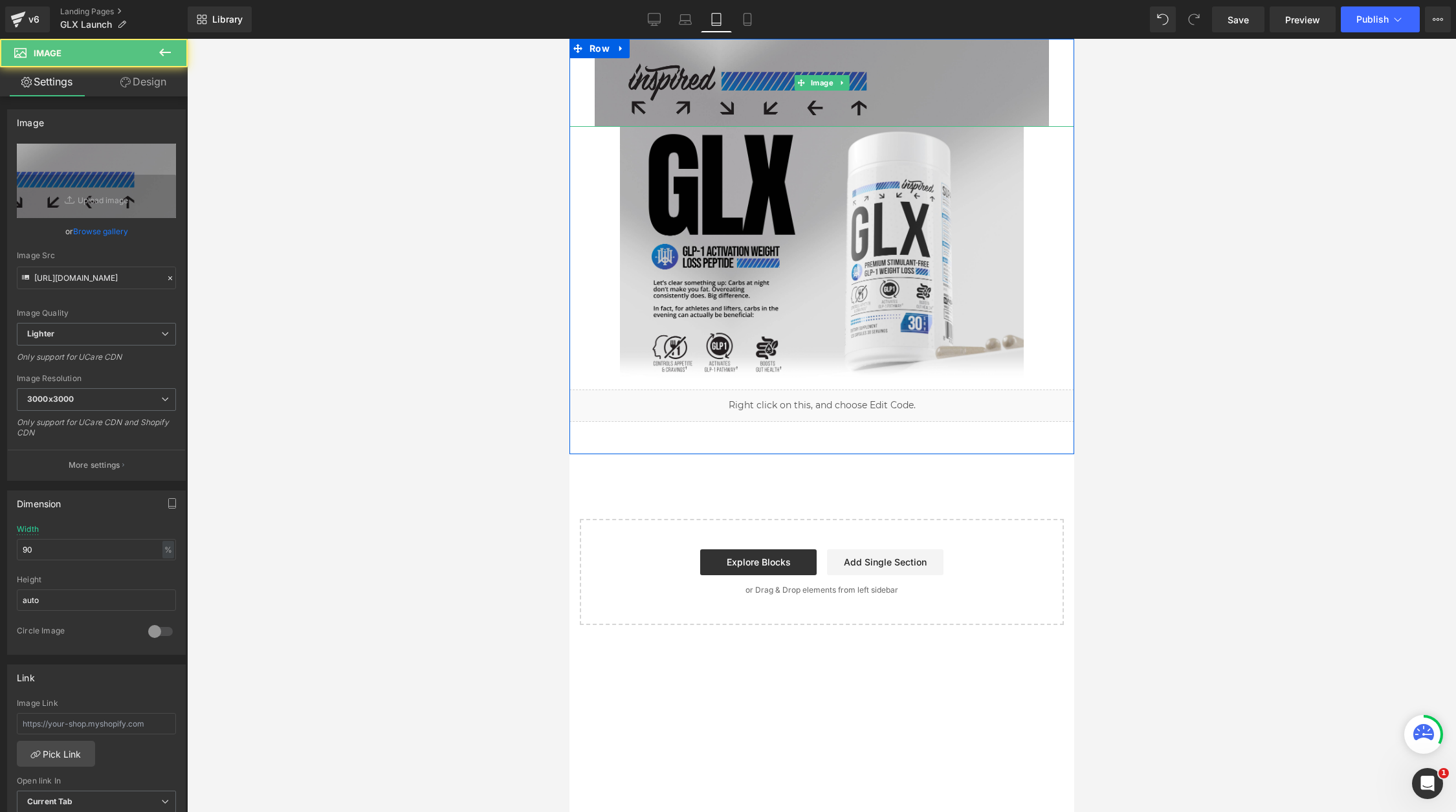
click at [648, 94] on img at bounding box center [821, 82] width 454 height 88
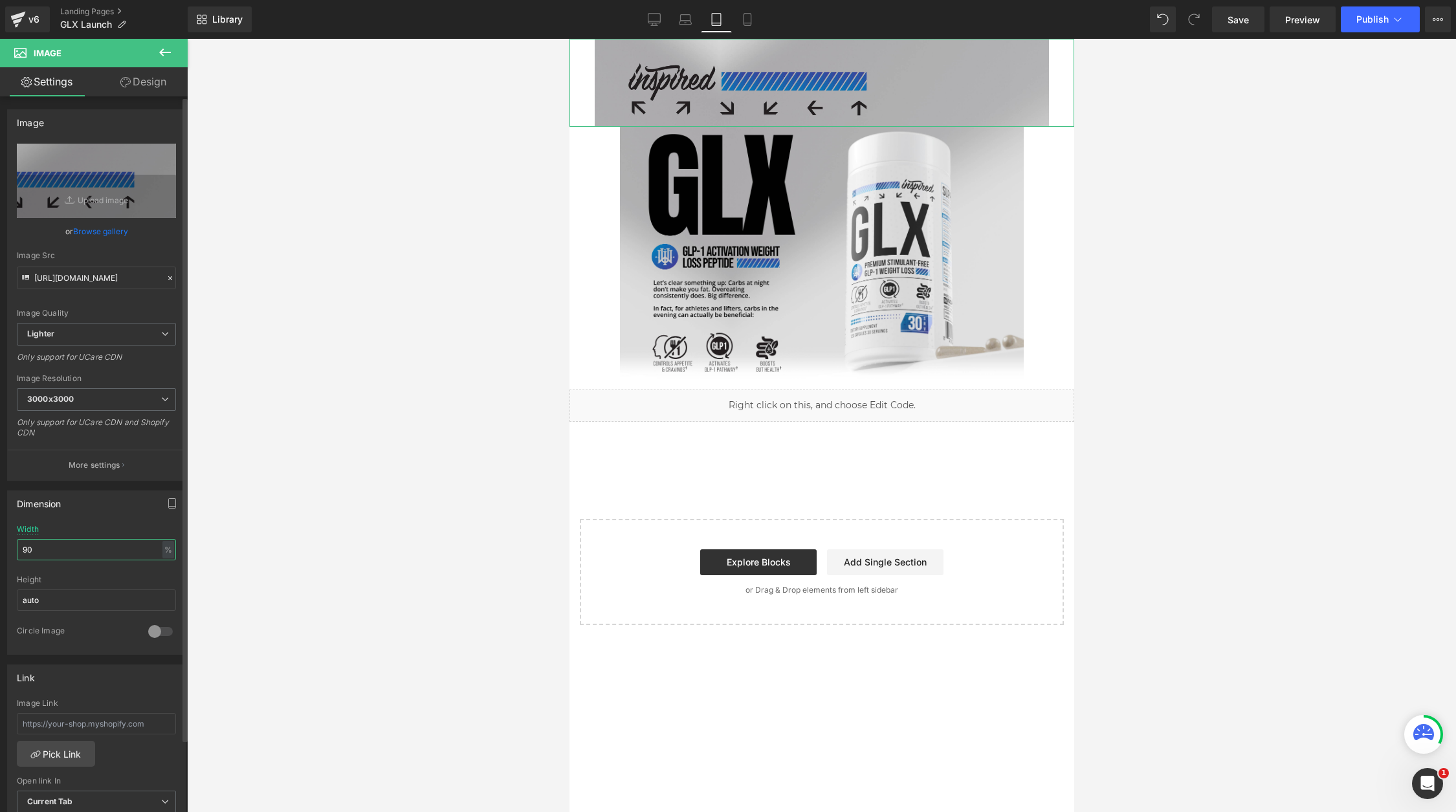
click at [52, 545] on input "90" at bounding box center [97, 549] width 159 height 22
type input "100"
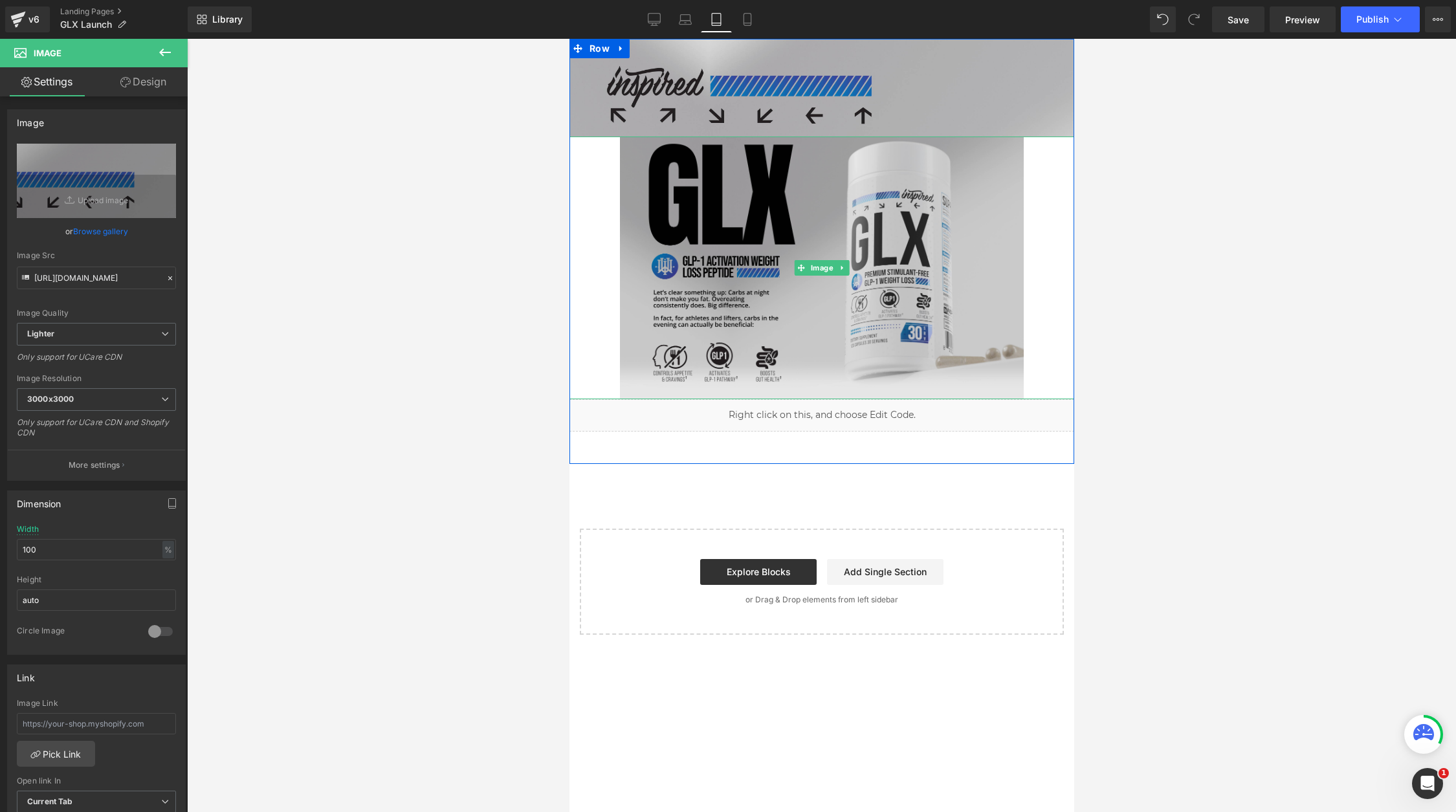
click at [658, 302] on img at bounding box center [821, 268] width 404 height 263
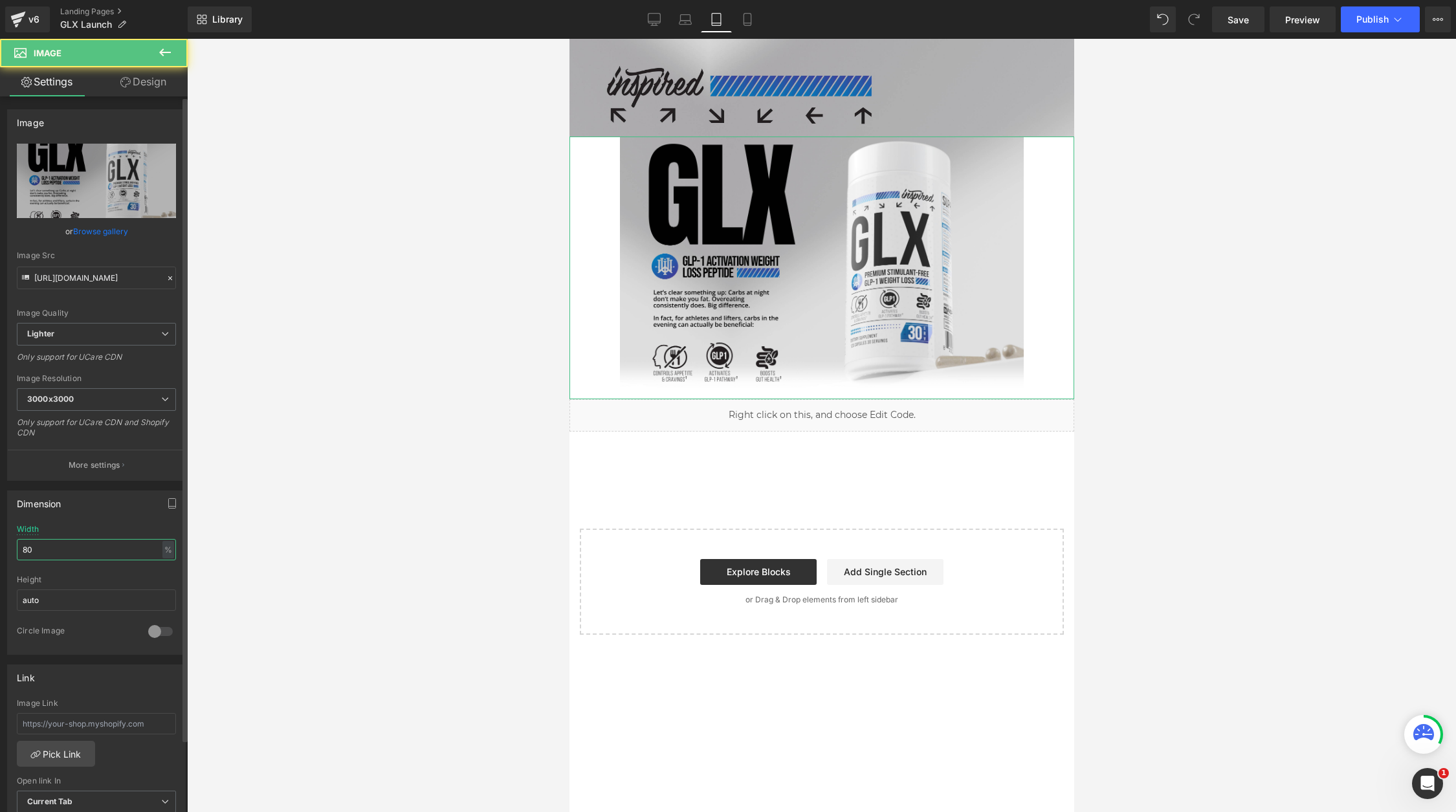
click at [72, 540] on input "80" at bounding box center [97, 549] width 159 height 22
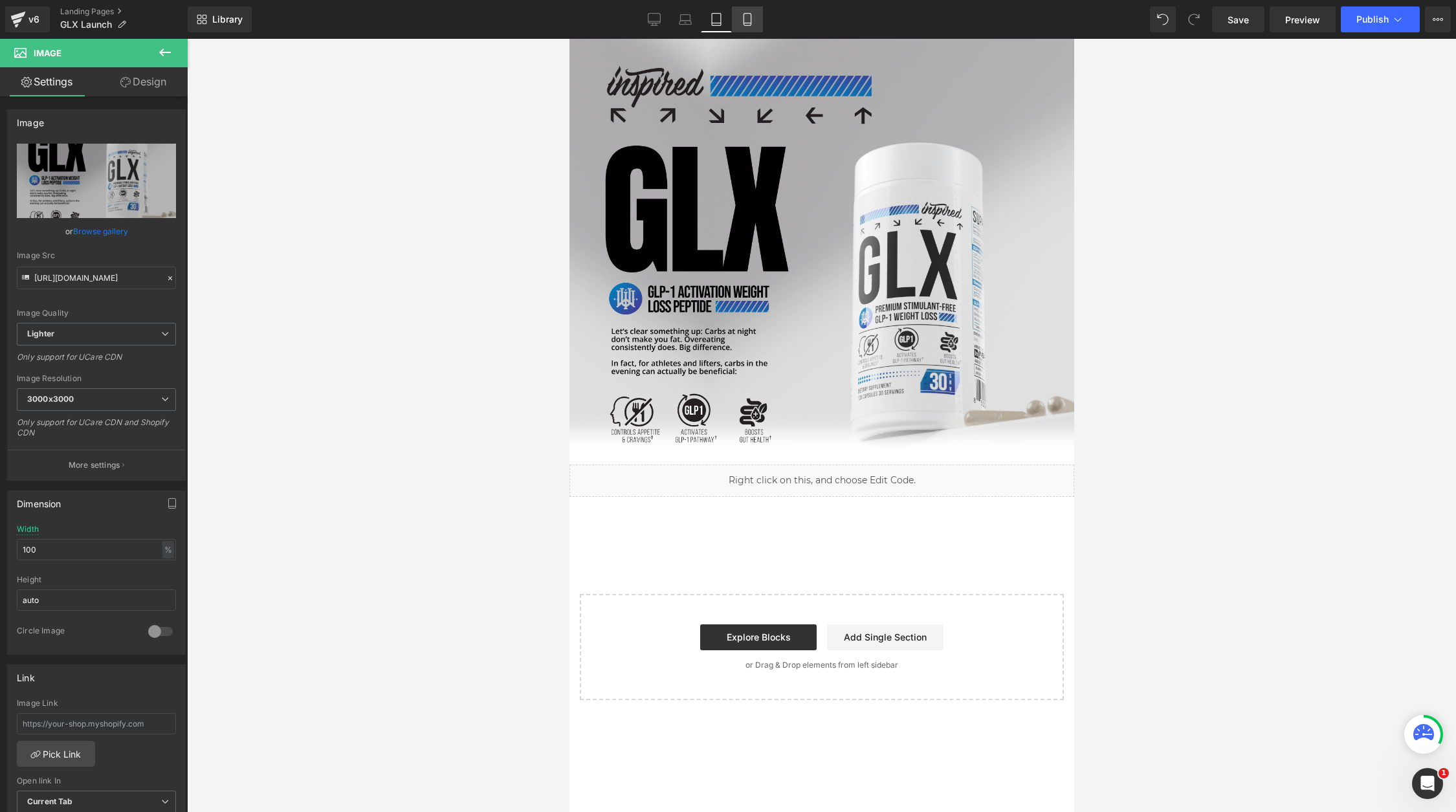
click at [750, 10] on link "Mobile" at bounding box center [747, 19] width 31 height 26
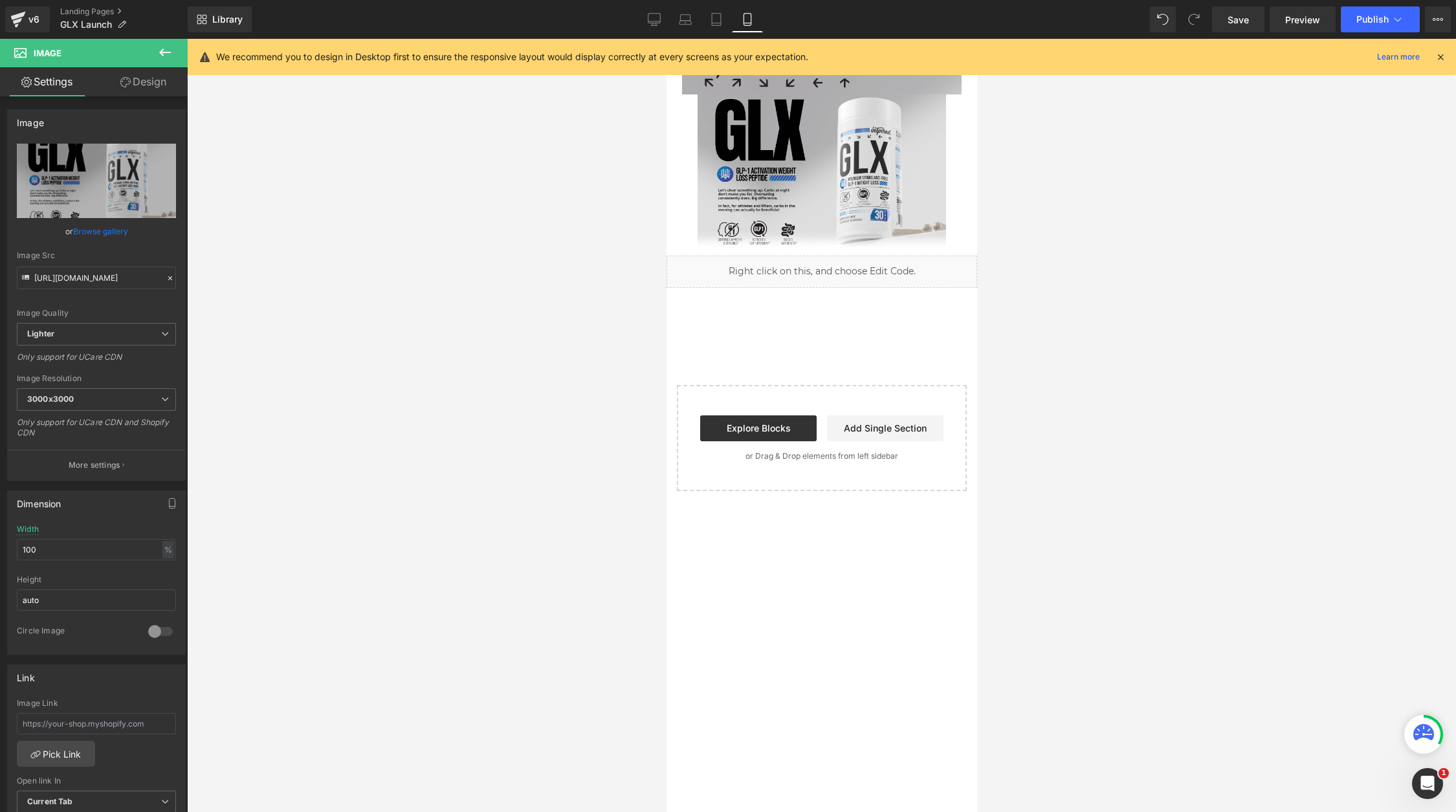
type input "80"
click at [1447, 49] on div "We recommend you to design in Desktop first to ensure the responsive layout wou…" at bounding box center [822, 57] width 1269 height 36
click at [1440, 60] on icon at bounding box center [1440, 57] width 11 height 11
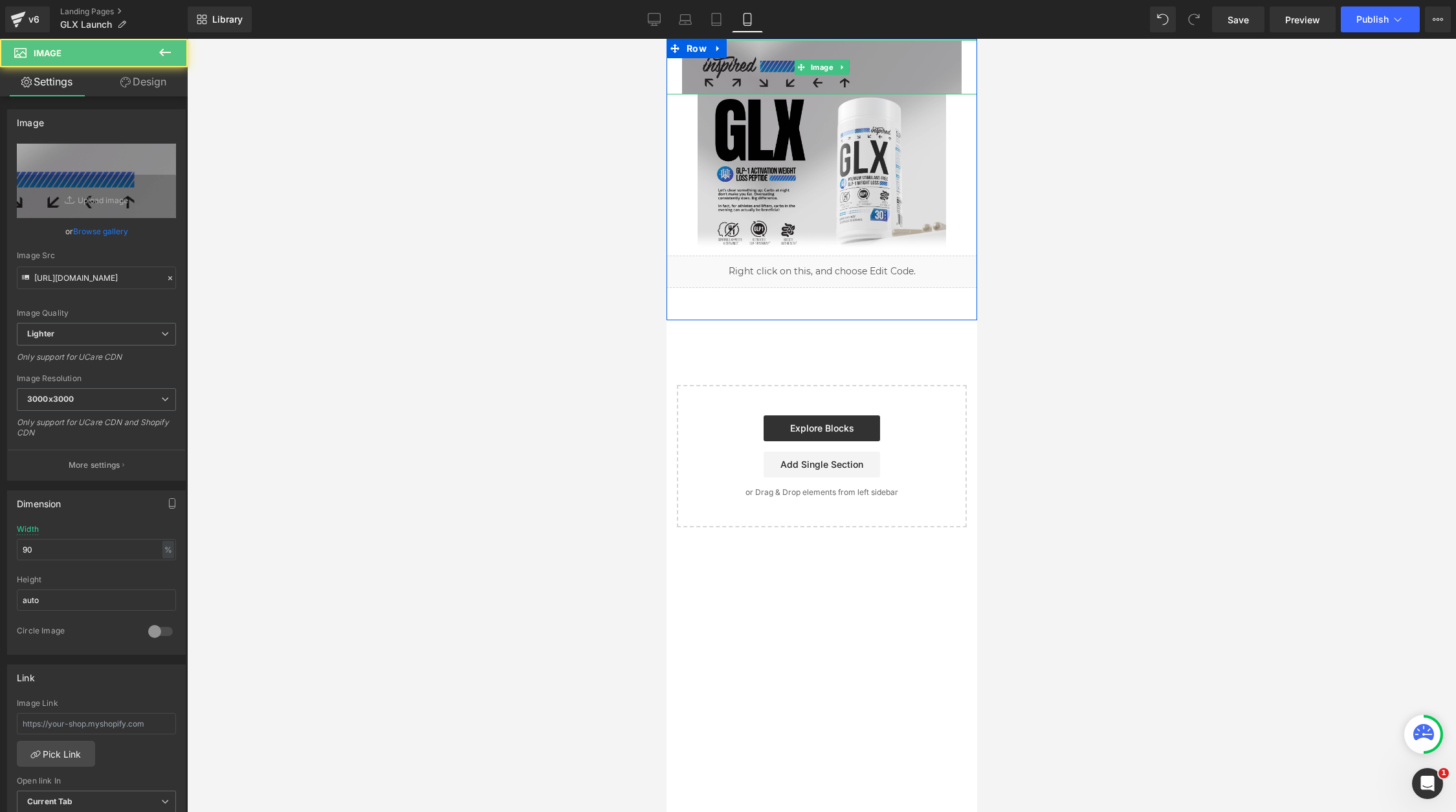
click at [948, 78] on img at bounding box center [821, 66] width 279 height 54
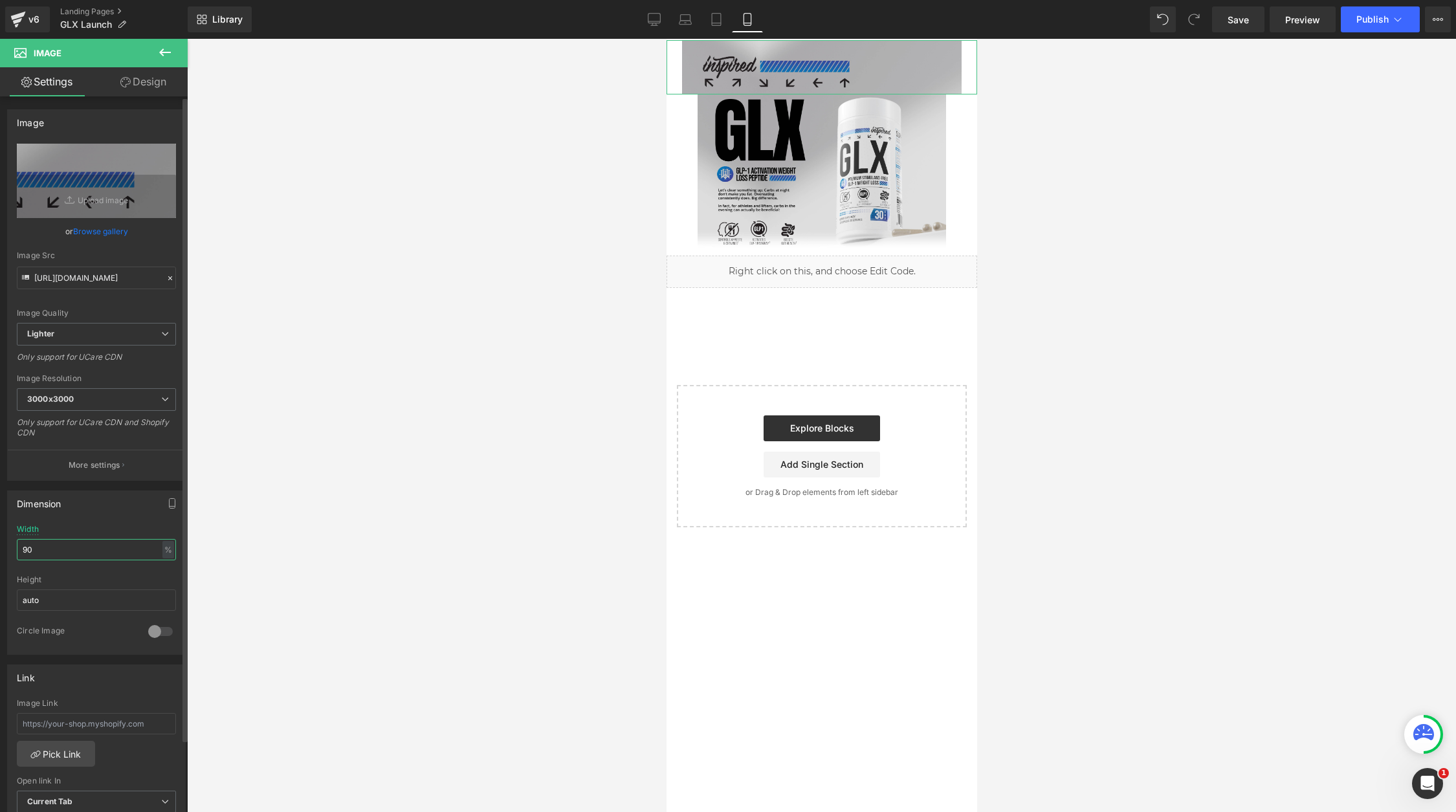
click at [46, 555] on input "90" at bounding box center [97, 549] width 159 height 22
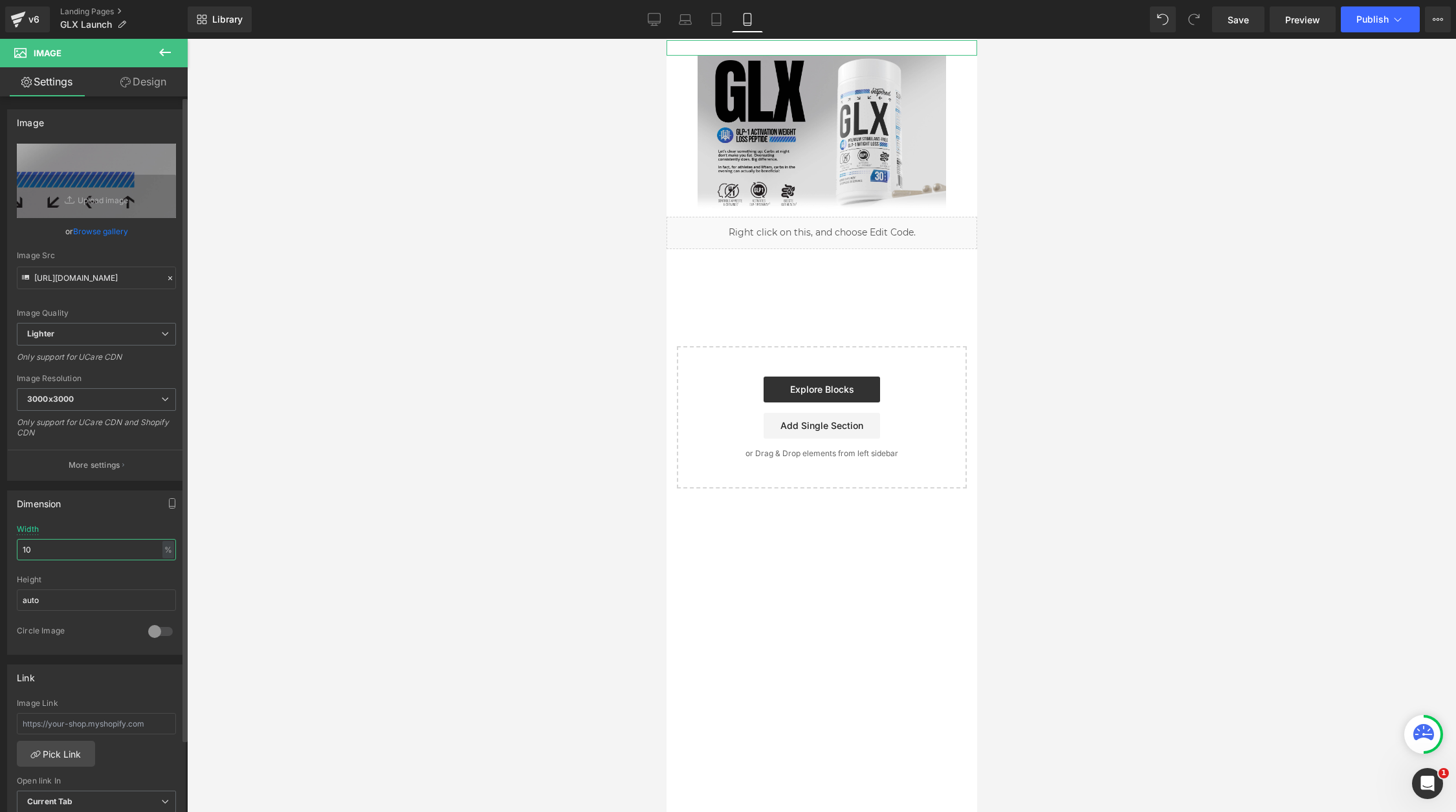
type input "100"
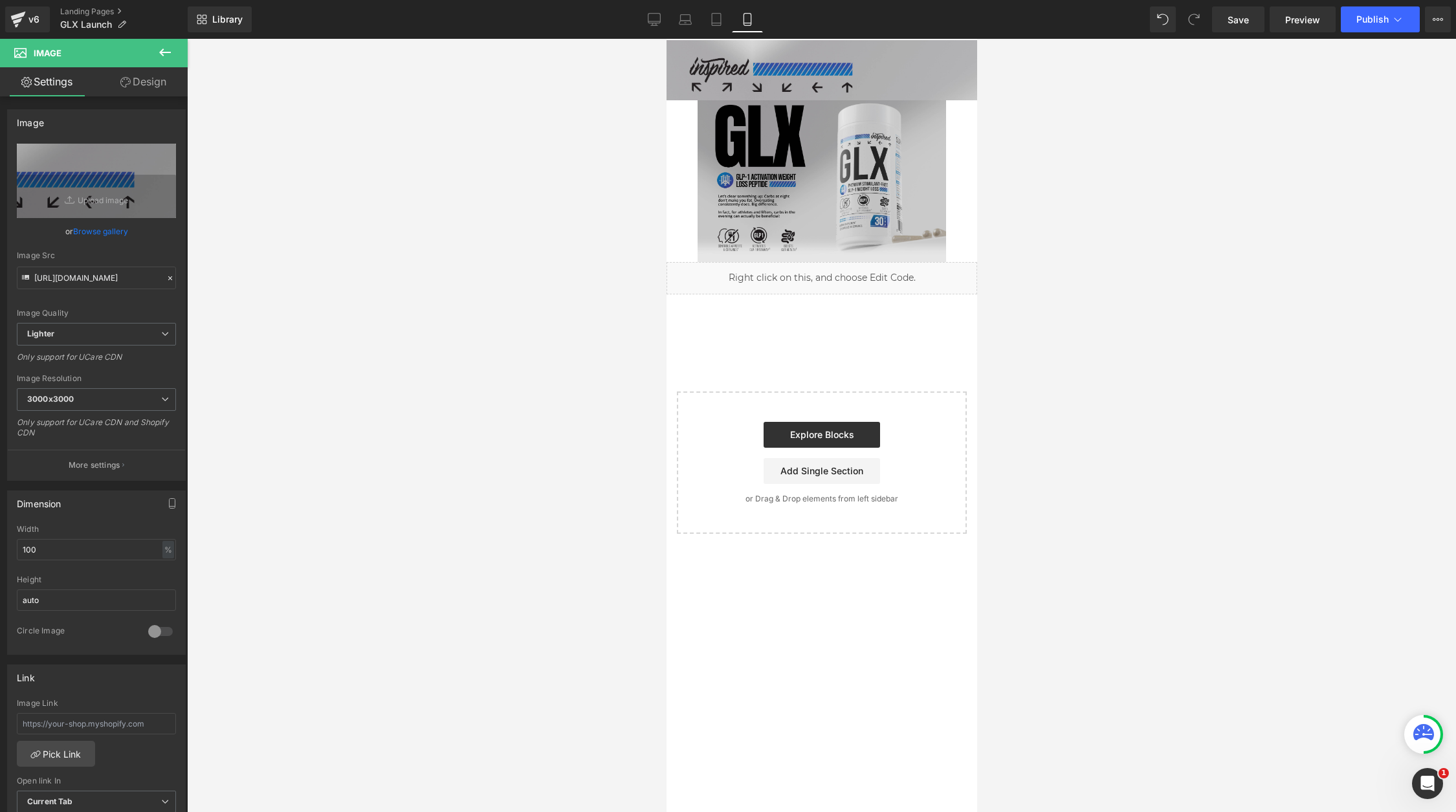
click at [755, 183] on img at bounding box center [821, 181] width 248 height 162
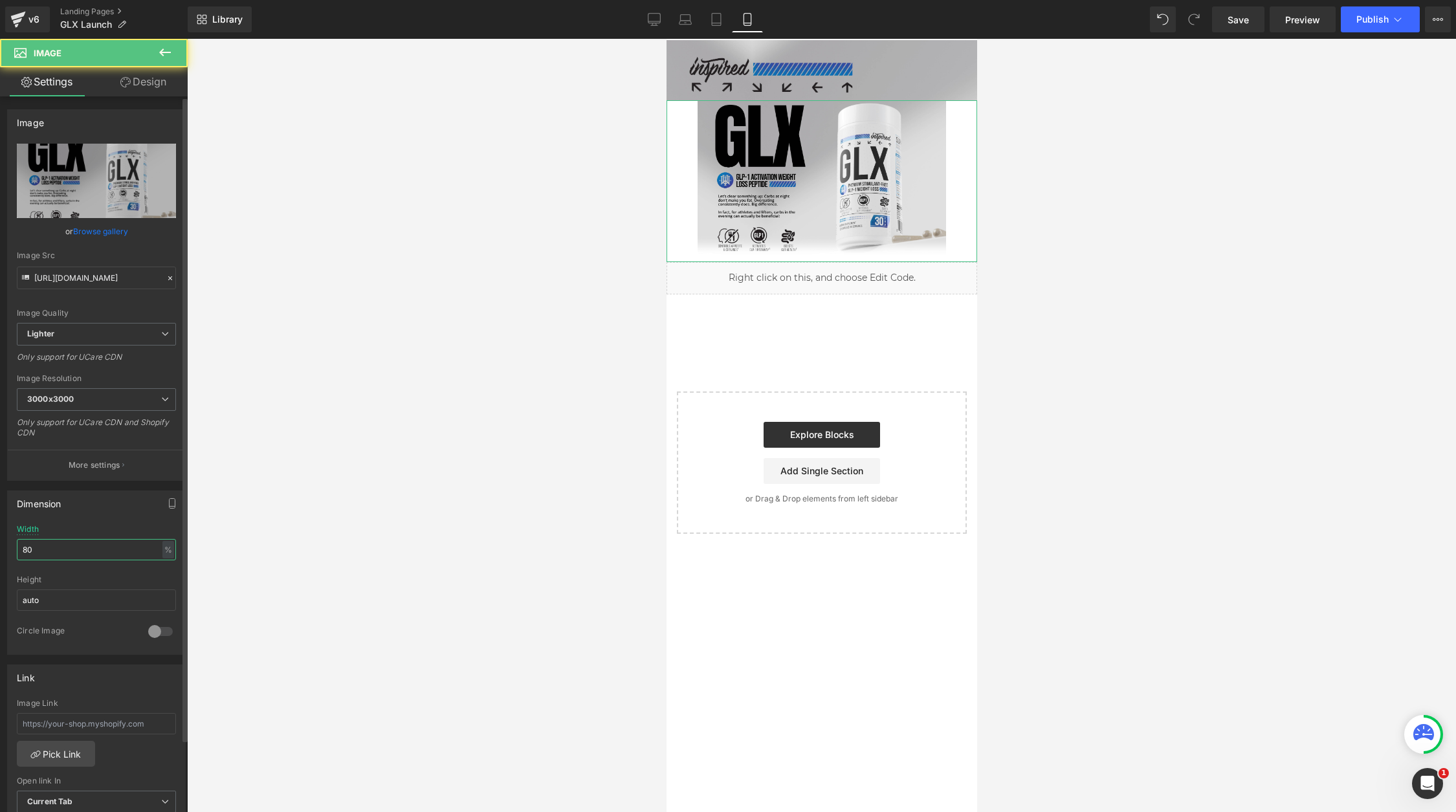
click at [74, 545] on input "80" at bounding box center [97, 549] width 159 height 22
type input "100"
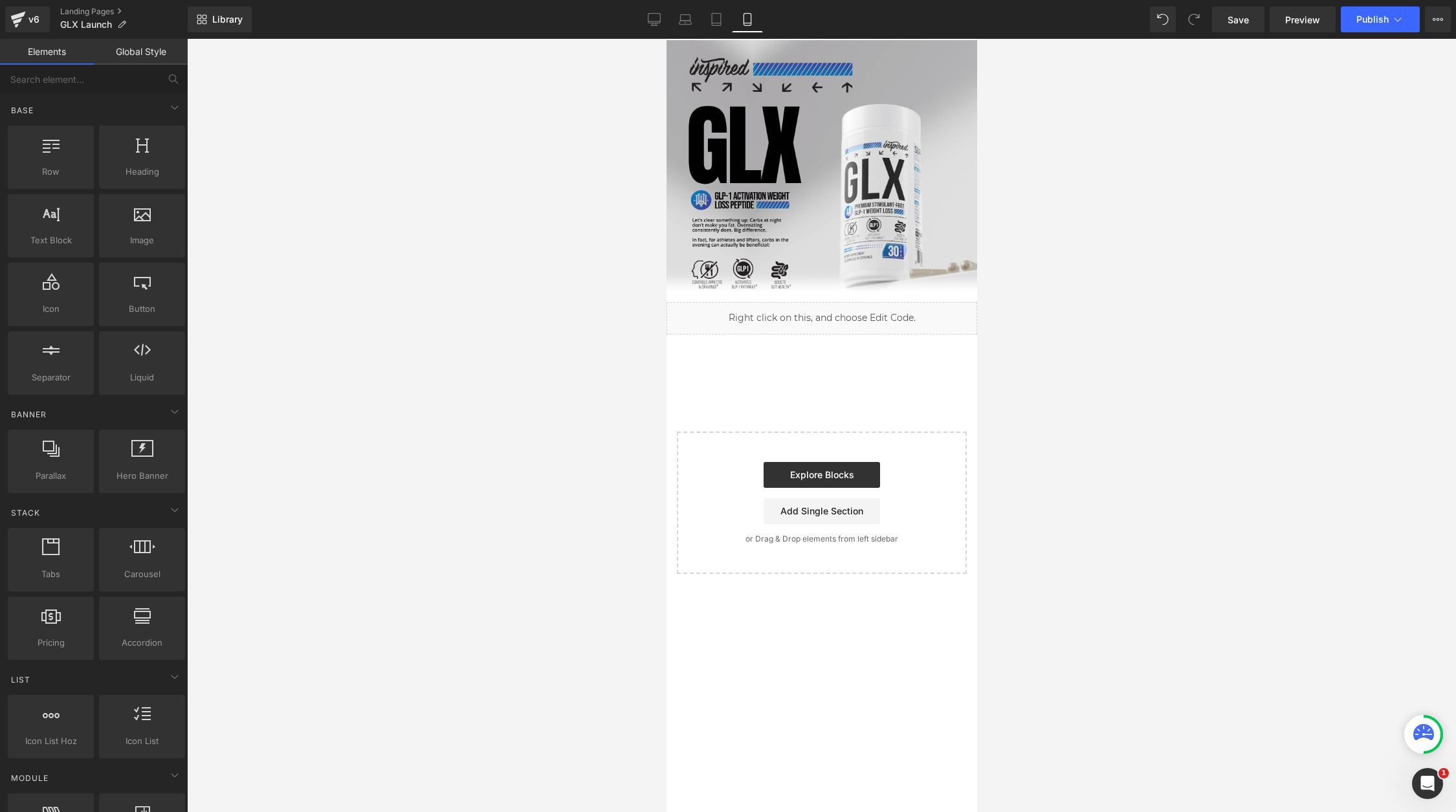
click at [356, 334] on div at bounding box center [822, 425] width 1269 height 773
click at [1360, 20] on span "Publish" at bounding box center [1373, 19] width 32 height 10
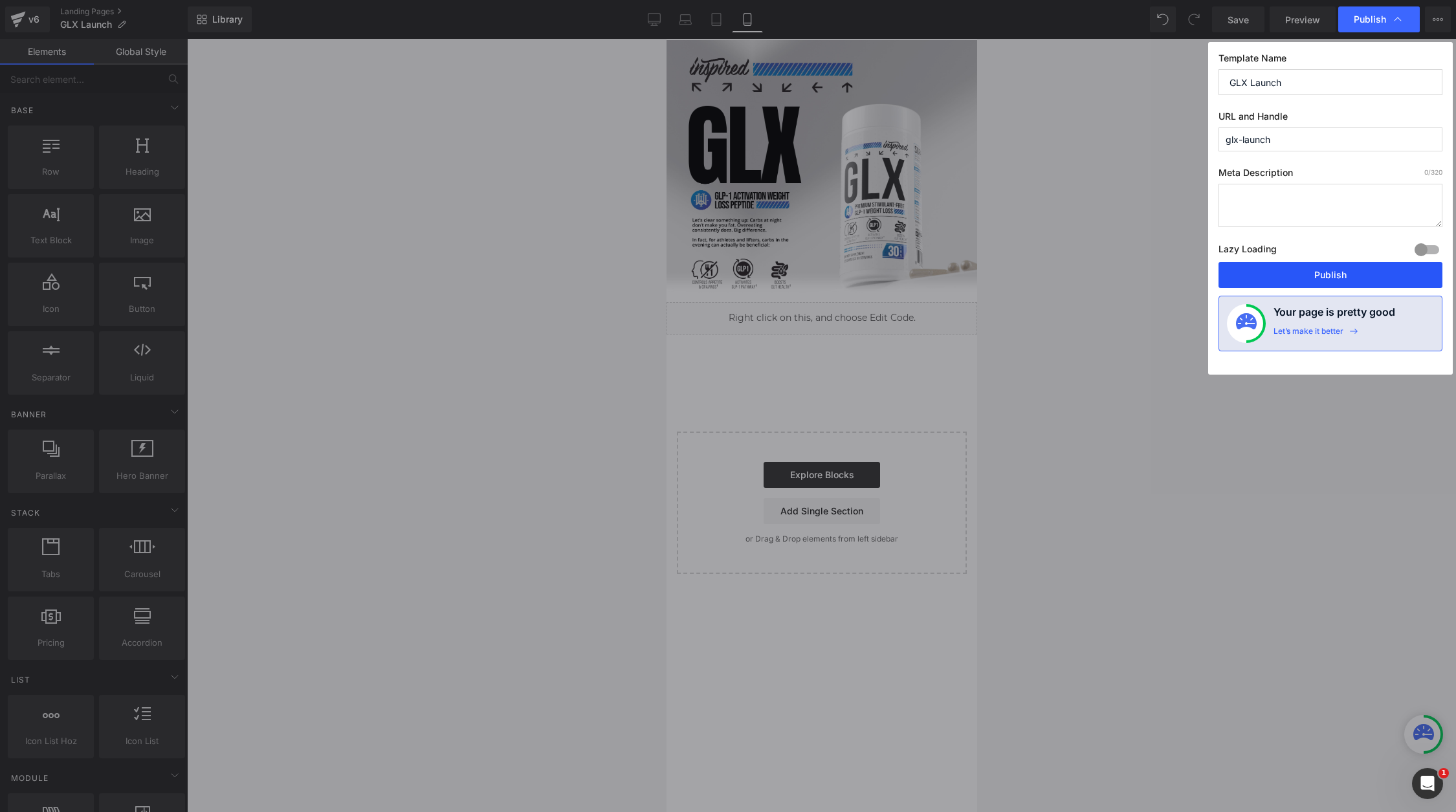
click at [1341, 274] on button "Publish" at bounding box center [1330, 274] width 224 height 26
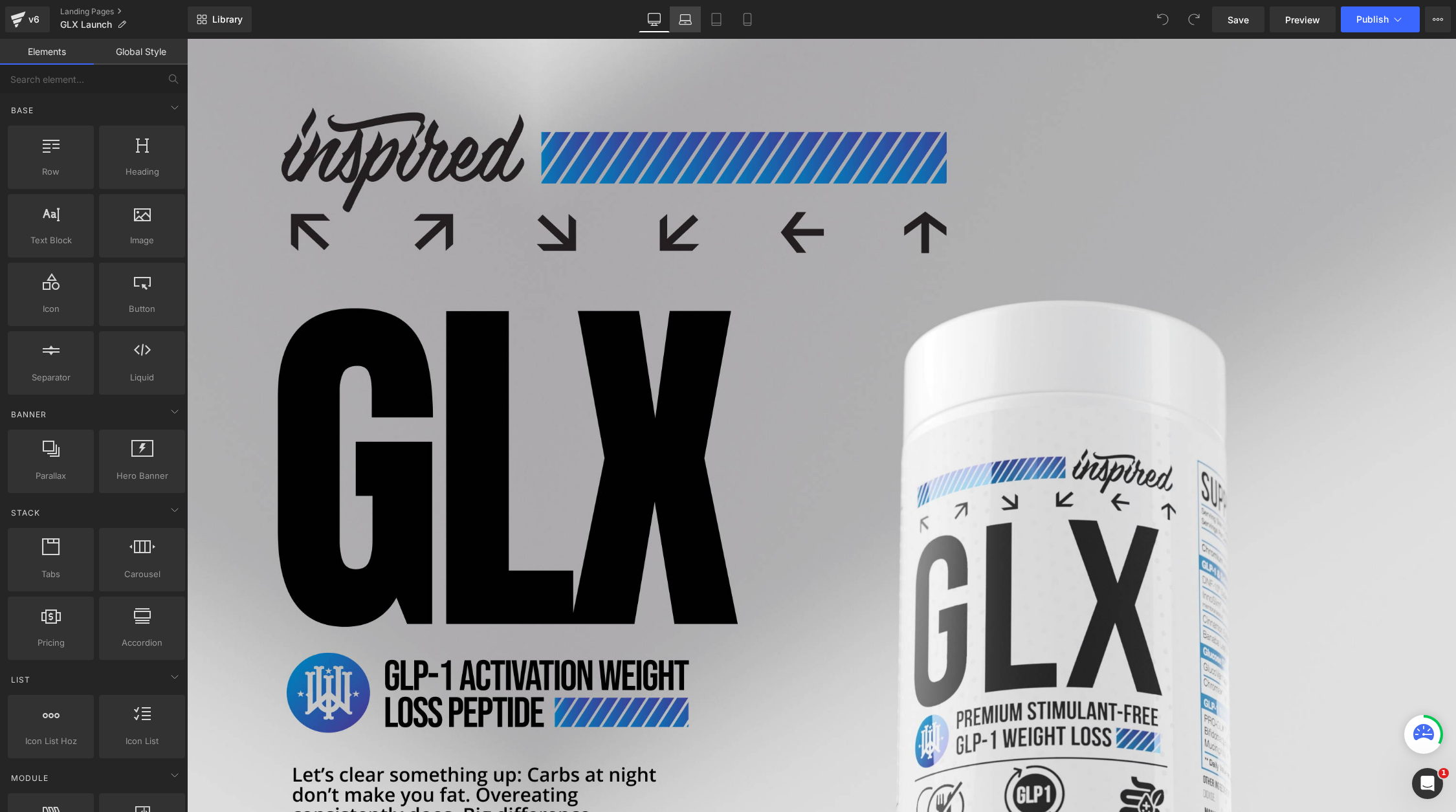
click at [680, 22] on icon at bounding box center [685, 20] width 13 height 13
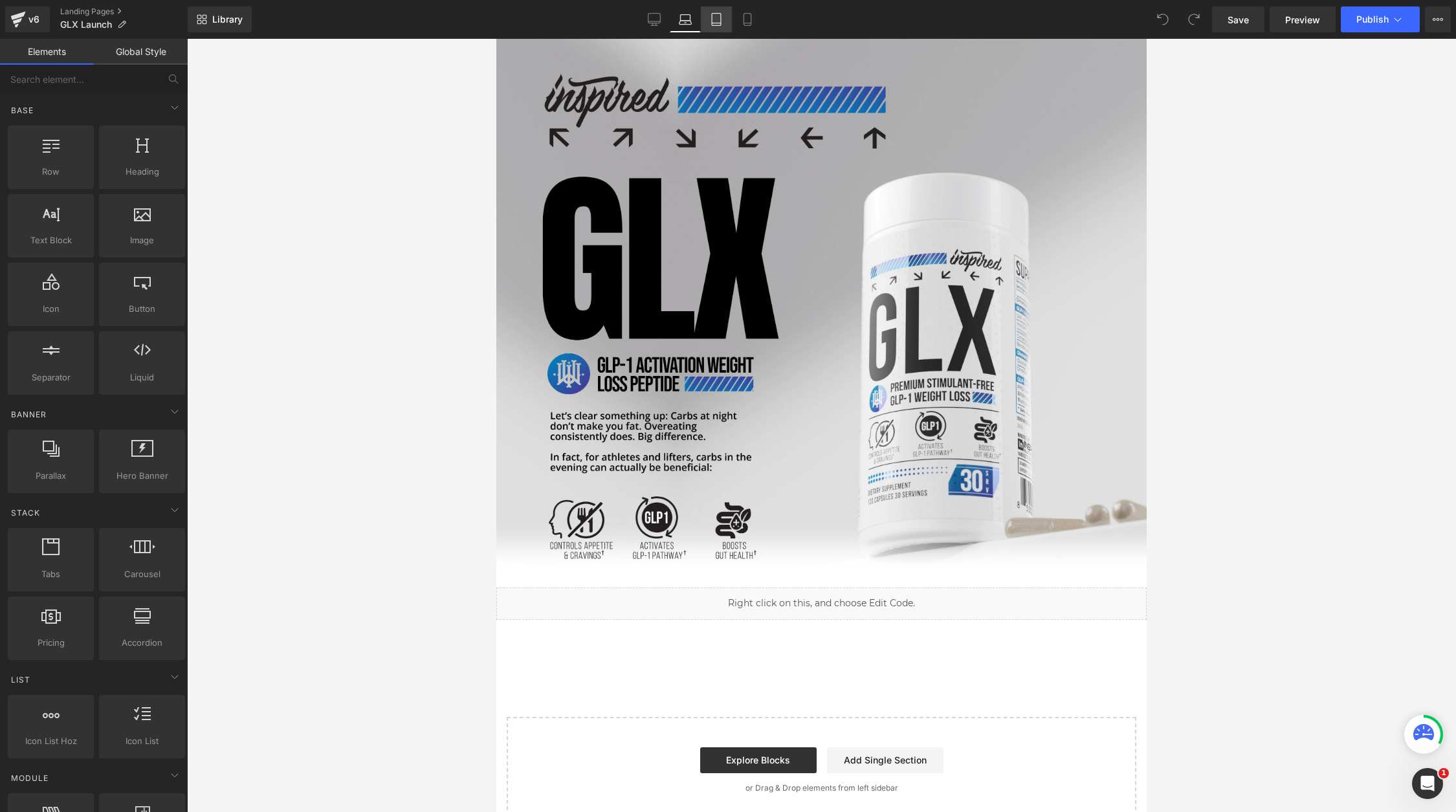
click at [717, 19] on icon at bounding box center [717, 20] width 13 height 13
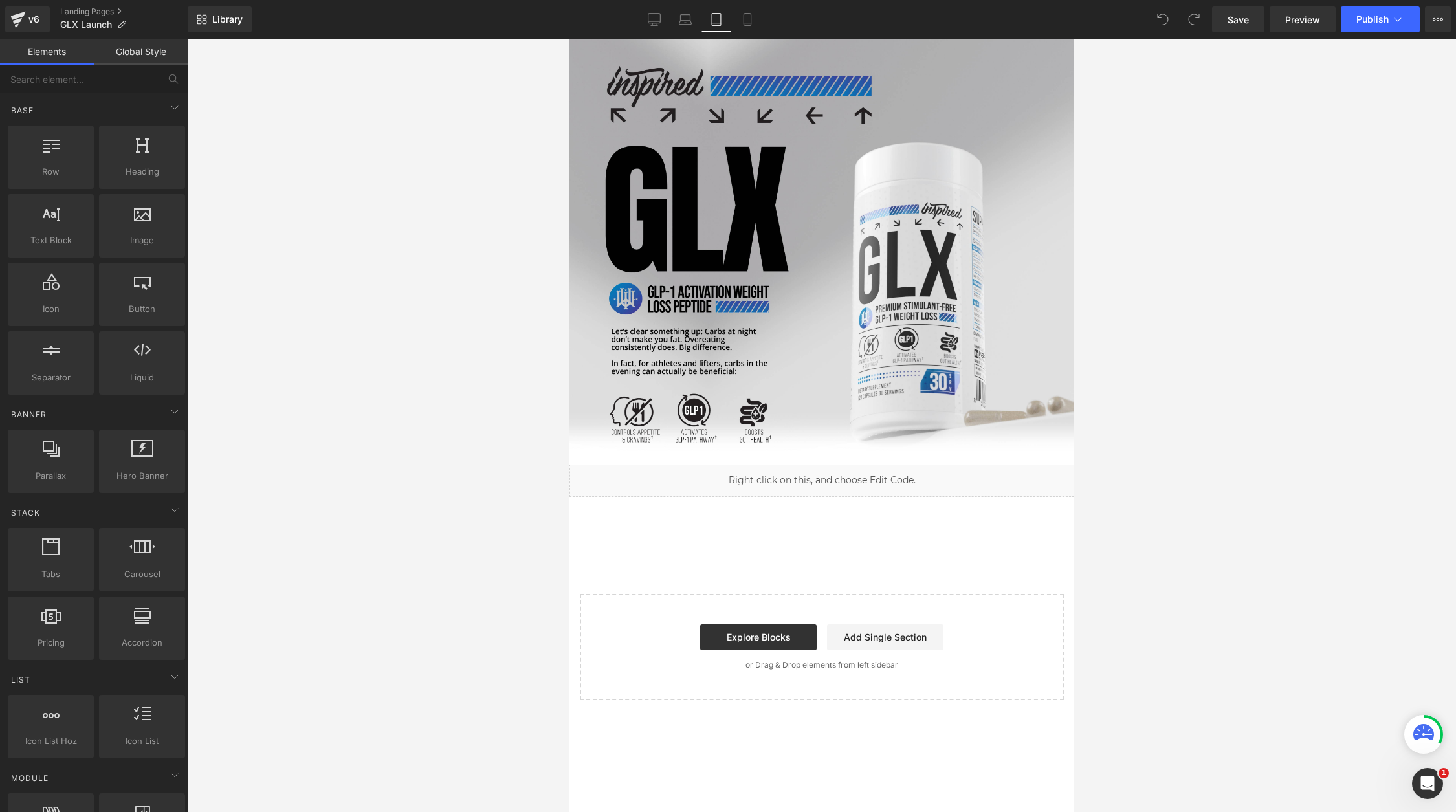
click at [769, 13] on div "Library Tablet Desktop Laptop Tablet Mobile Save Preview Publish Scheduled View…" at bounding box center [822, 19] width 1269 height 26
click at [750, 11] on link "Mobile" at bounding box center [747, 19] width 31 height 26
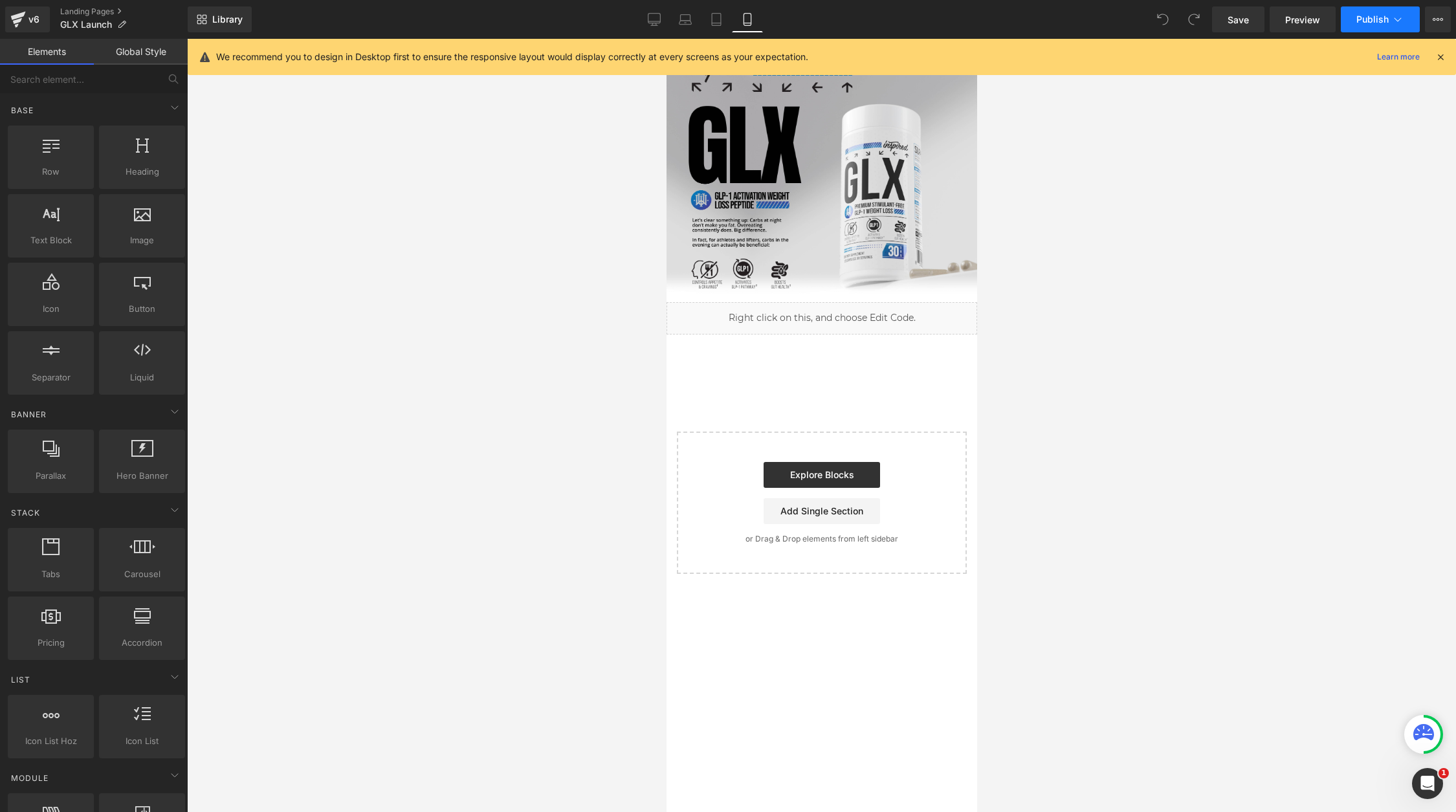
click at [1394, 21] on icon at bounding box center [1398, 20] width 13 height 13
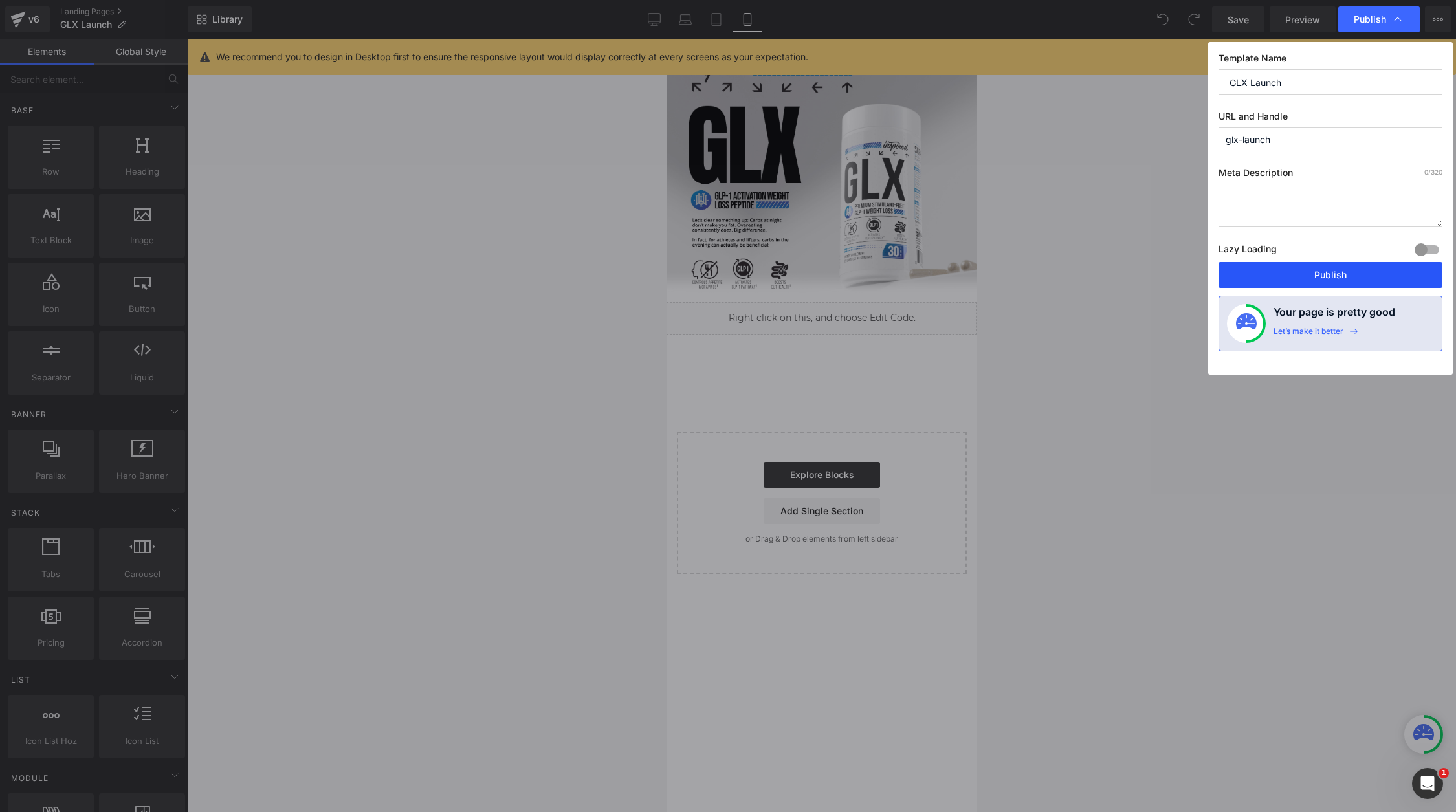
click at [1280, 271] on button "Publish" at bounding box center [1330, 274] width 224 height 26
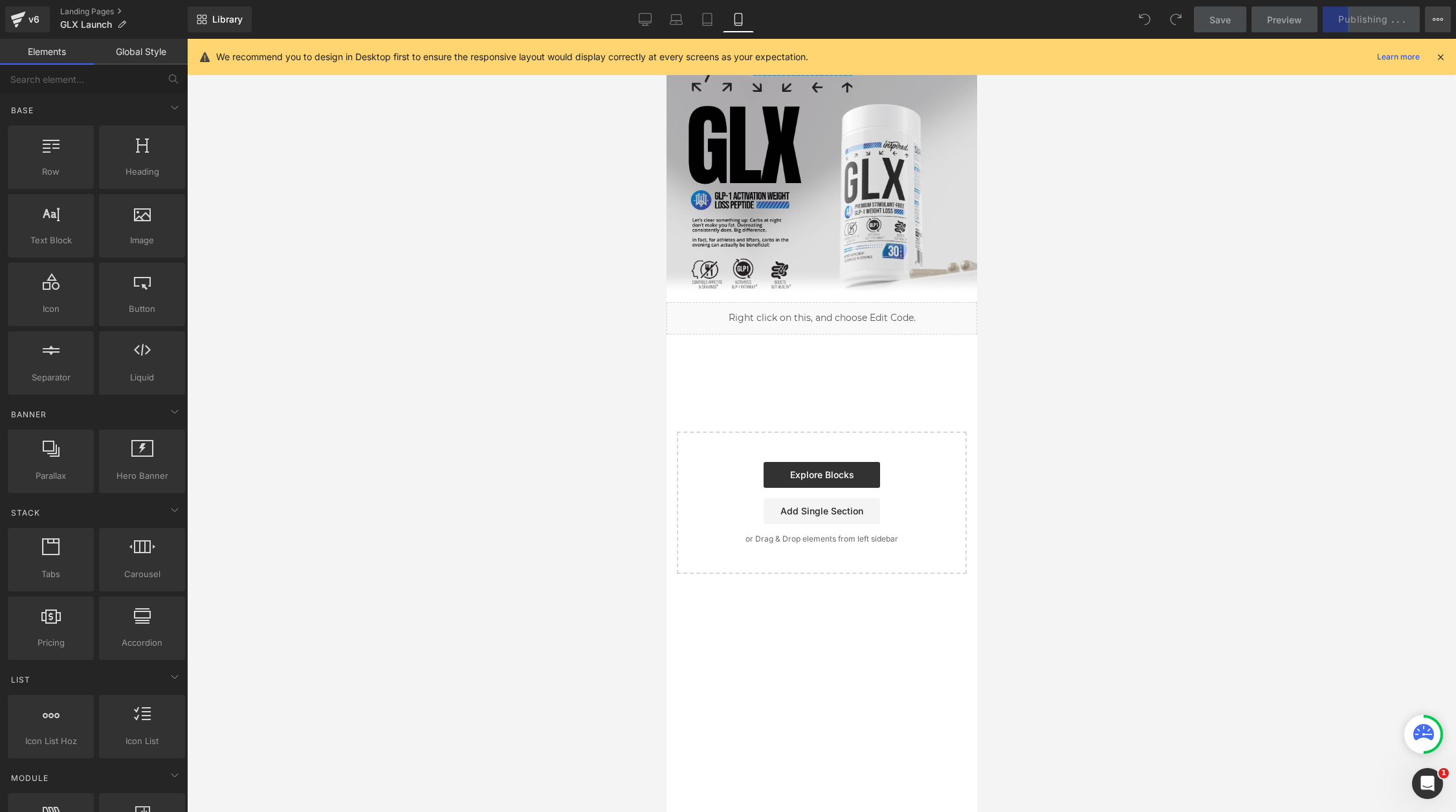
click at [1447, 22] on button "View Live Page View with current Template Save Template to Library Schedule Pub…" at bounding box center [1437, 19] width 26 height 26
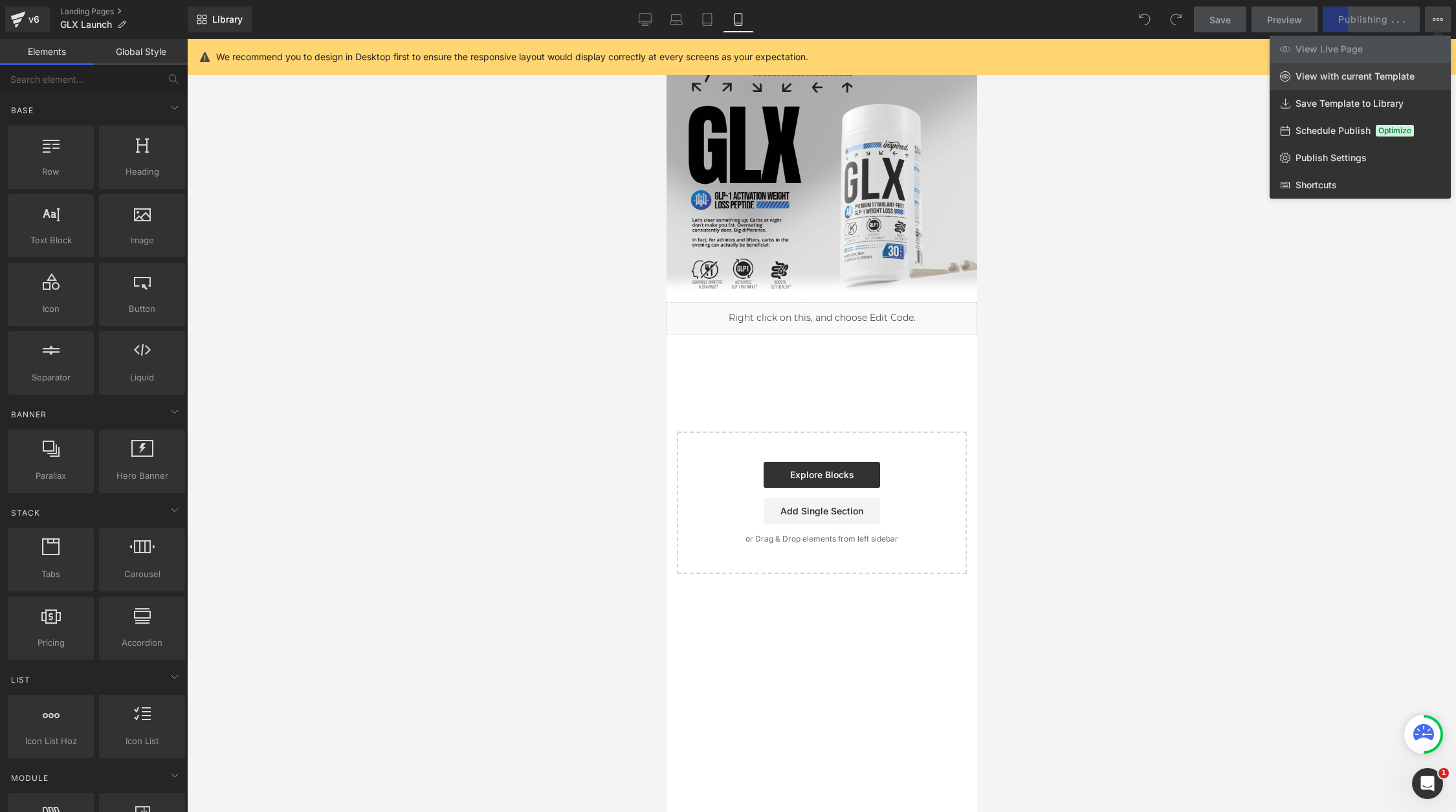
click at [1396, 79] on span "View with current Template" at bounding box center [1355, 77] width 119 height 11
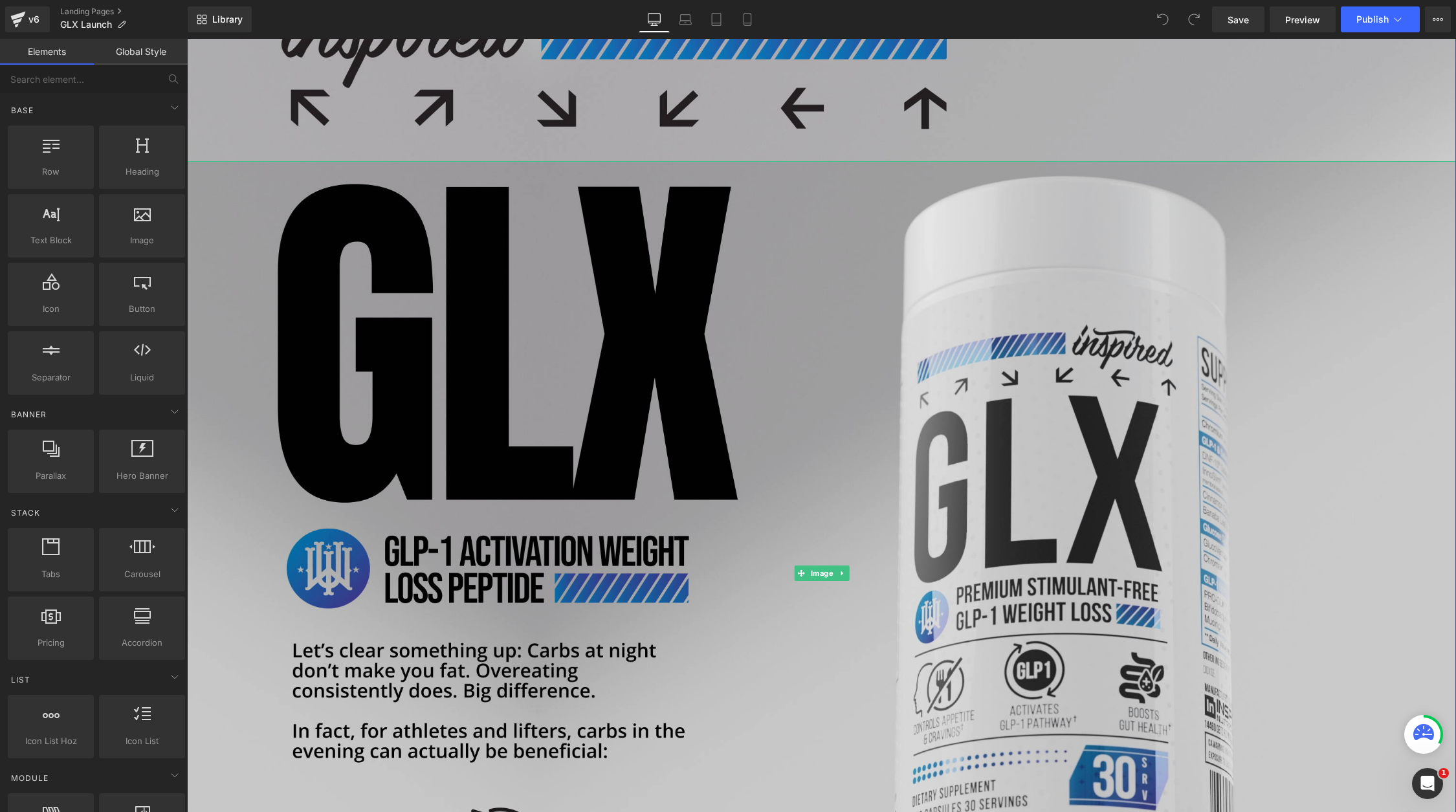
scroll to position [65, 0]
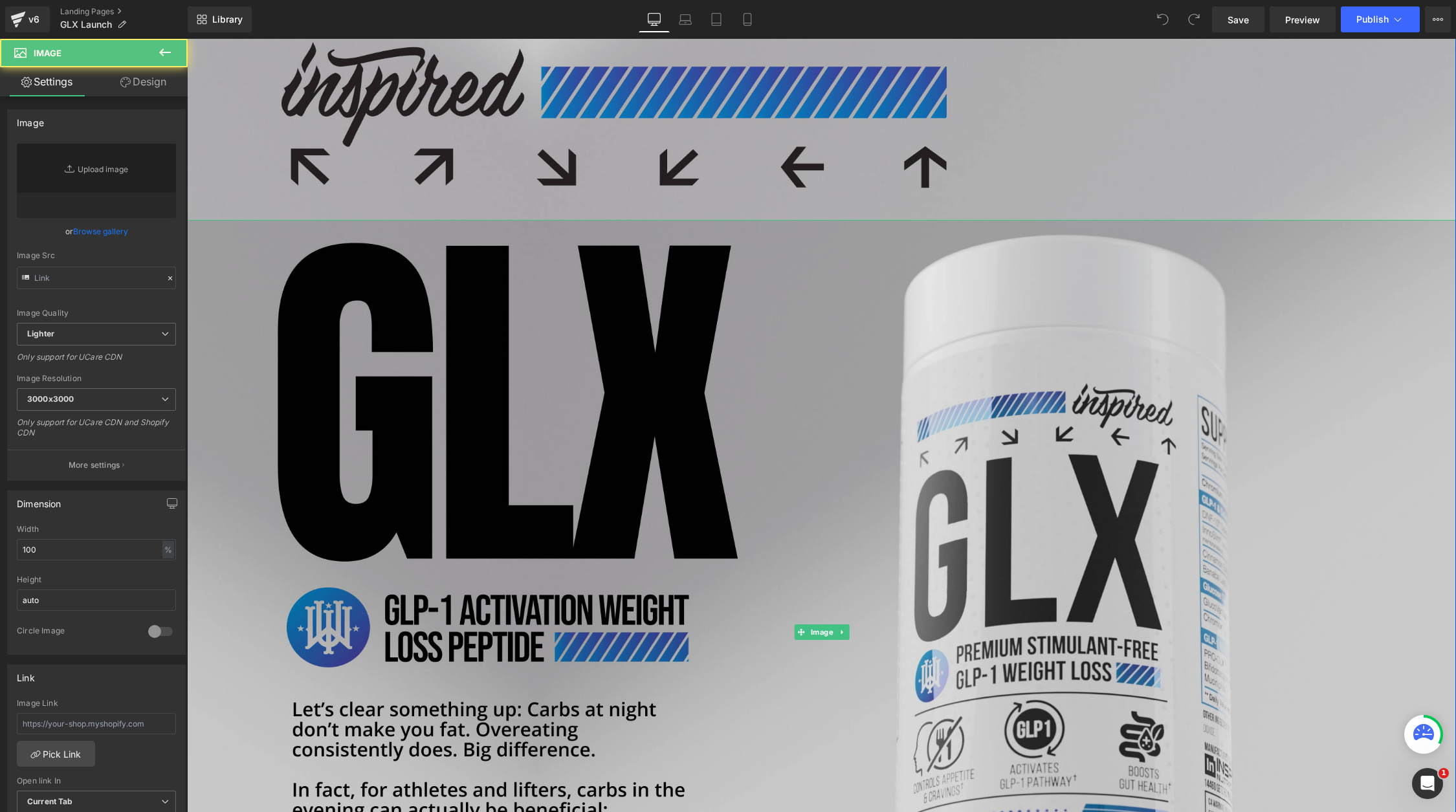
type input "https://ucarecdn.com/0bfee8c3-a7f8-4f9e-873f-2cd6cc161e8d/-/format/auto/-/previ…"
click at [635, 307] on img at bounding box center [822, 632] width 1269 height 825
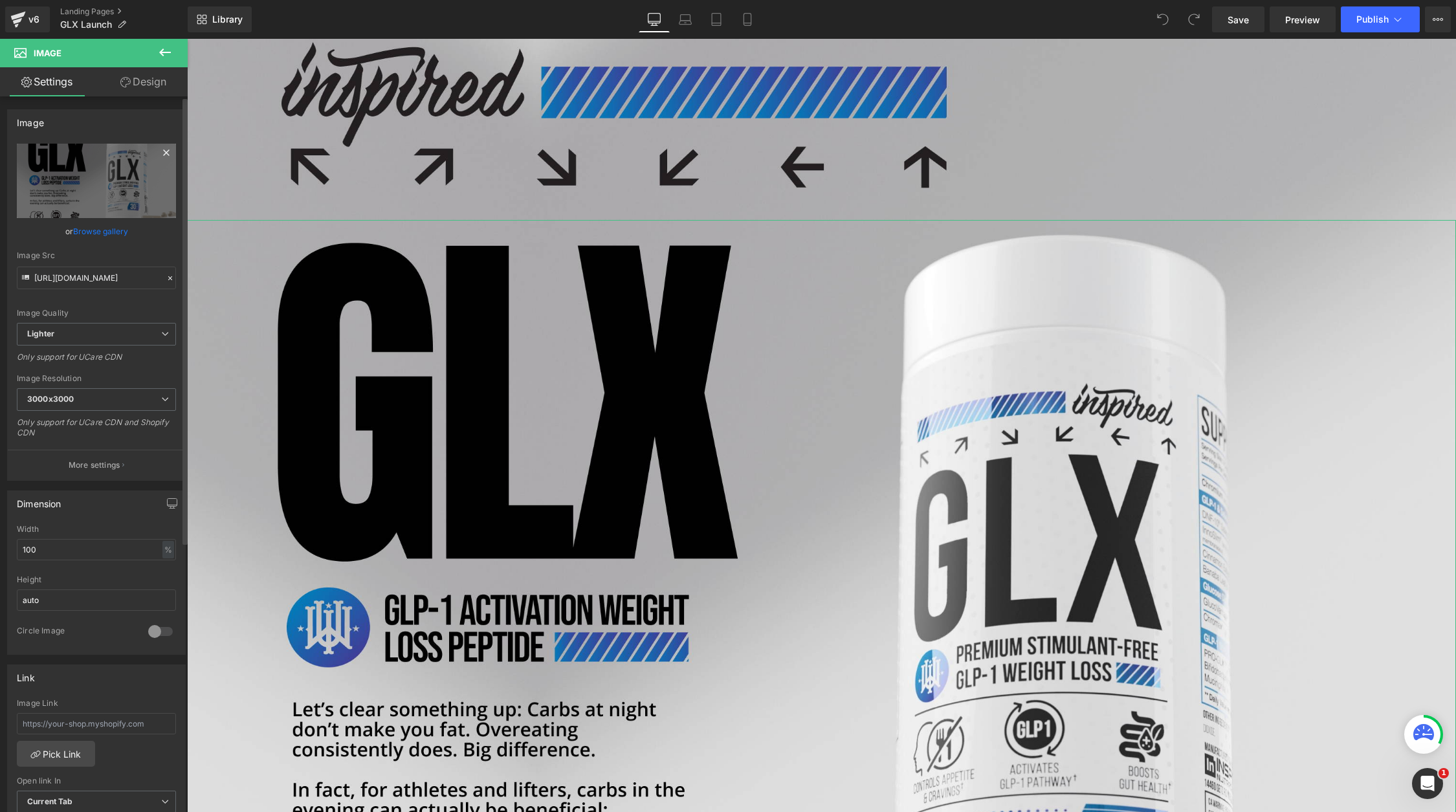
click at [163, 156] on icon at bounding box center [166, 152] width 15 height 15
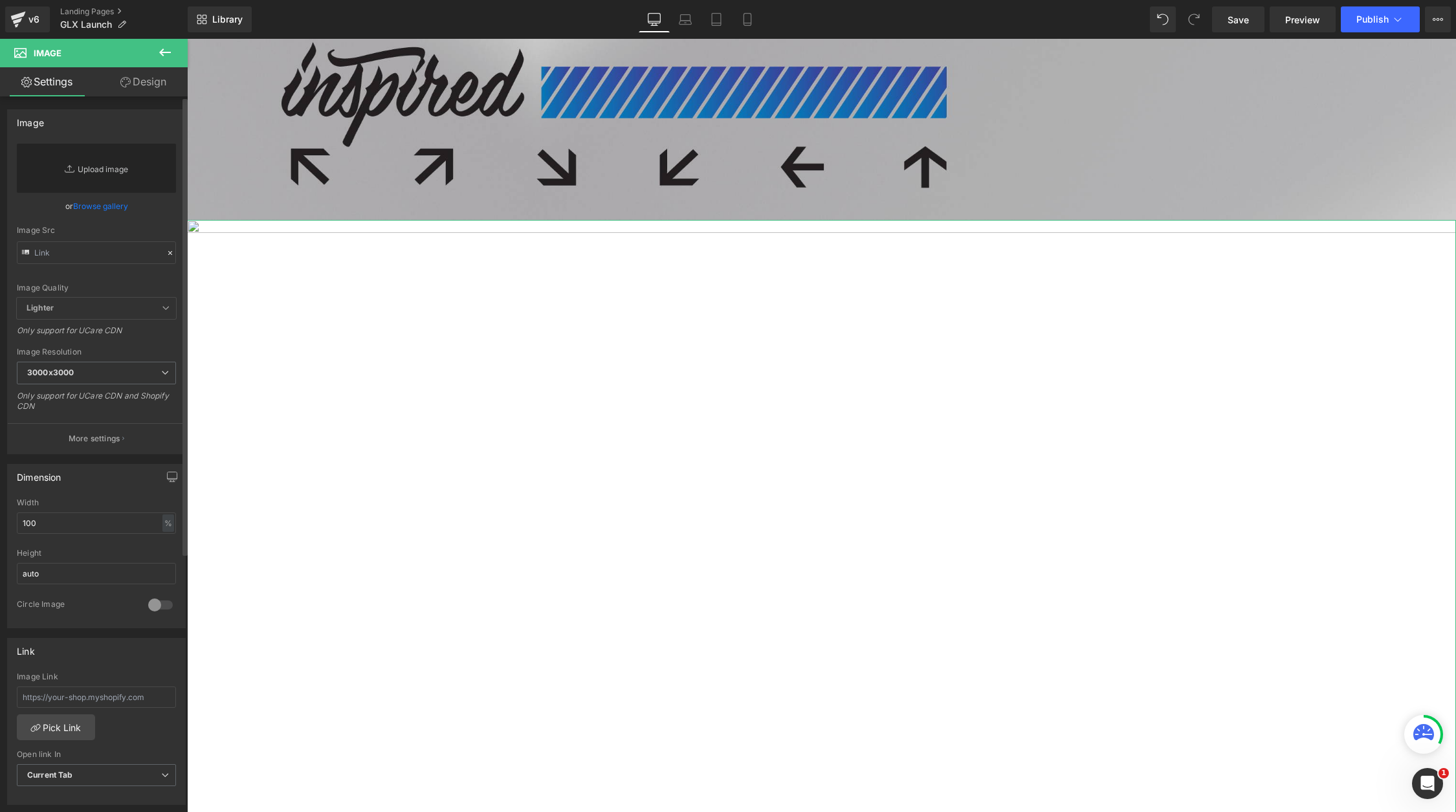
click at [114, 175] on link "Replace Image" at bounding box center [97, 168] width 159 height 49
type input "C:\fakepath\Slice 34.png"
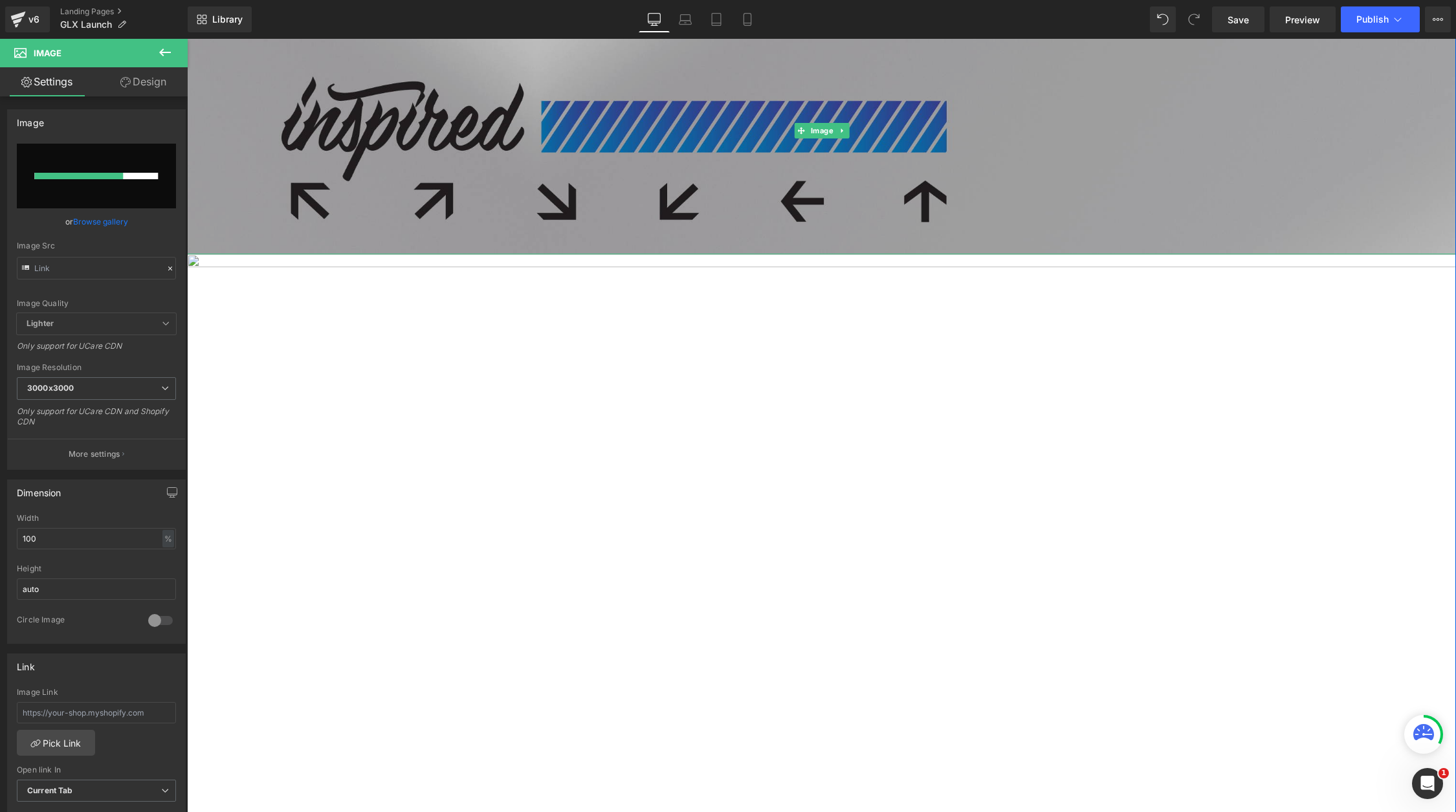
scroll to position [38, 0]
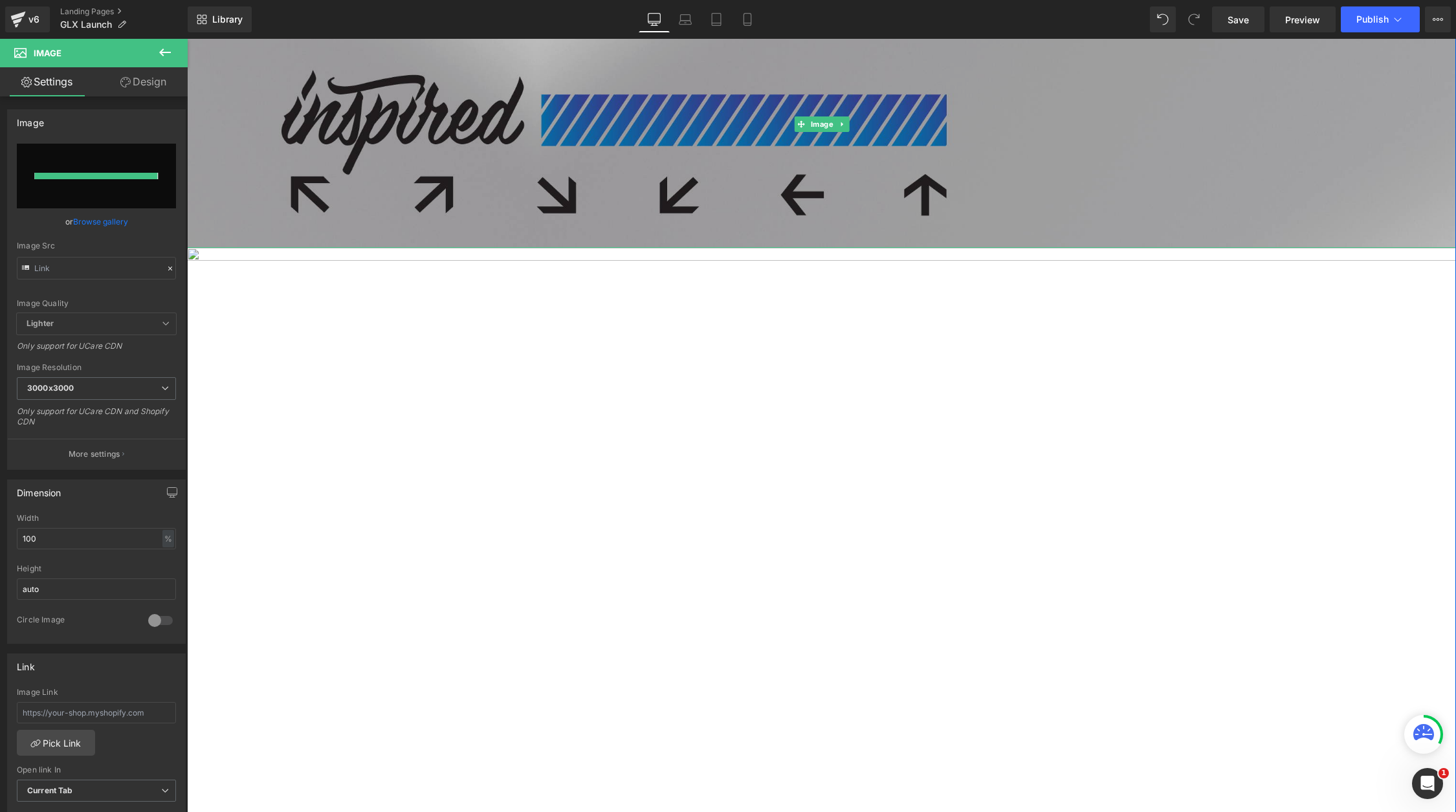
type input "https://ucarecdn.com/d888ba53-f736-41f7-bbbf-1c1d1e6ef31a/-/format/auto/-/previ…"
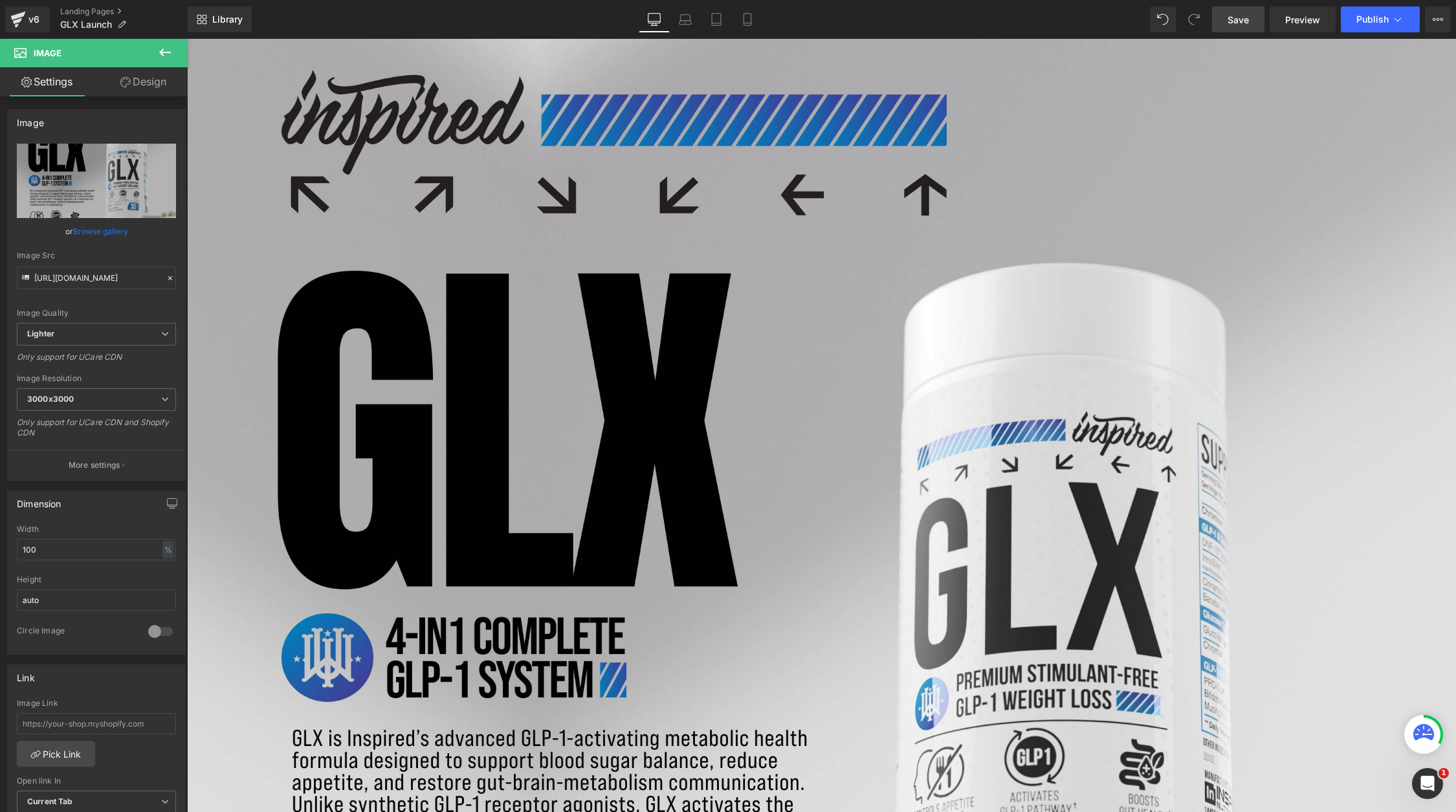
click at [1233, 24] on span "Save" at bounding box center [1238, 20] width 22 height 13
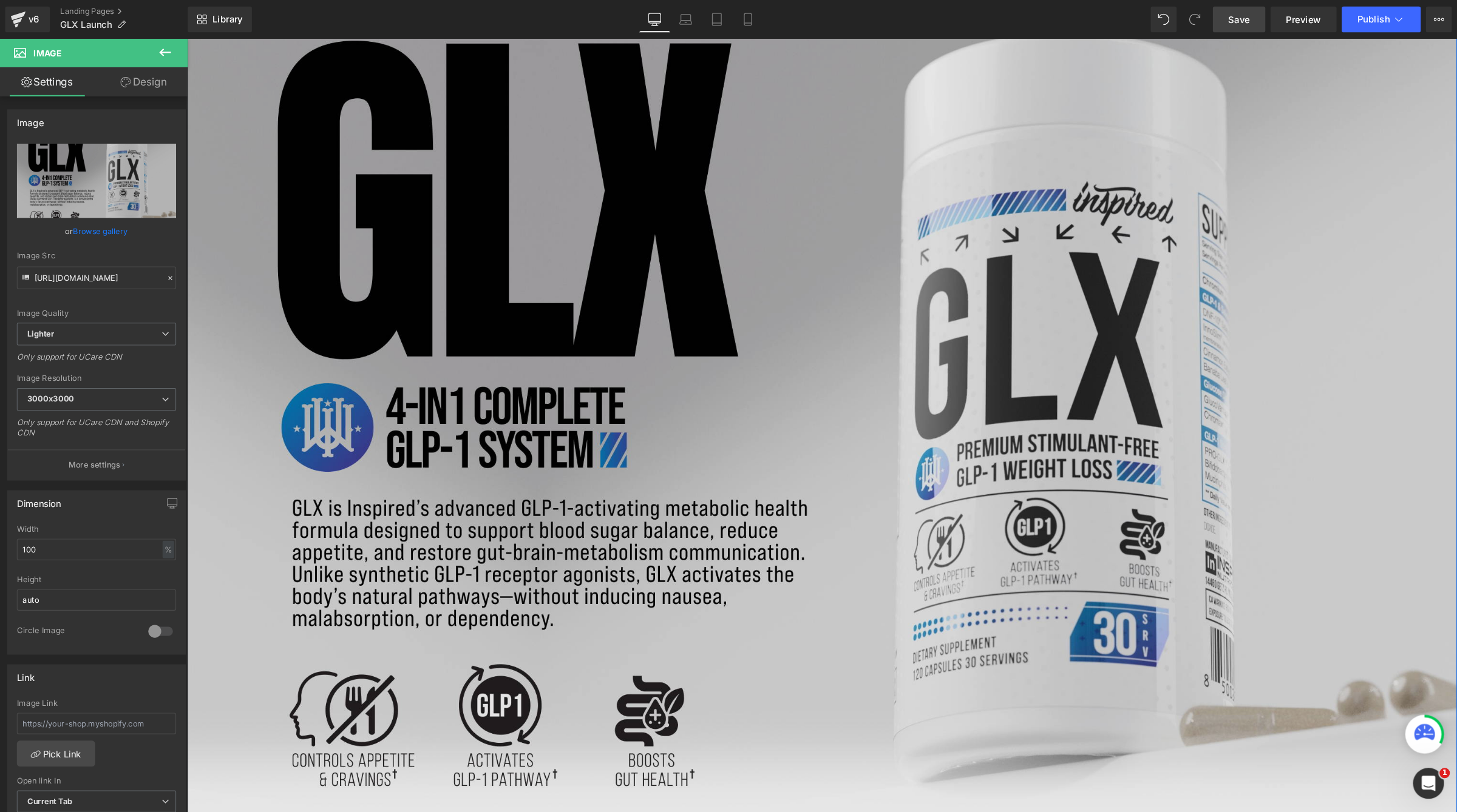
scroll to position [254, 0]
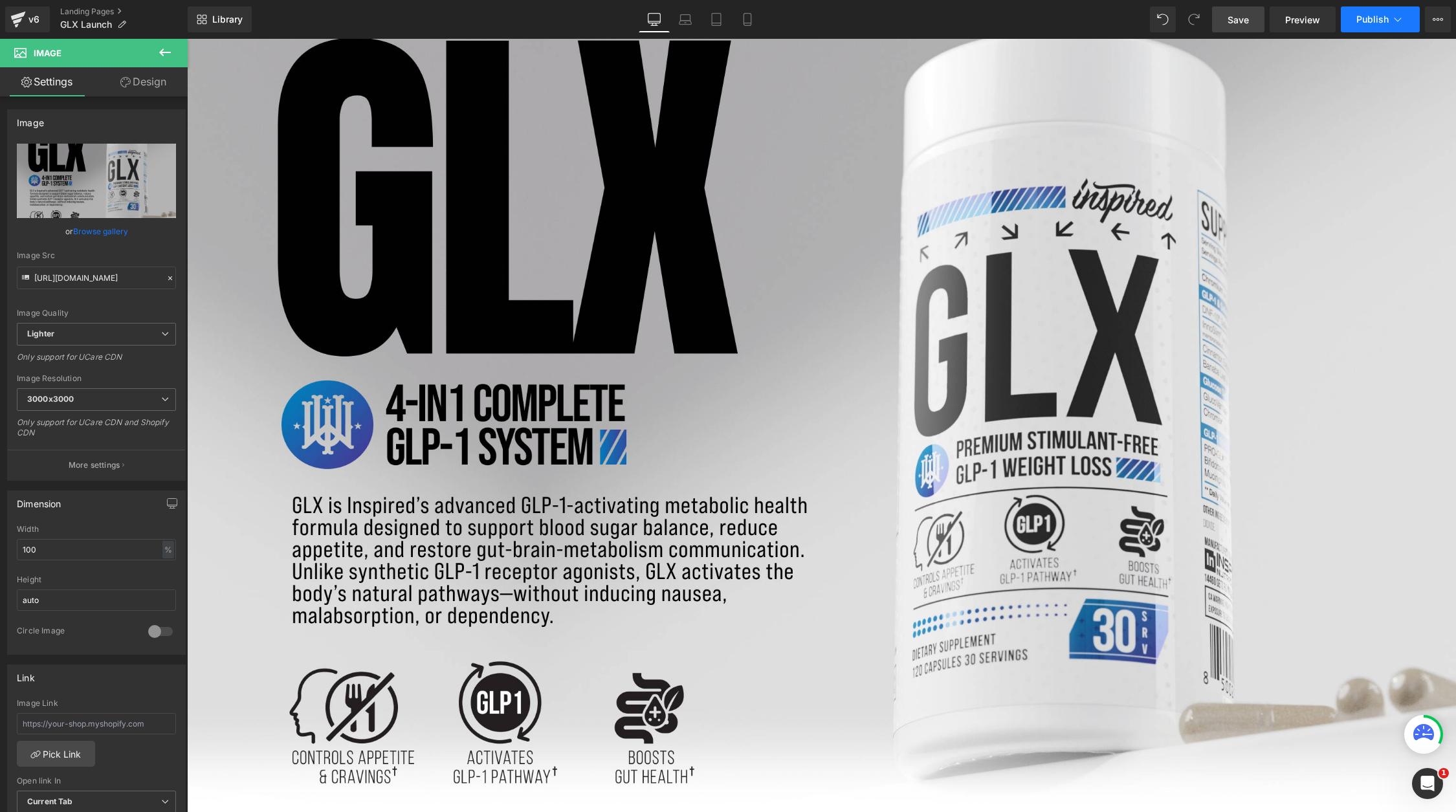
click at [1360, 19] on span "Publish" at bounding box center [1373, 19] width 32 height 10
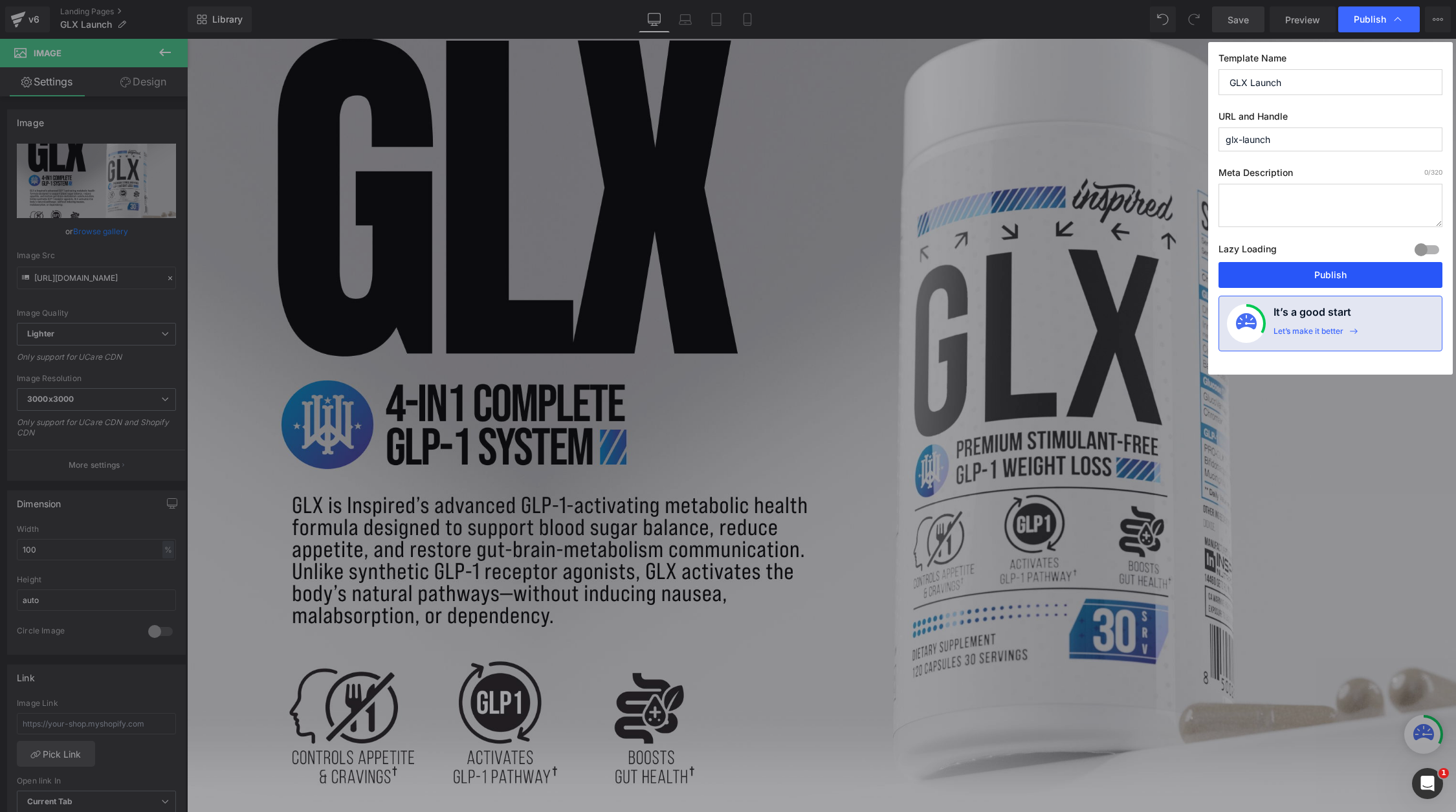
click at [1295, 271] on button "Publish" at bounding box center [1330, 274] width 224 height 26
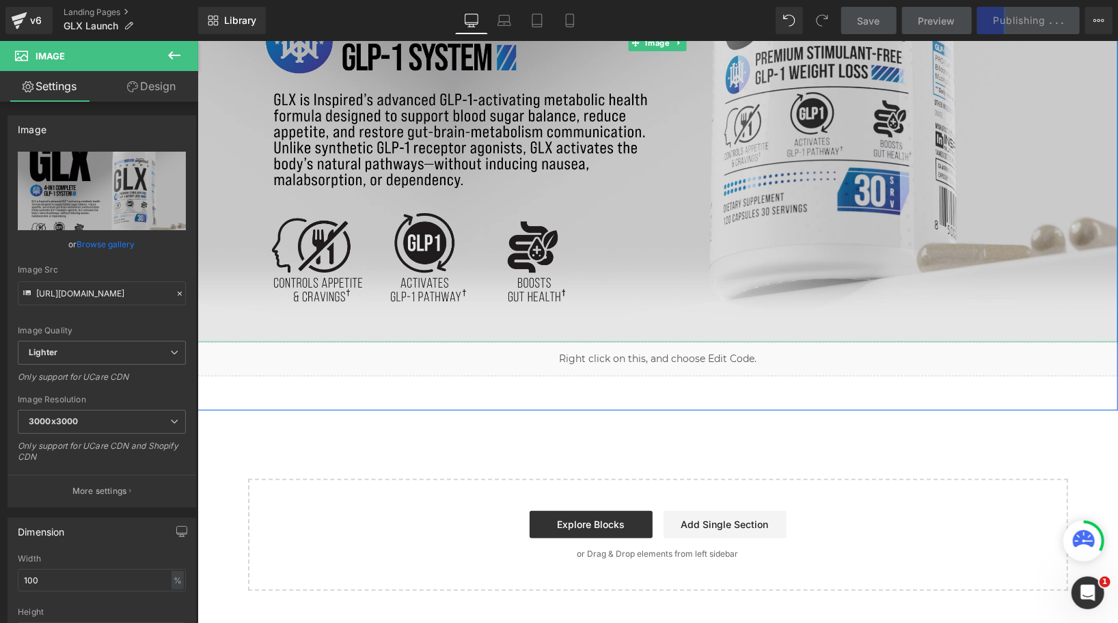
scroll to position [475, 0]
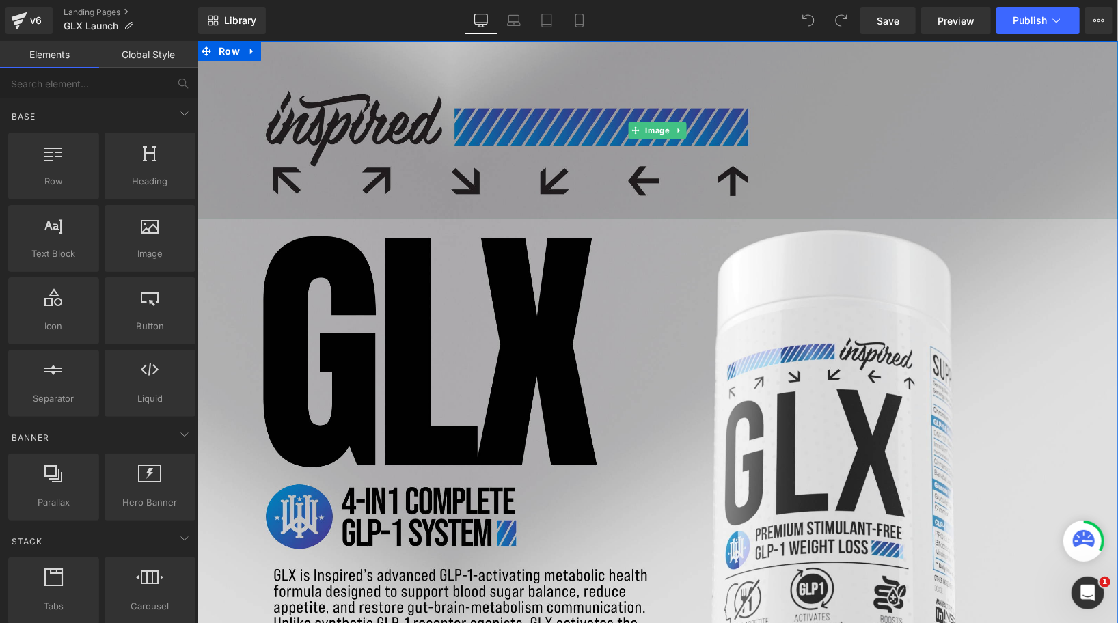
scroll to position [12, 0]
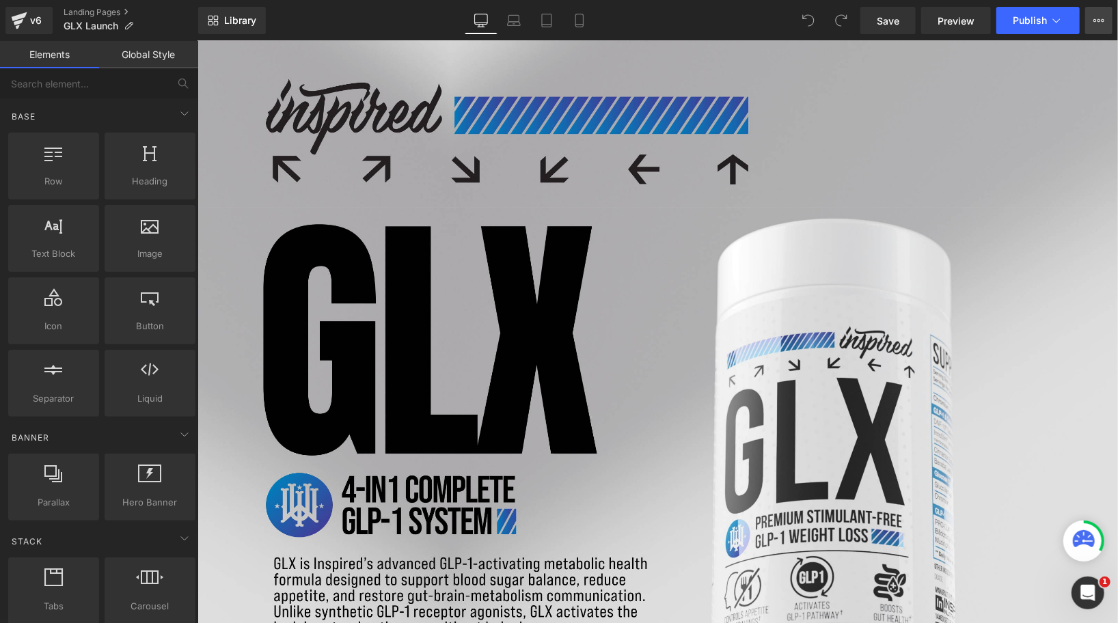
click at [1094, 19] on icon at bounding box center [1095, 20] width 3 height 3
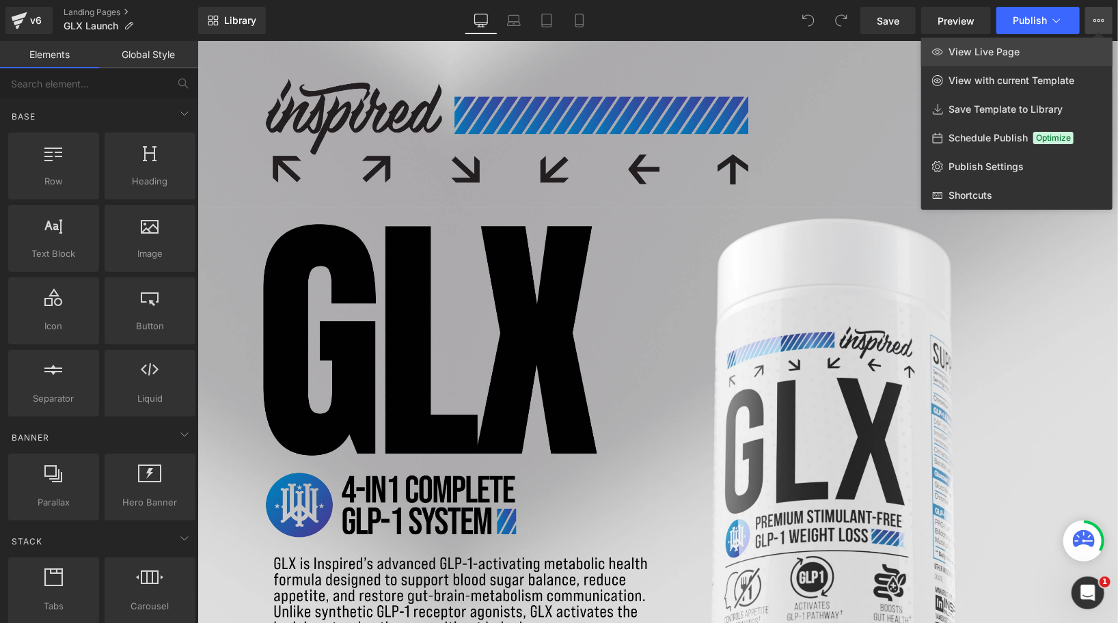
click at [990, 57] on span "View Live Page" at bounding box center [984, 52] width 71 height 12
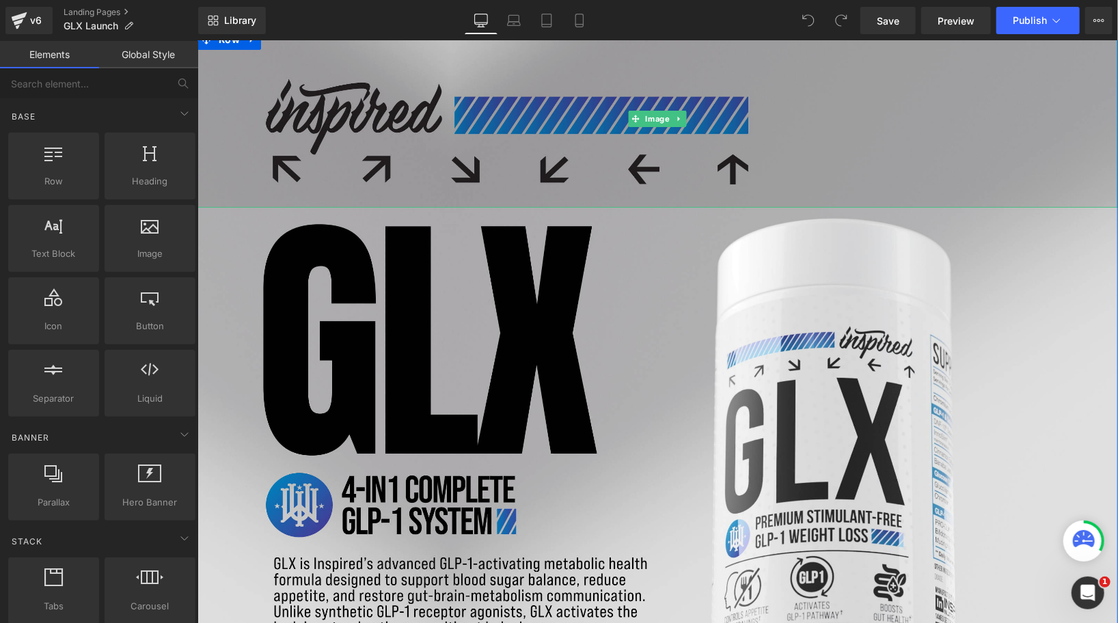
click at [437, 146] on img at bounding box center [657, 118] width 921 height 178
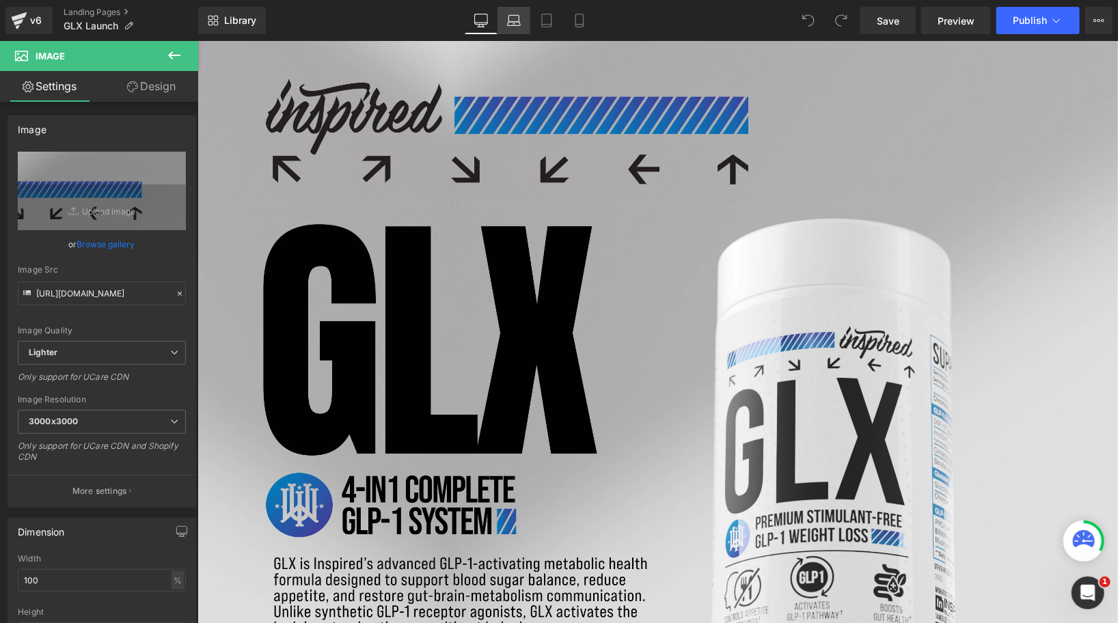
click at [516, 9] on link "Laptop" at bounding box center [514, 20] width 33 height 27
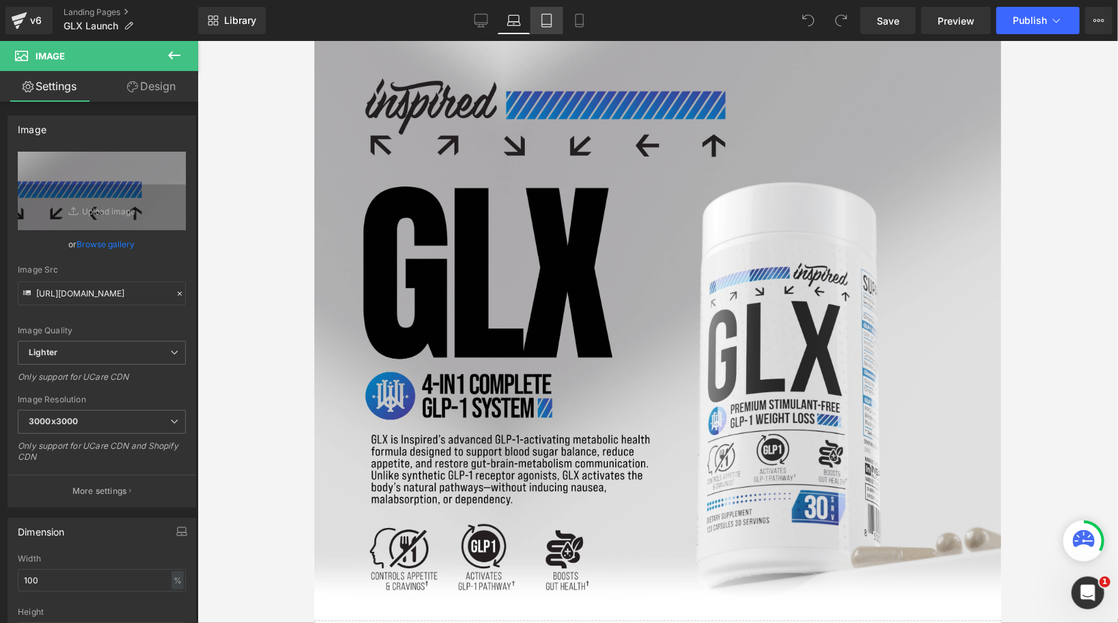
click at [541, 16] on icon at bounding box center [547, 21] width 14 height 14
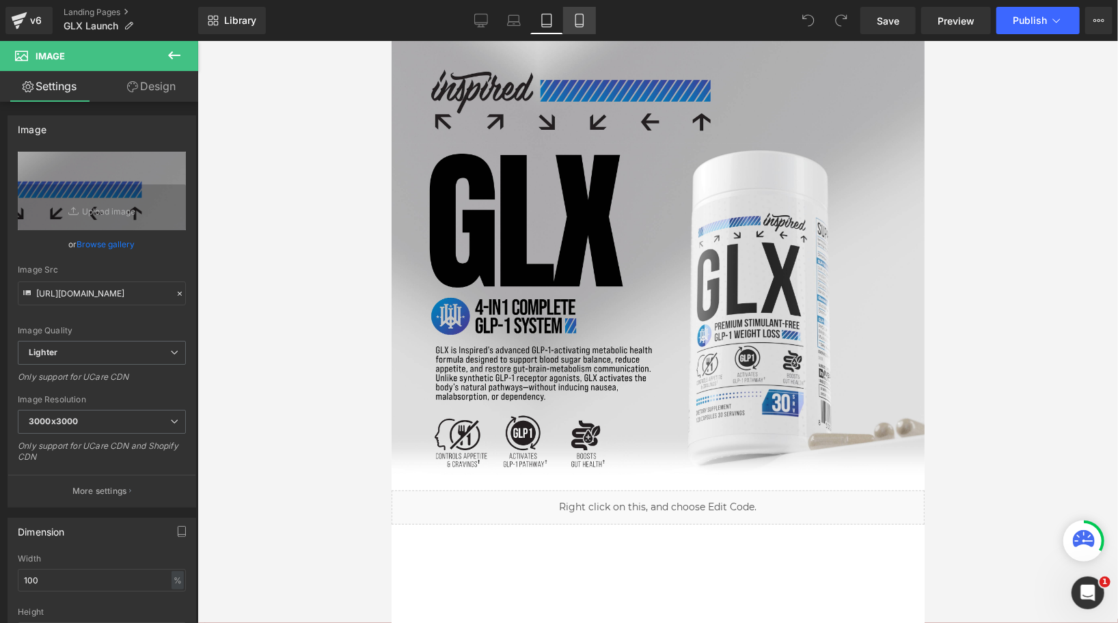
click at [573, 24] on icon at bounding box center [580, 21] width 14 height 14
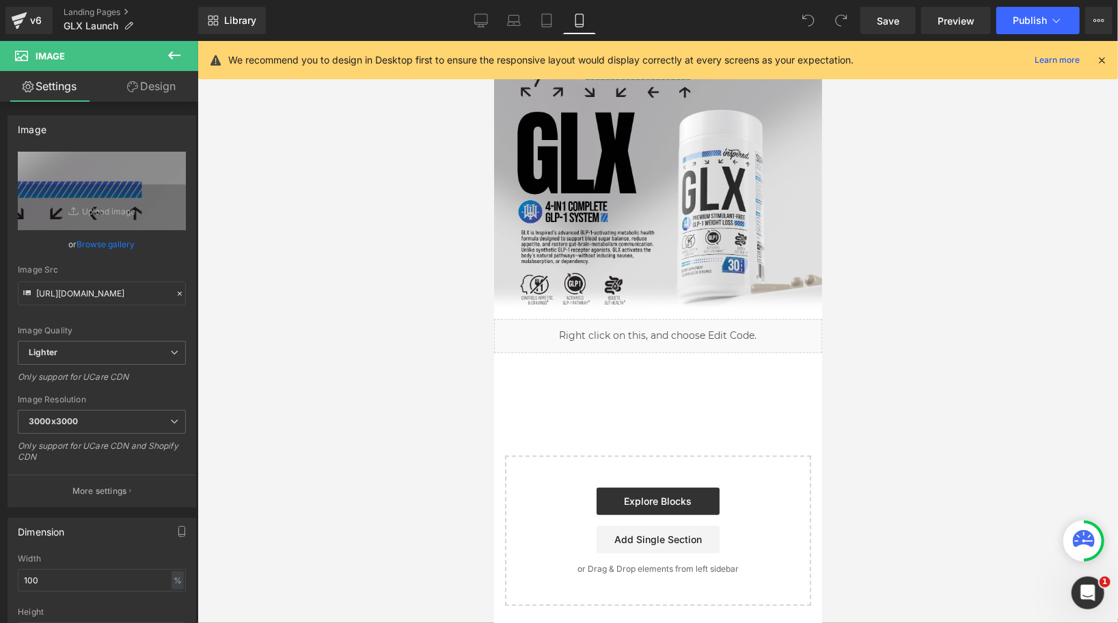
click at [834, 215] on div at bounding box center [658, 332] width 921 height 582
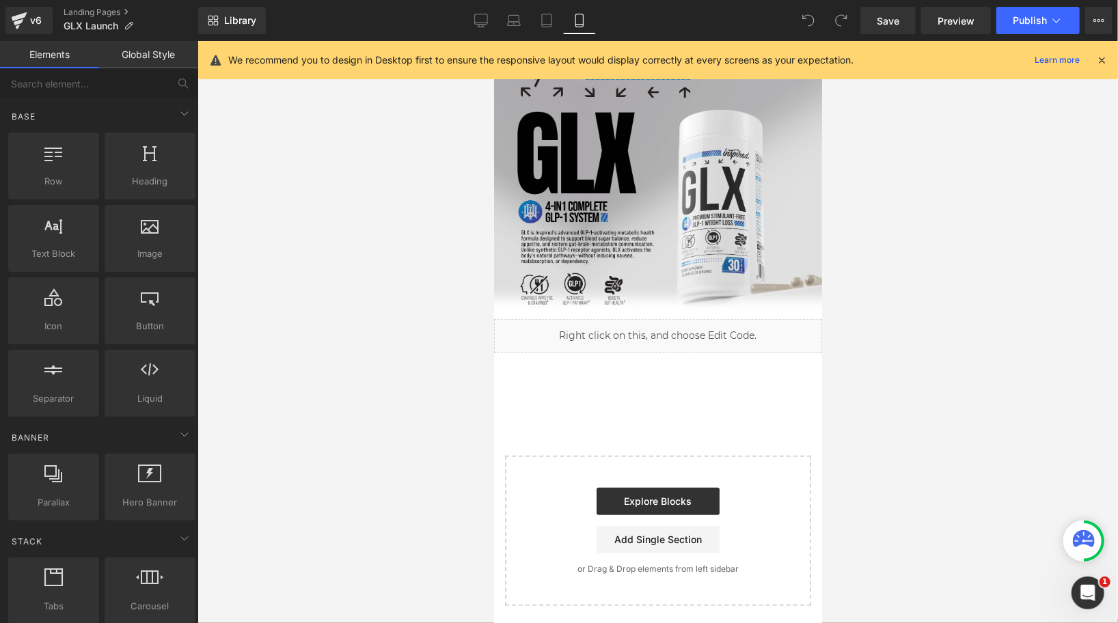
click at [1102, 64] on icon at bounding box center [1102, 60] width 12 height 12
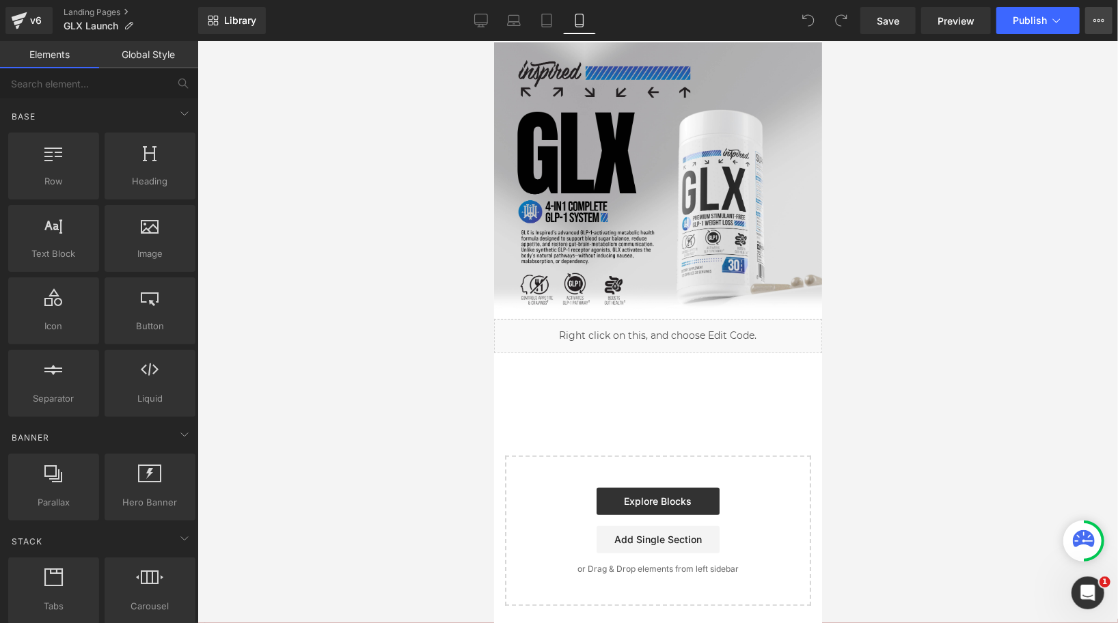
click at [1095, 23] on icon at bounding box center [1099, 20] width 11 height 11
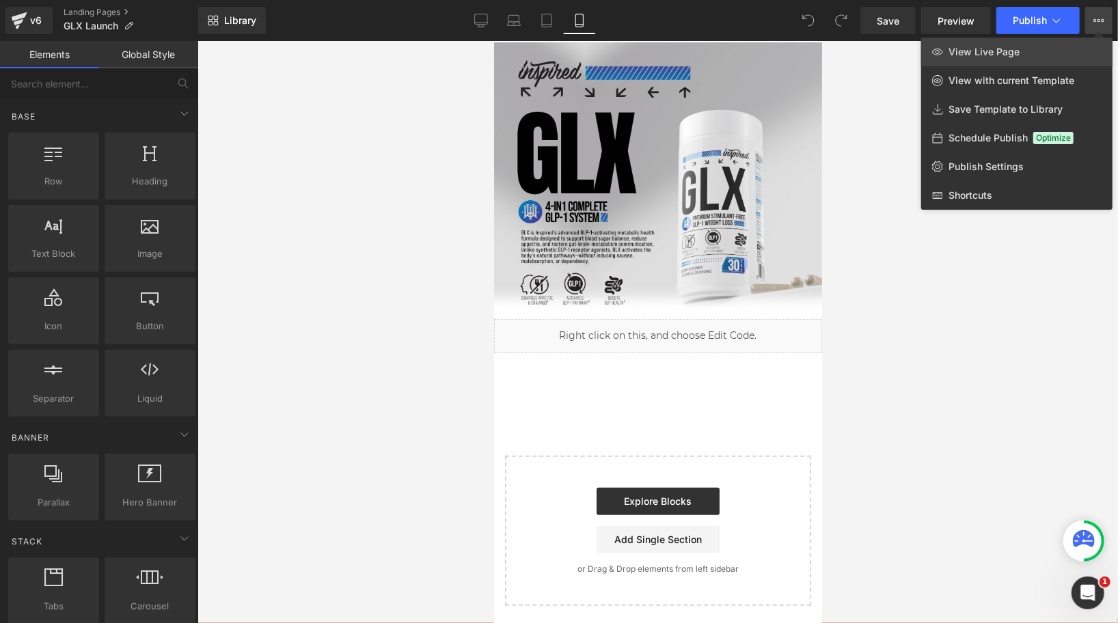
click at [969, 59] on link "View Live Page" at bounding box center [1016, 52] width 191 height 29
